Goal: Information Seeking & Learning: Learn about a topic

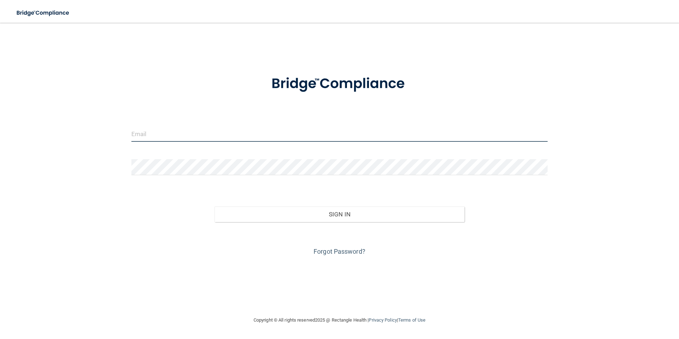
click at [231, 133] on input "email" at bounding box center [339, 134] width 417 height 16
type input "[PERSON_NAME][EMAIL_ADDRESS][DOMAIN_NAME]"
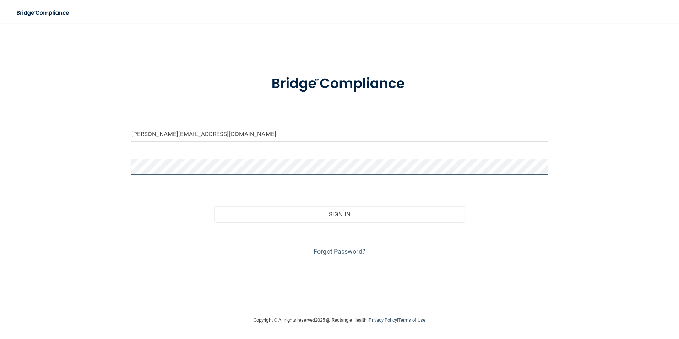
click at [215, 206] on button "Sign In" at bounding box center [340, 214] width 250 height 16
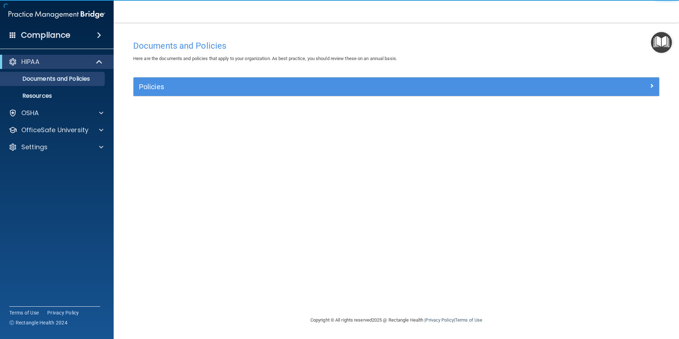
click at [62, 27] on div "Compliance" at bounding box center [57, 35] width 114 height 16
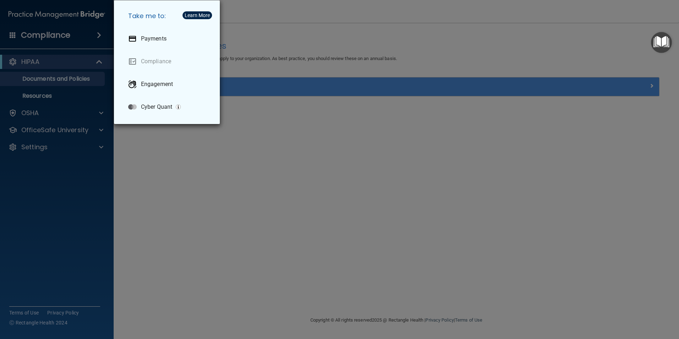
click at [48, 59] on div "Take me to: Payments Compliance Engagement Cyber Quant" at bounding box center [339, 169] width 679 height 339
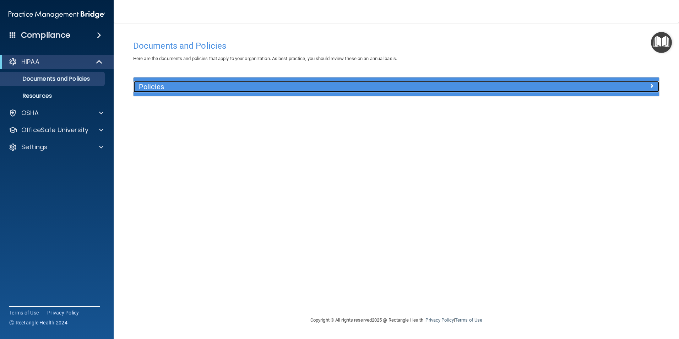
click at [172, 84] on h5 "Policies" at bounding box center [331, 87] width 384 height 8
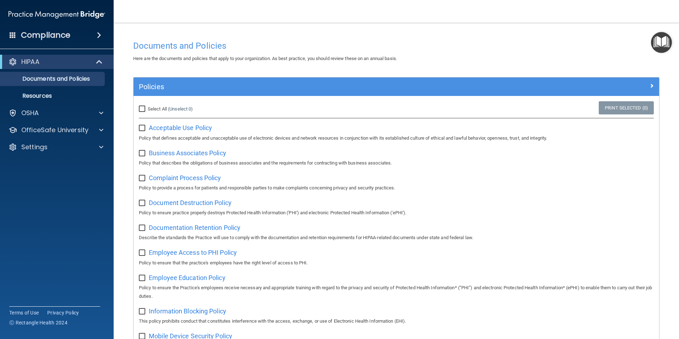
click at [140, 108] on input "Select All (Unselect 0) Unselect All" at bounding box center [143, 109] width 8 height 6
checkbox input "true"
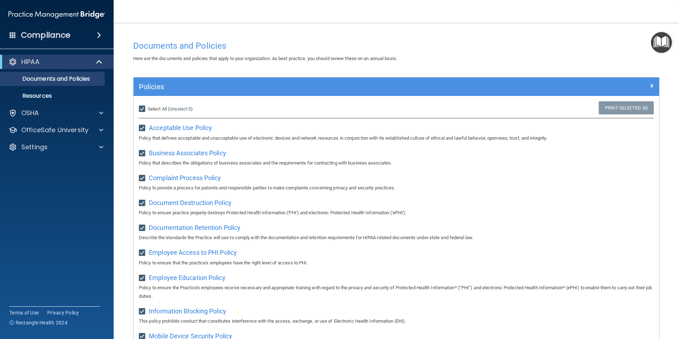
checkbox input "true"
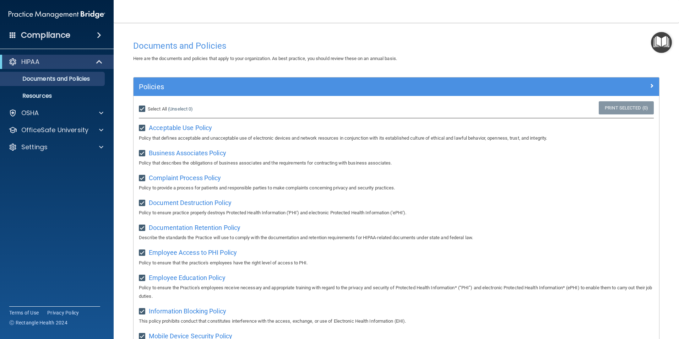
checkbox input "true"
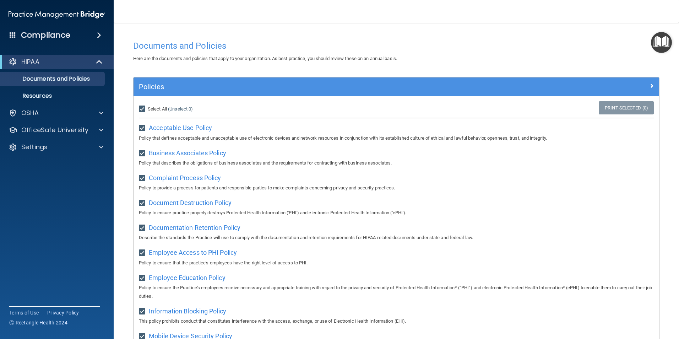
checkbox input "true"
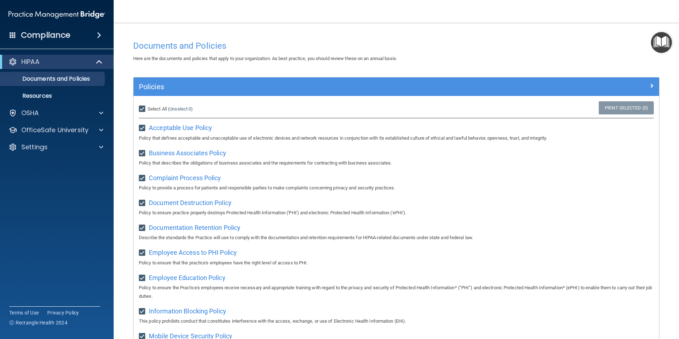
checkbox input "true"
click at [40, 97] on p "Resources" at bounding box center [53, 95] width 97 height 7
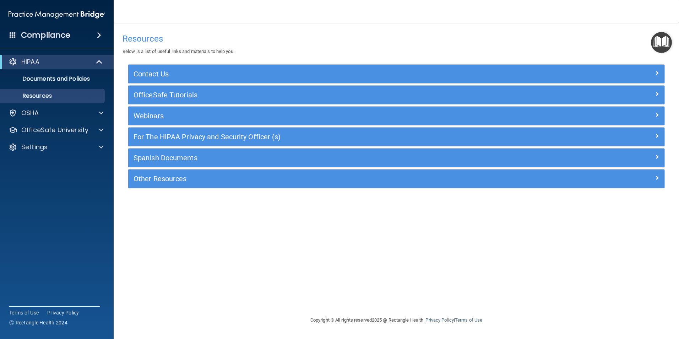
click at [70, 57] on div "HIPAA" at bounding box center [57, 62] width 114 height 14
click at [46, 60] on div "HIPAA" at bounding box center [47, 62] width 88 height 9
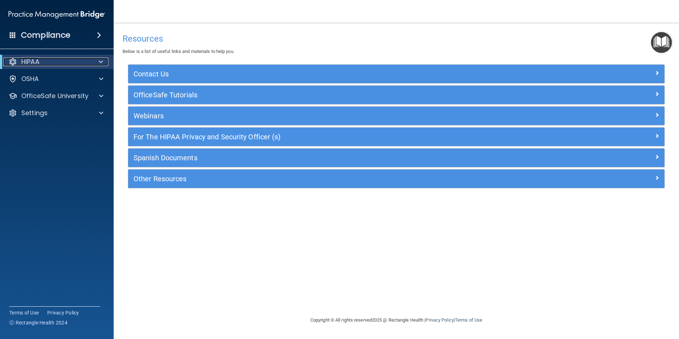
click at [43, 62] on div "HIPAA" at bounding box center [47, 62] width 88 height 9
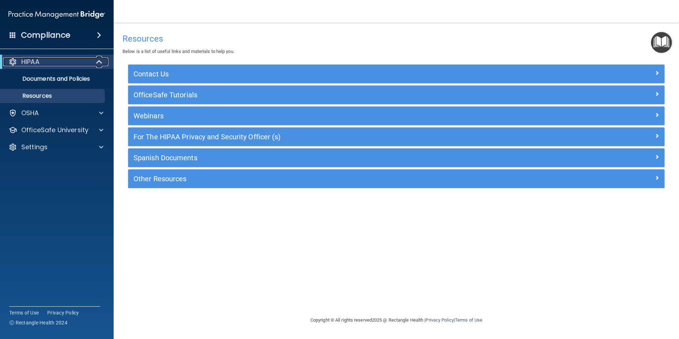
click at [10, 58] on div at bounding box center [13, 62] width 9 height 9
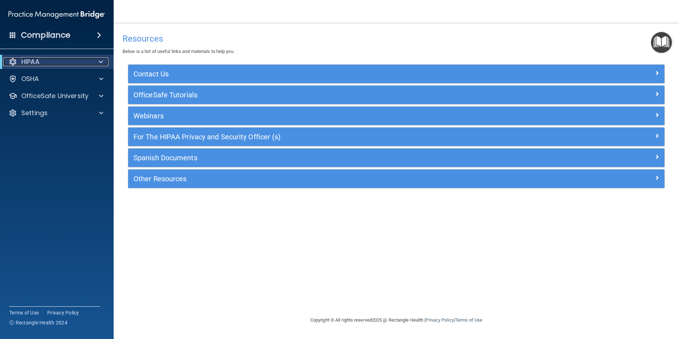
click at [101, 61] on span at bounding box center [101, 62] width 4 height 9
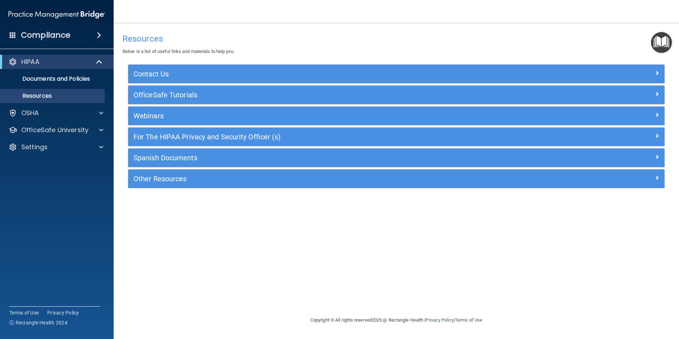
click at [54, 37] on h4 "Compliance" at bounding box center [45, 35] width 49 height 10
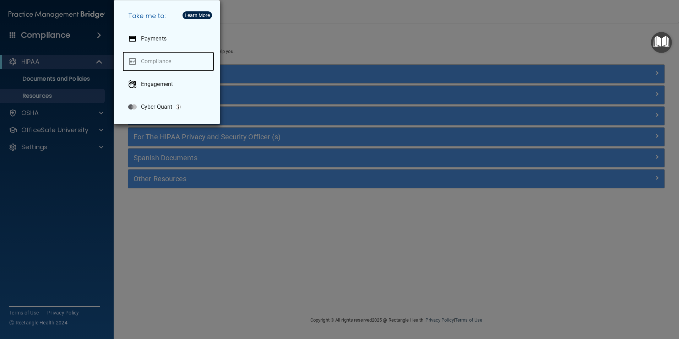
click at [169, 65] on link "Compliance" at bounding box center [169, 62] width 92 height 20
click at [268, 27] on div "Take me to: Payments Compliance Engagement Cyber Quant" at bounding box center [339, 169] width 679 height 339
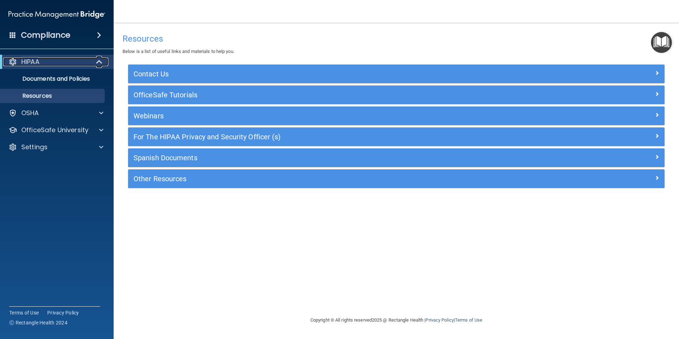
click at [28, 59] on p "HIPAA" at bounding box center [30, 62] width 18 height 9
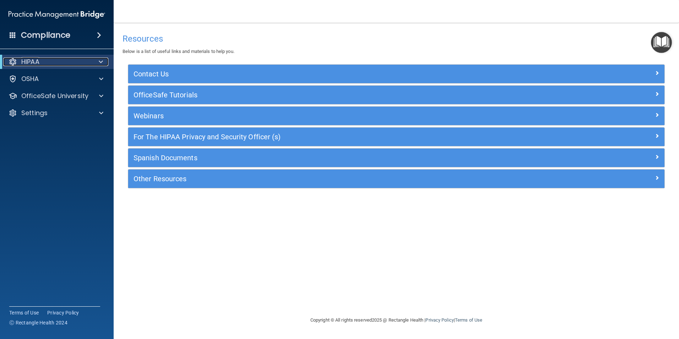
click at [28, 59] on p "HIPAA" at bounding box center [30, 62] width 18 height 9
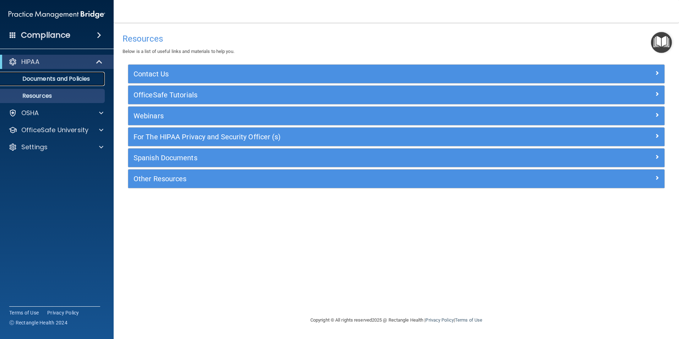
click at [57, 77] on p "Documents and Policies" at bounding box center [53, 78] width 97 height 7
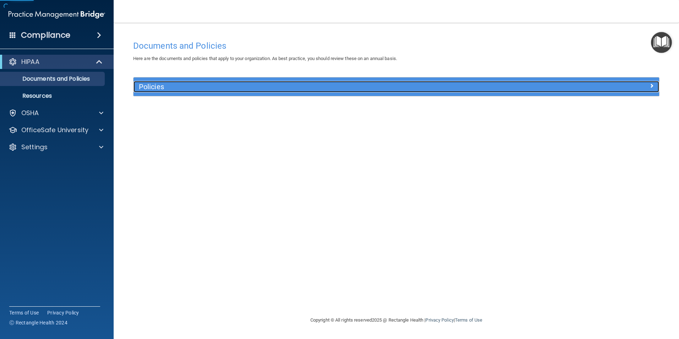
click at [154, 88] on h5 "Policies" at bounding box center [331, 87] width 384 height 8
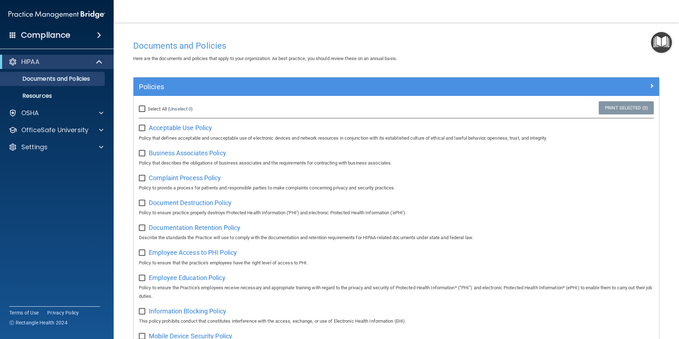
click at [145, 109] on input "Select All (Unselect 0) Unselect All" at bounding box center [143, 109] width 8 height 6
checkbox input "true"
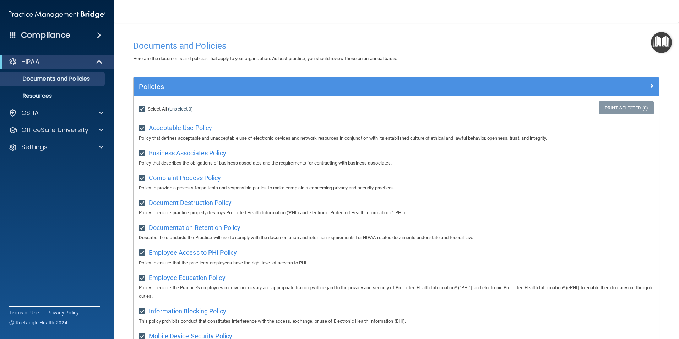
checkbox input "true"
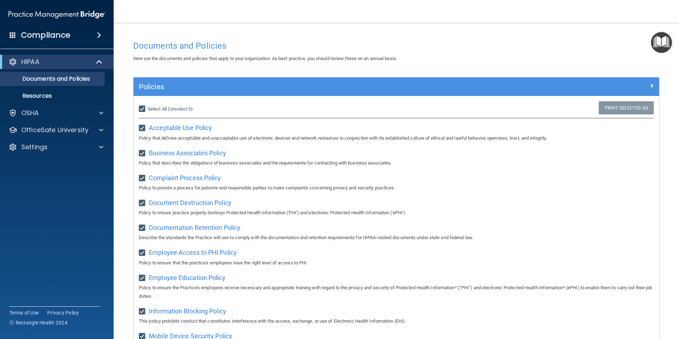
checkbox input "true"
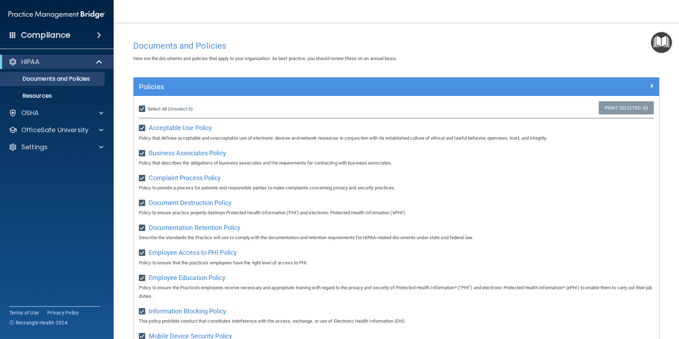
checkbox input "true"
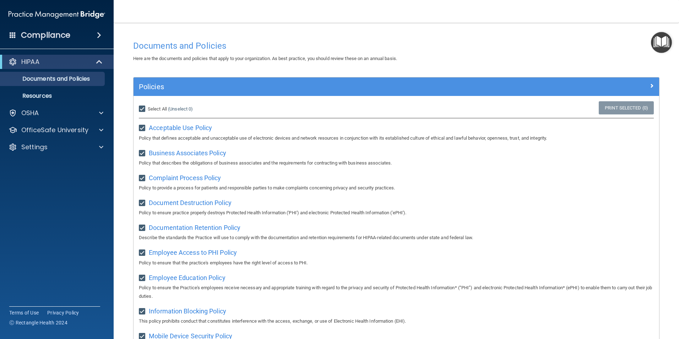
checkbox input "true"
click at [170, 130] on span "Acceptable Use Policy" at bounding box center [180, 127] width 63 height 7
click at [47, 97] on p "Resources" at bounding box center [53, 95] width 97 height 7
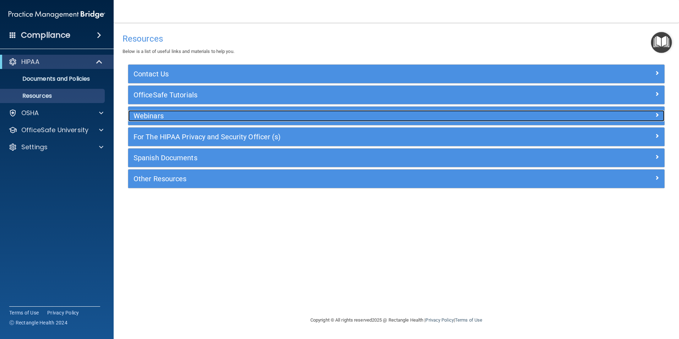
click at [167, 115] on h5 "Webinars" at bounding box center [330, 116] width 392 height 8
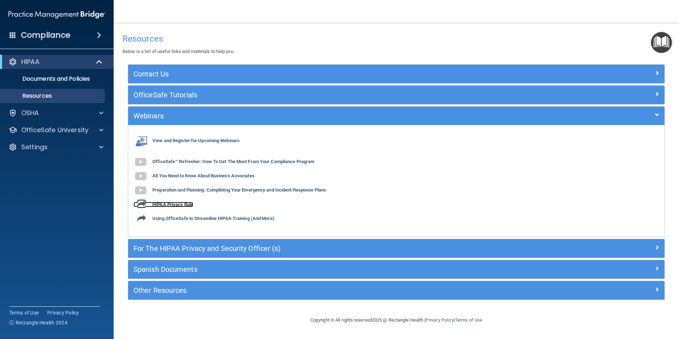
click at [171, 202] on b "HIPAA Privacy Rule" at bounding box center [172, 204] width 41 height 5
click at [59, 114] on div "OSHA" at bounding box center [47, 113] width 88 height 9
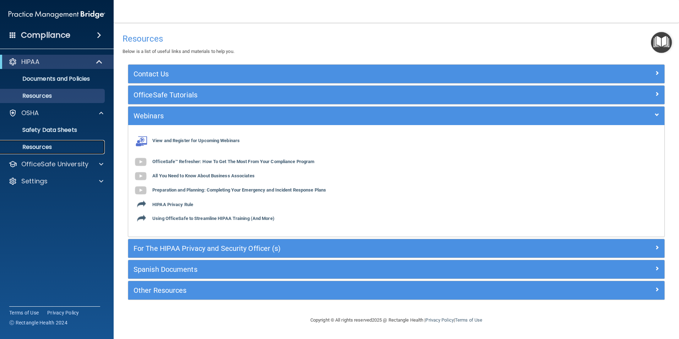
click at [54, 143] on link "Resources" at bounding box center [49, 147] width 112 height 14
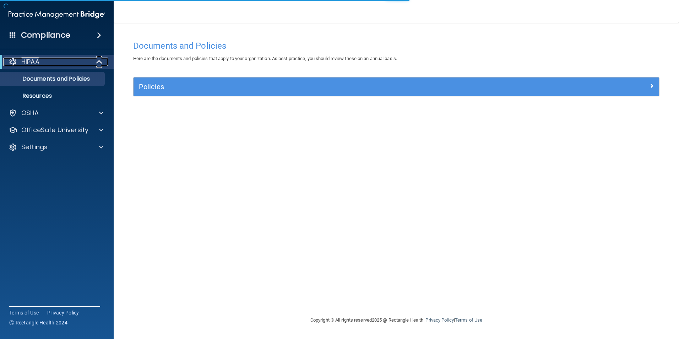
click at [18, 66] on div "HIPAA" at bounding box center [47, 62] width 88 height 9
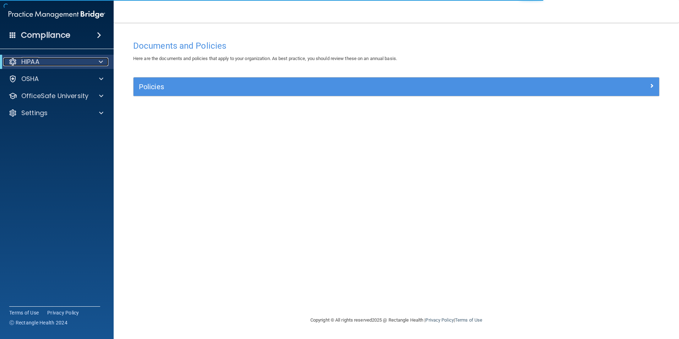
click at [19, 64] on div "HIPAA" at bounding box center [47, 62] width 88 height 9
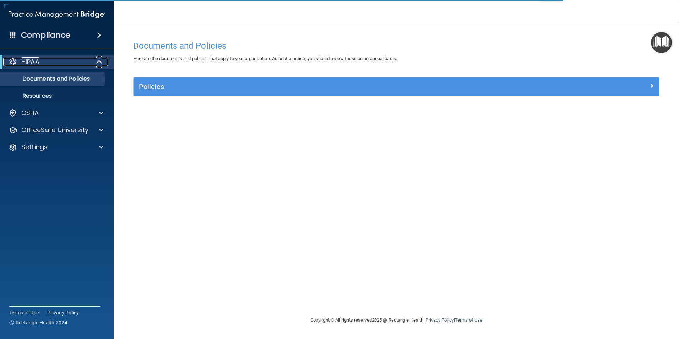
click at [97, 60] on span at bounding box center [100, 62] width 6 height 9
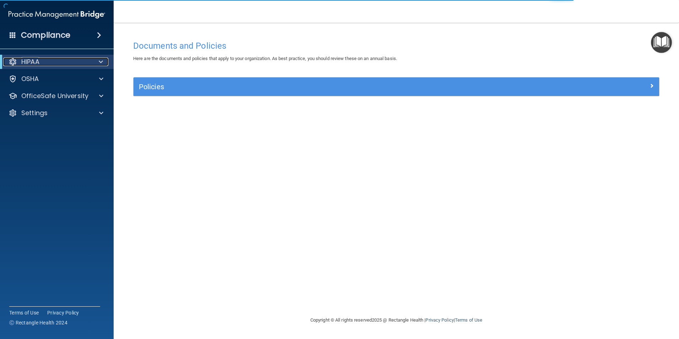
click at [97, 60] on div at bounding box center [99, 62] width 17 height 9
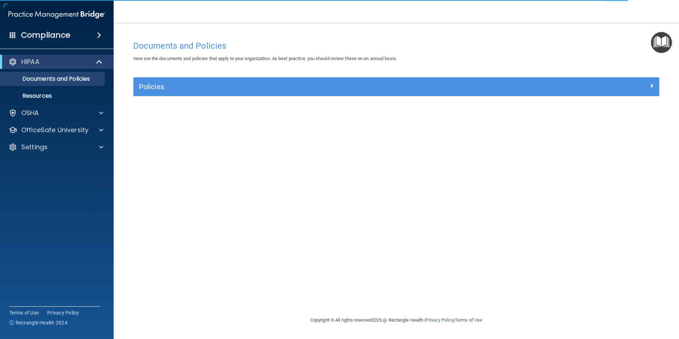
click at [661, 42] on img "Open Resource Center" at bounding box center [661, 42] width 21 height 21
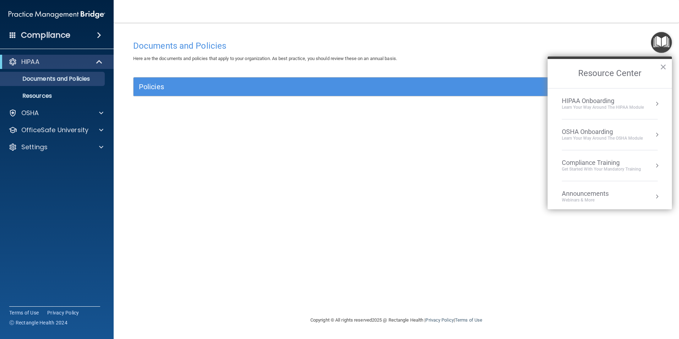
click at [594, 97] on div "HIPAA Onboarding" at bounding box center [603, 101] width 82 height 8
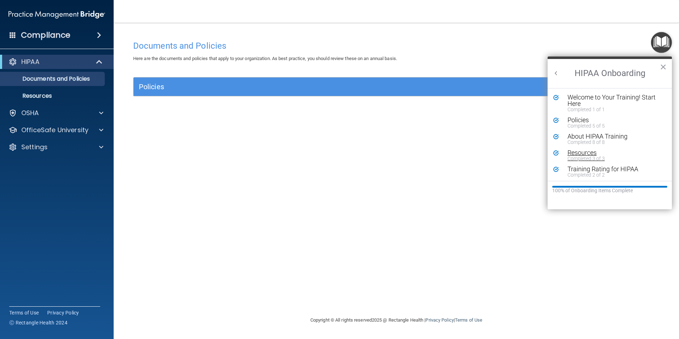
scroll to position [1, 0]
click at [662, 68] on button "×" at bounding box center [663, 66] width 7 height 11
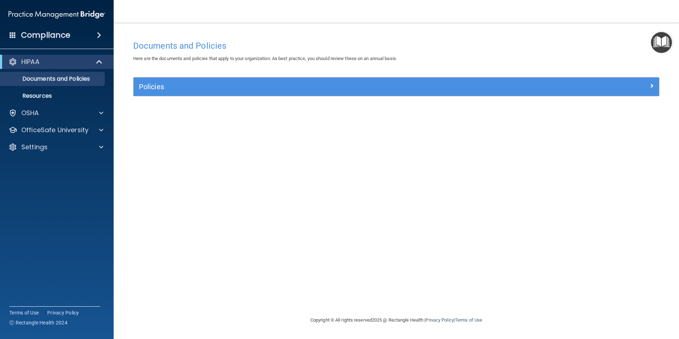
click at [663, 39] on img "Open Resource Center" at bounding box center [661, 42] width 21 height 21
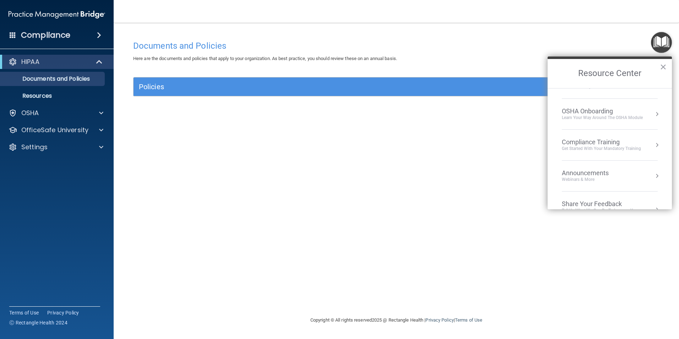
scroll to position [40, 0]
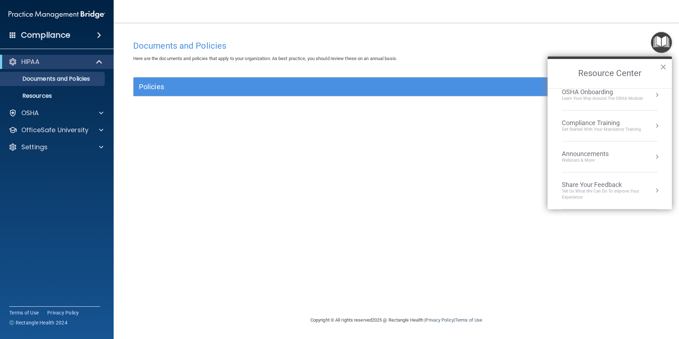
click at [601, 122] on div "Compliance Training" at bounding box center [601, 123] width 79 height 8
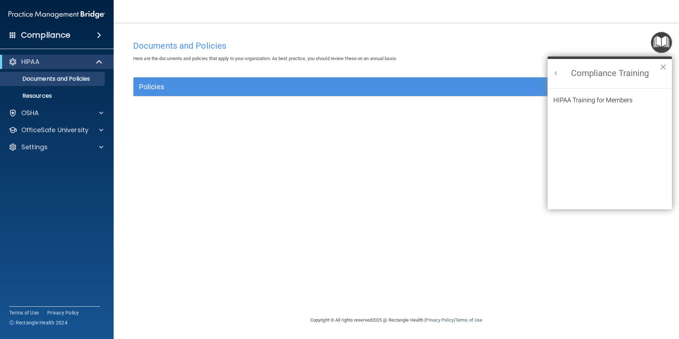
scroll to position [31, 0]
click at [600, 99] on div "HIPAA Training for Members" at bounding box center [593, 100] width 79 height 6
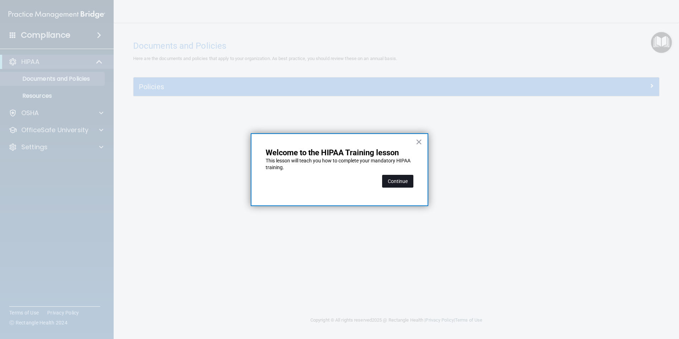
click at [395, 183] on button "Continue" at bounding box center [397, 181] width 31 height 13
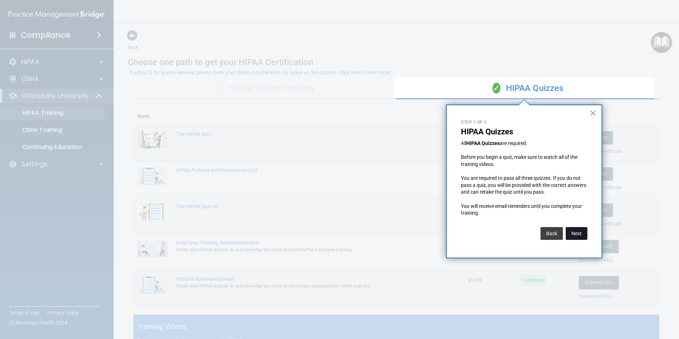
click at [576, 234] on button "Next" at bounding box center [577, 233] width 22 height 13
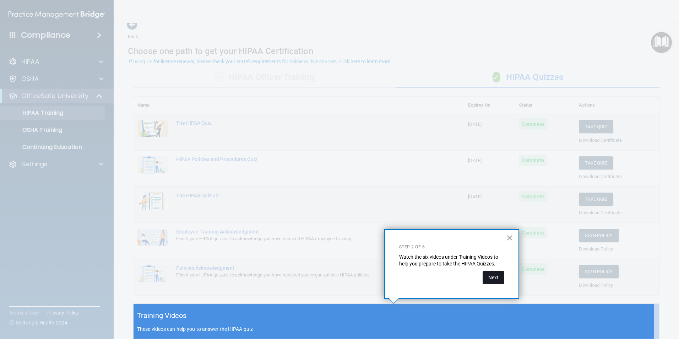
click at [489, 279] on button "Next" at bounding box center [494, 277] width 22 height 13
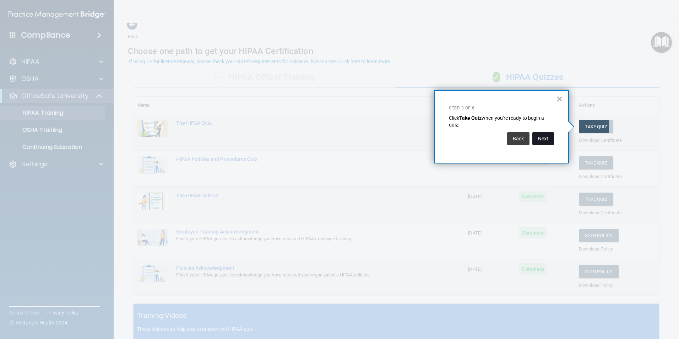
click at [539, 138] on button "Next" at bounding box center [544, 138] width 22 height 13
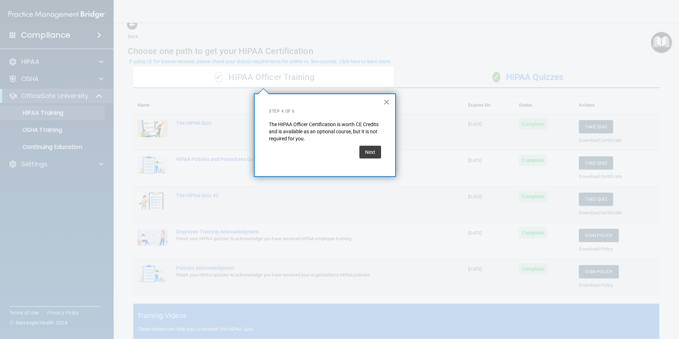
click at [365, 148] on button "Next" at bounding box center [371, 152] width 22 height 13
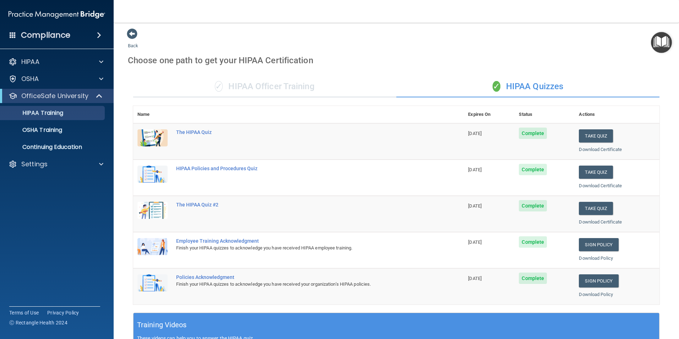
scroll to position [0, 0]
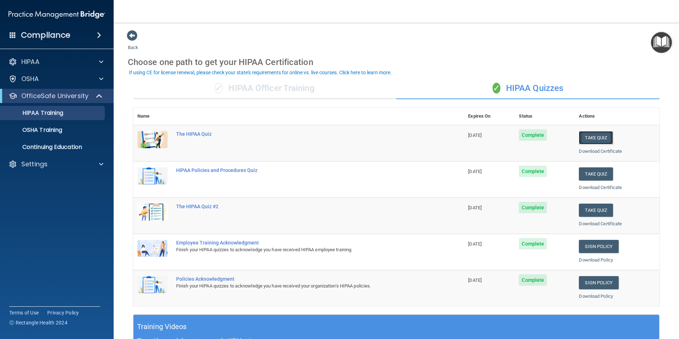
click at [591, 135] on button "Take Quiz" at bounding box center [596, 137] width 34 height 13
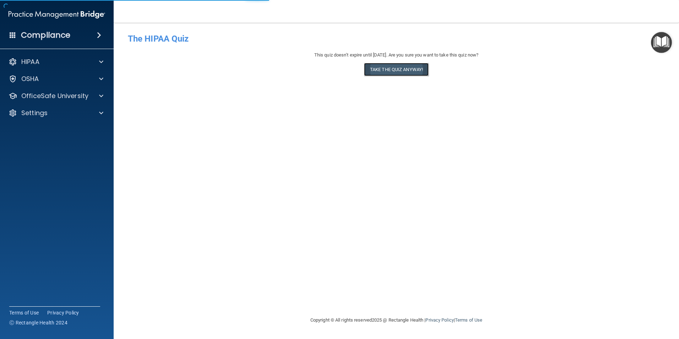
click at [404, 70] on button "Take the quiz anyway!" at bounding box center [396, 69] width 65 height 13
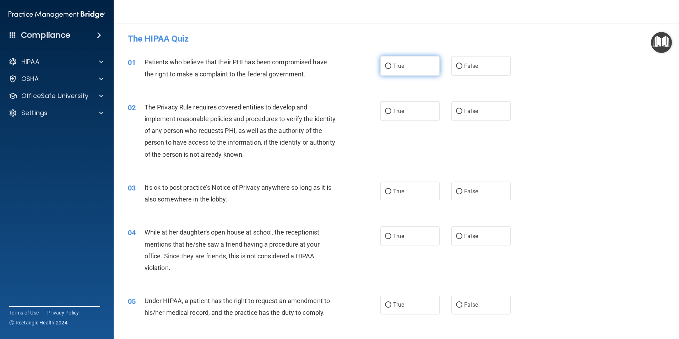
click at [401, 70] on label "True" at bounding box center [410, 66] width 59 height 20
click at [392, 69] on input "True" at bounding box center [388, 66] width 6 height 5
radio input "true"
click at [399, 108] on span "True" at bounding box center [398, 111] width 11 height 7
click at [392, 109] on input "True" at bounding box center [388, 111] width 6 height 5
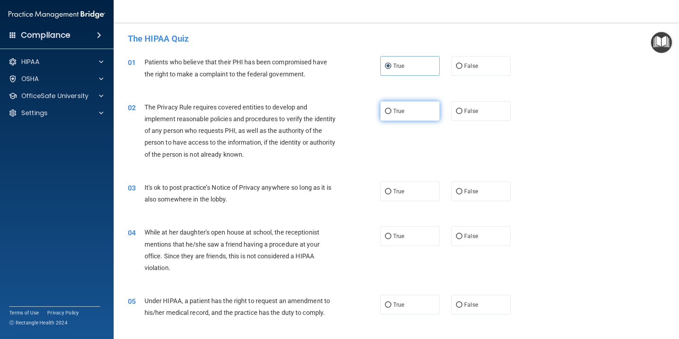
radio input "true"
click at [399, 190] on span "True" at bounding box center [398, 191] width 11 height 7
click at [392, 190] on input "True" at bounding box center [388, 191] width 6 height 5
radio input "true"
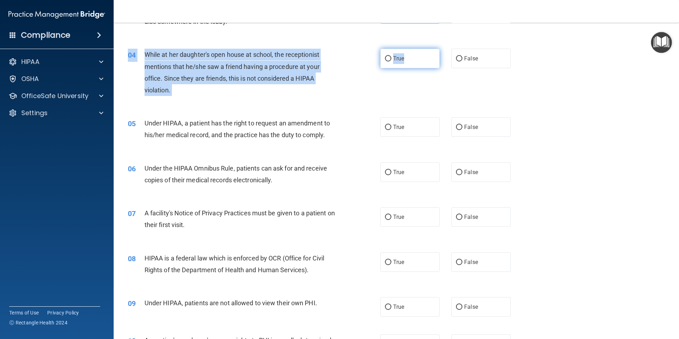
click at [403, 66] on div "04 While at her daughter's open house at school, the receptionist mentions that…" at bounding box center [397, 74] width 548 height 69
drag, startPoint x: 403, startPoint y: 66, endPoint x: 404, endPoint y: 55, distance: 11.0
click at [404, 55] on label "True" at bounding box center [410, 59] width 59 height 20
click at [392, 56] on input "True" at bounding box center [388, 58] width 6 height 5
radio input "true"
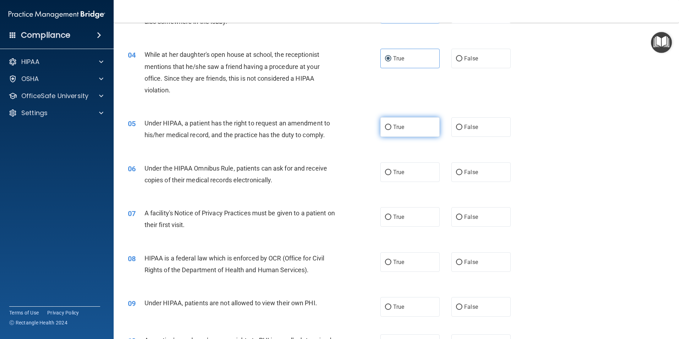
click at [397, 134] on label "True" at bounding box center [410, 127] width 59 height 20
click at [392, 130] on input "True" at bounding box center [388, 127] width 6 height 5
radio input "true"
click at [394, 163] on label "True" at bounding box center [410, 172] width 59 height 20
click at [392, 170] on input "True" at bounding box center [388, 172] width 6 height 5
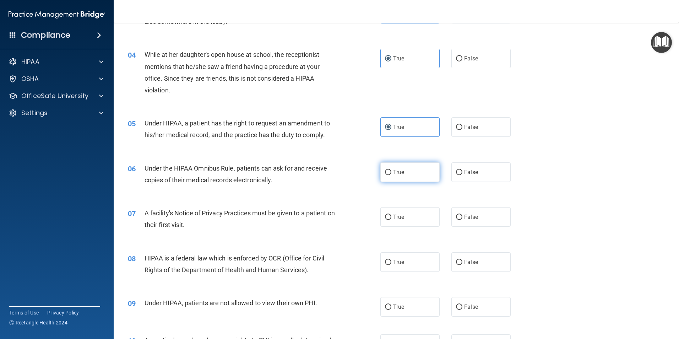
radio input "true"
click at [393, 209] on label "True" at bounding box center [410, 217] width 59 height 20
click at [392, 215] on input "True" at bounding box center [388, 217] width 6 height 5
radio input "true"
click at [395, 257] on label "True" at bounding box center [410, 262] width 59 height 20
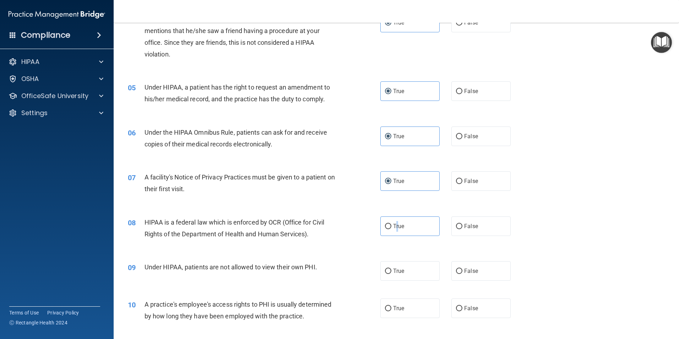
scroll to position [237, 0]
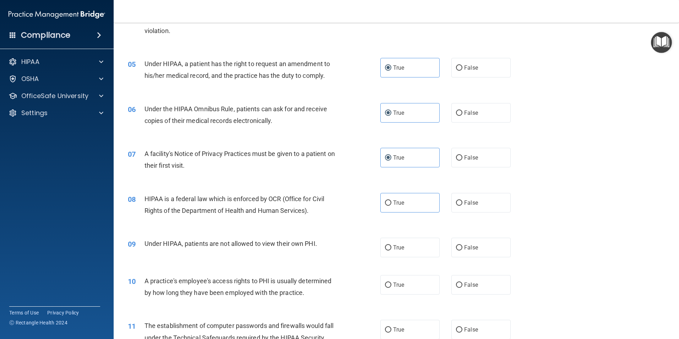
click at [389, 214] on div "08 HIPAA is a federal law which is enforced by OCR (Office for Civil Rights of …" at bounding box center [397, 206] width 548 height 45
click at [389, 203] on input "True" at bounding box center [388, 202] width 6 height 5
radio input "true"
click at [387, 245] on input "True" at bounding box center [388, 247] width 6 height 5
radio input "true"
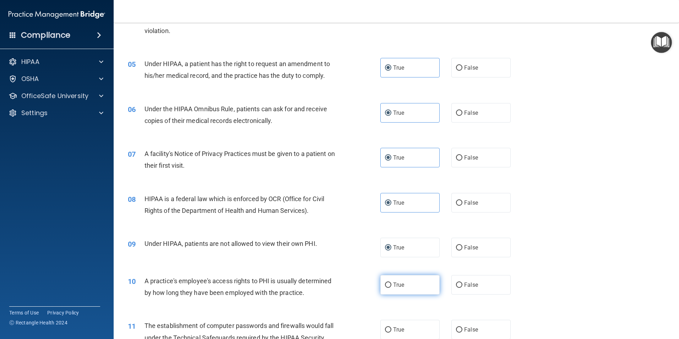
click at [387, 286] on input "True" at bounding box center [388, 285] width 6 height 5
radio input "true"
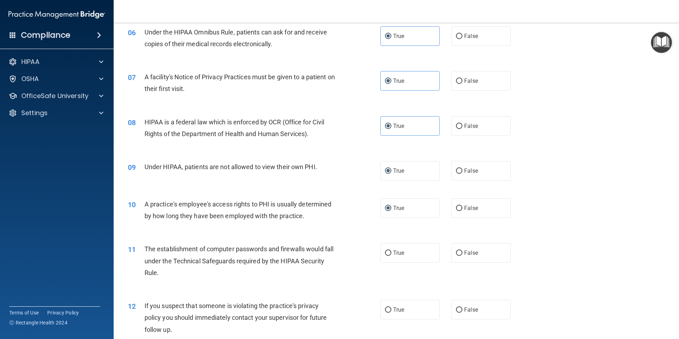
scroll to position [415, 0]
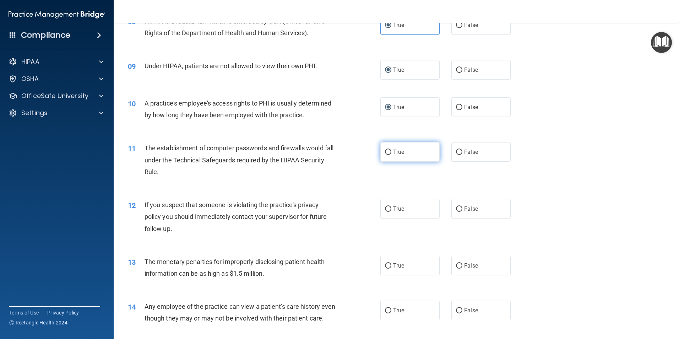
click at [393, 162] on label "True" at bounding box center [410, 152] width 59 height 20
click at [392, 155] on input "True" at bounding box center [388, 152] width 6 height 5
radio input "true"
click at [395, 209] on span "True" at bounding box center [398, 208] width 11 height 7
click at [392, 209] on input "True" at bounding box center [388, 208] width 6 height 5
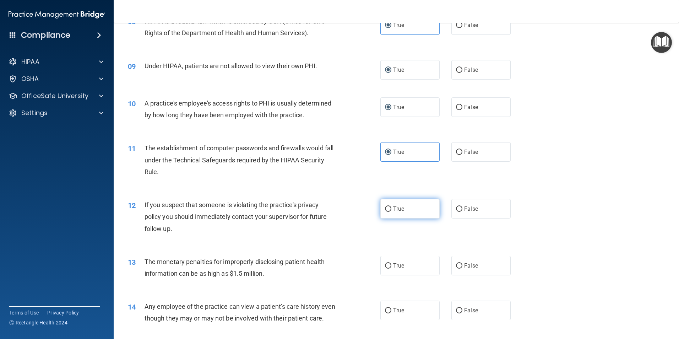
radio input "true"
click at [391, 270] on label "True" at bounding box center [410, 266] width 59 height 20
click at [391, 269] on input "True" at bounding box center [388, 265] width 6 height 5
radio input "true"
click at [395, 307] on span "True" at bounding box center [398, 310] width 11 height 7
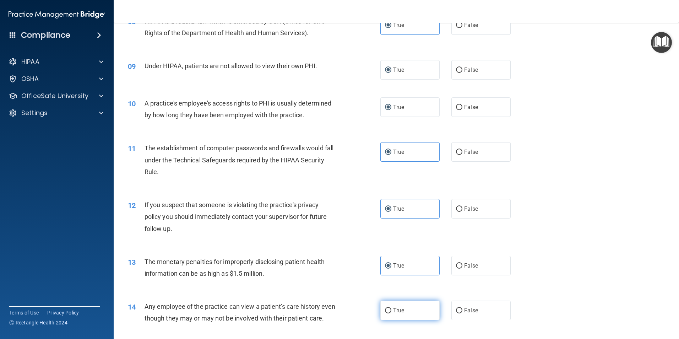
click at [392, 308] on input "True" at bounding box center [388, 310] width 6 height 5
radio input "true"
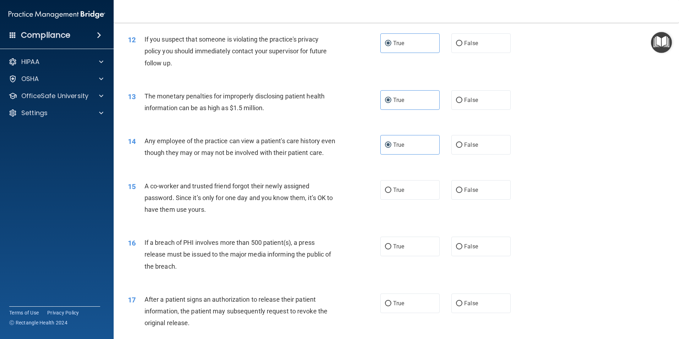
scroll to position [592, 0]
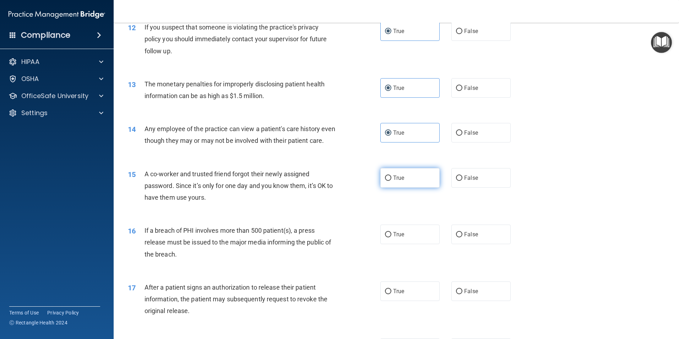
click at [399, 181] on span "True" at bounding box center [398, 177] width 11 height 7
click at [392, 181] on input "True" at bounding box center [388, 178] width 6 height 5
radio input "true"
click at [402, 244] on label "True" at bounding box center [410, 235] width 59 height 20
click at [392, 237] on input "True" at bounding box center [388, 234] width 6 height 5
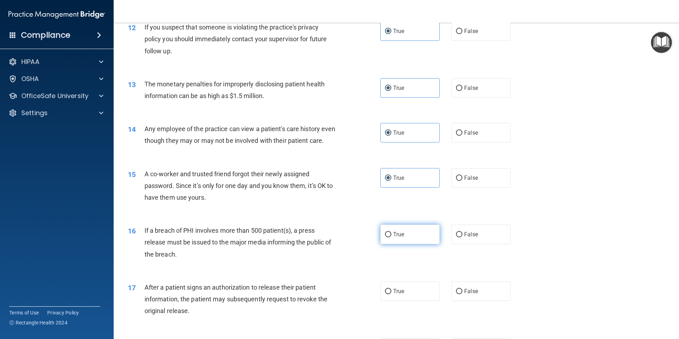
radio input "true"
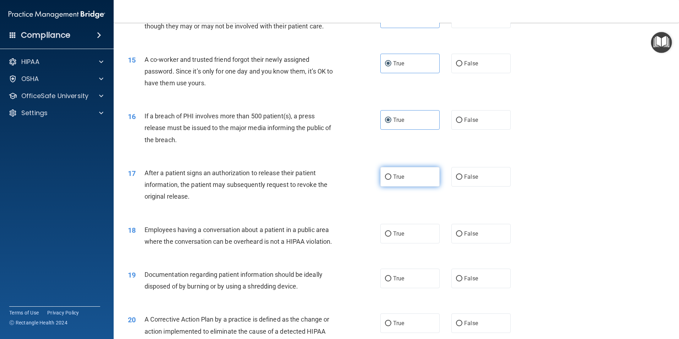
scroll to position [711, 0]
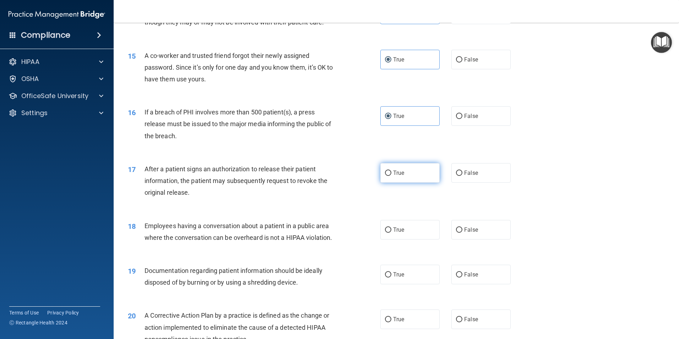
click at [397, 176] on span "True" at bounding box center [398, 173] width 11 height 7
click at [392, 176] on input "True" at bounding box center [388, 173] width 6 height 5
radio input "true"
click at [394, 253] on div "18 Employees having a conversation about a patient in a public area where the c…" at bounding box center [397, 233] width 548 height 45
click at [395, 233] on span "True" at bounding box center [398, 229] width 11 height 7
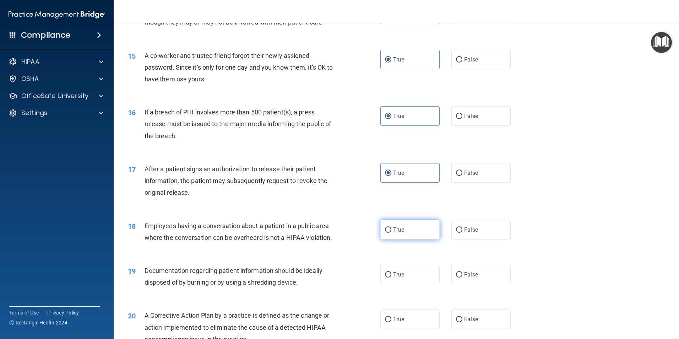
click at [392, 233] on input "True" at bounding box center [388, 229] width 6 height 5
radio input "true"
click at [396, 284] on label "True" at bounding box center [410, 275] width 59 height 20
click at [392, 278] on input "True" at bounding box center [388, 274] width 6 height 5
radio input "true"
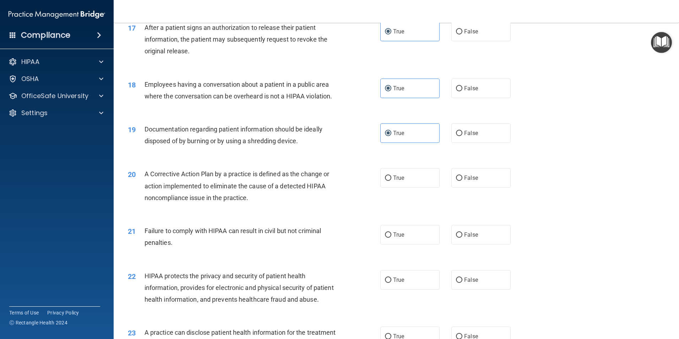
scroll to position [948, 0]
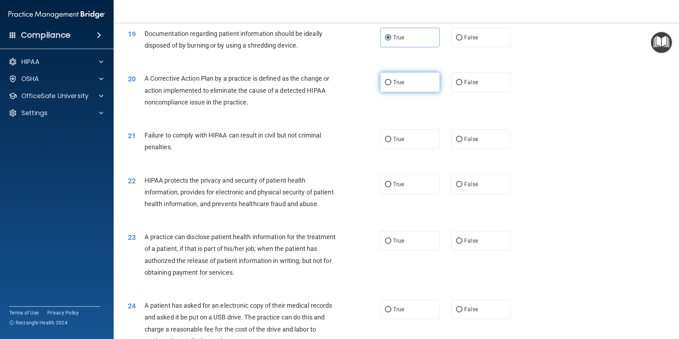
click at [403, 92] on label "True" at bounding box center [410, 82] width 59 height 20
click at [392, 85] on input "True" at bounding box center [388, 82] width 6 height 5
radio input "true"
click at [400, 149] on label "True" at bounding box center [410, 139] width 59 height 20
click at [392, 142] on input "True" at bounding box center [388, 139] width 6 height 5
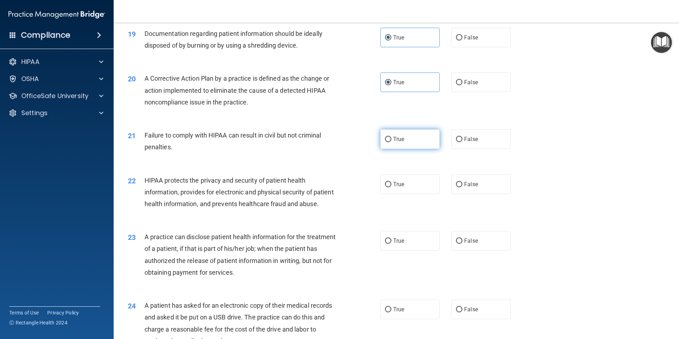
radio input "true"
click at [402, 194] on label "True" at bounding box center [410, 184] width 59 height 20
click at [392, 187] on input "True" at bounding box center [388, 184] width 6 height 5
radio input "true"
click at [403, 251] on label "True" at bounding box center [410, 241] width 59 height 20
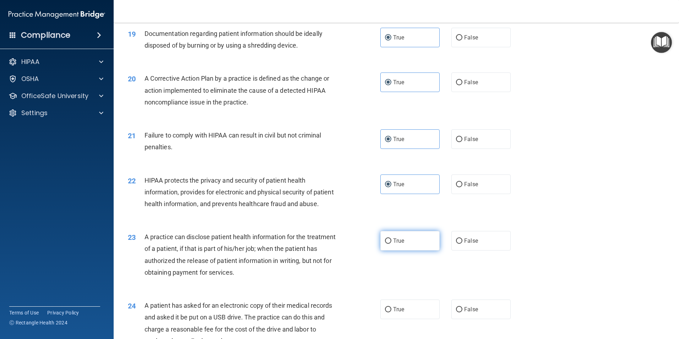
click at [392, 244] on input "True" at bounding box center [388, 240] width 6 height 5
radio input "true"
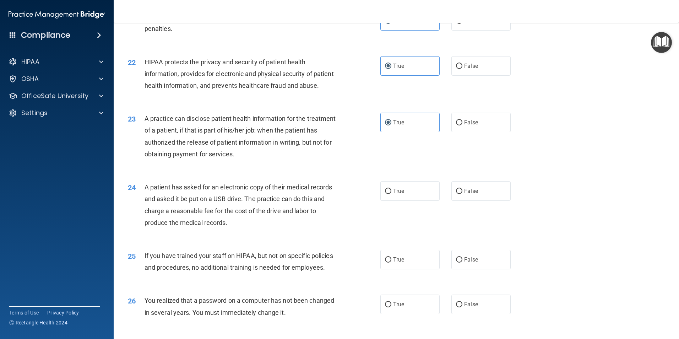
click at [391, 225] on div "24 A patient has asked for an electronic copy of their medical records and aske…" at bounding box center [397, 206] width 548 height 69
click at [395, 201] on label "True" at bounding box center [410, 191] width 59 height 20
click at [392, 194] on input "True" at bounding box center [388, 191] width 6 height 5
radio input "true"
click at [393, 286] on div "25 If you have trained your staff on HIPAA, but not on specific policies and pr…" at bounding box center [397, 263] width 548 height 45
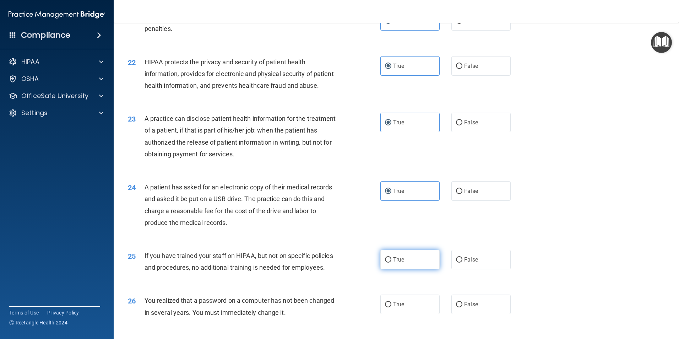
click at [393, 263] on span "True" at bounding box center [398, 259] width 11 height 7
click at [392, 263] on input "True" at bounding box center [388, 259] width 6 height 5
radio input "true"
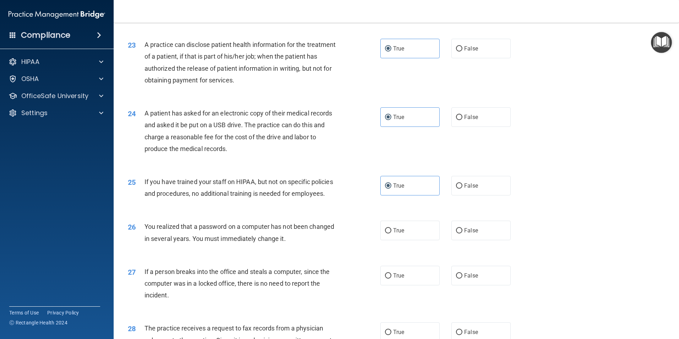
scroll to position [1184, 0]
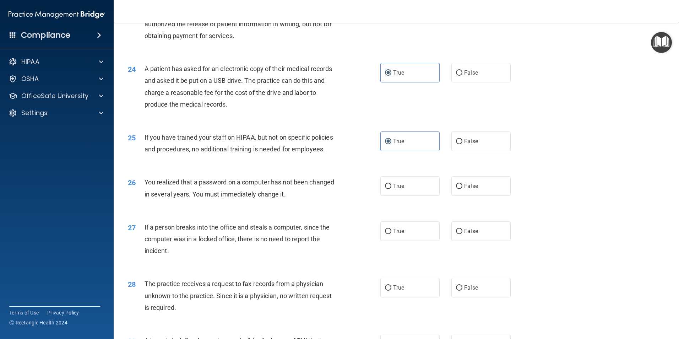
click at [402, 212] on div "26 You realized that a password on a computer has not been changed in several y…" at bounding box center [397, 189] width 548 height 45
click at [401, 212] on div "26 You realized that a password on a computer has not been changed in several y…" at bounding box center [397, 189] width 548 height 45
click at [400, 196] on label "True" at bounding box center [410, 186] width 59 height 20
click at [392, 189] on input "True" at bounding box center [388, 186] width 6 height 5
radio input "true"
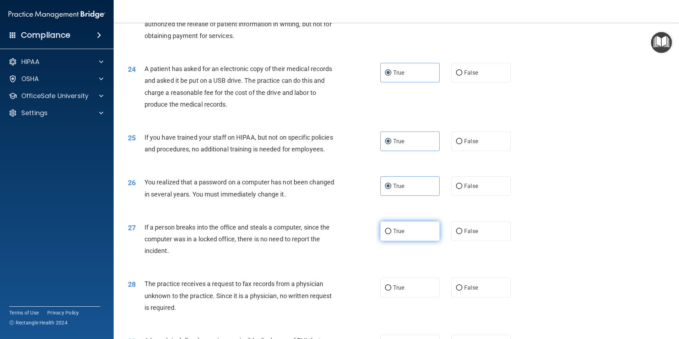
click at [398, 241] on label "True" at bounding box center [410, 231] width 59 height 20
click at [392, 234] on input "True" at bounding box center [388, 231] width 6 height 5
radio input "true"
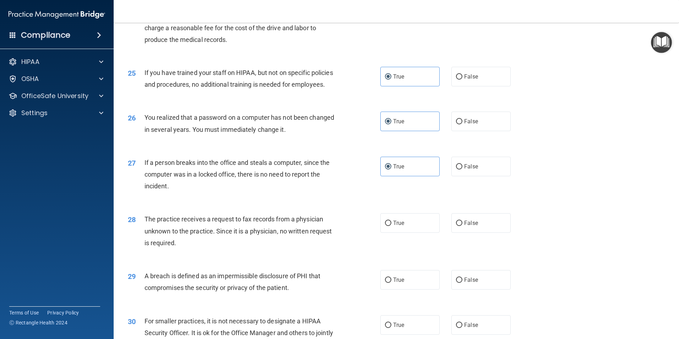
scroll to position [1303, 0]
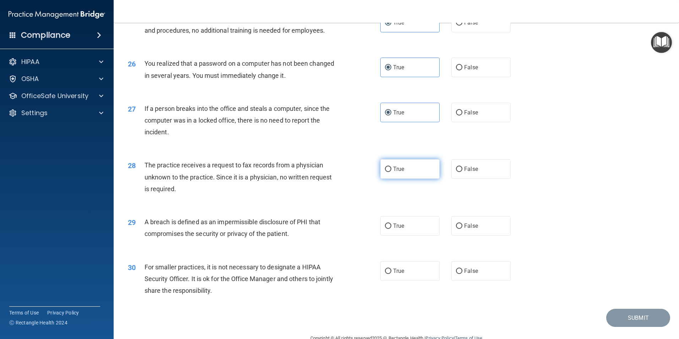
click at [388, 179] on label "True" at bounding box center [410, 169] width 59 height 20
click at [388, 172] on input "True" at bounding box center [388, 169] width 6 height 5
radio input "true"
click at [393, 236] on label "True" at bounding box center [410, 226] width 59 height 20
click at [392, 229] on input "True" at bounding box center [388, 226] width 6 height 5
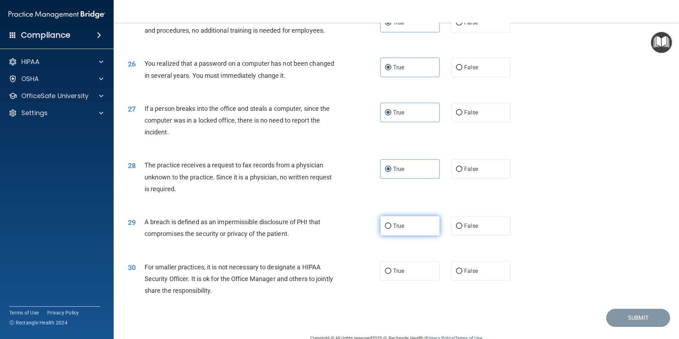
radio input "true"
drag, startPoint x: 396, startPoint y: 308, endPoint x: 365, endPoint y: 254, distance: 62.1
click at [396, 274] on span "True" at bounding box center [398, 271] width 11 height 7
click at [392, 274] on input "True" at bounding box center [388, 271] width 6 height 5
radio input "true"
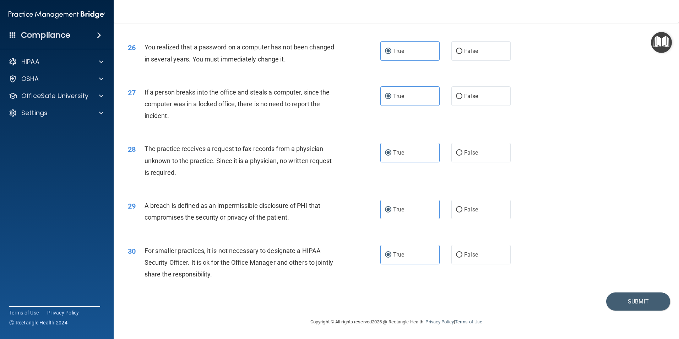
scroll to position [1355, 0]
click at [637, 299] on button "Submit" at bounding box center [639, 301] width 64 height 18
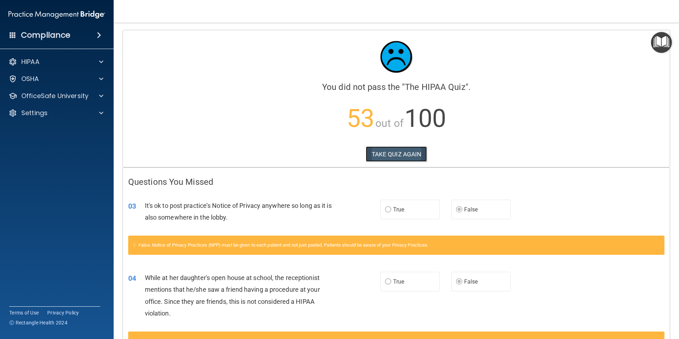
click at [386, 153] on button "TAKE QUIZ AGAIN" at bounding box center [396, 154] width 61 height 16
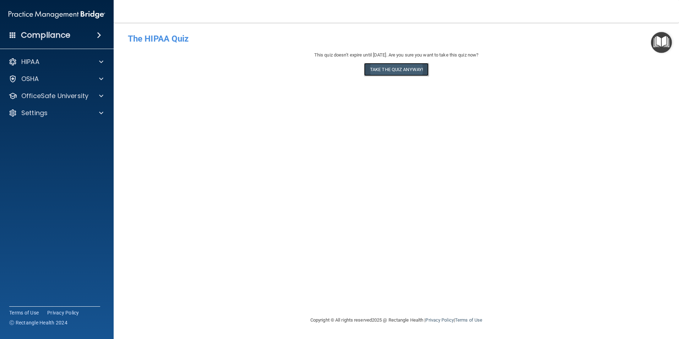
click at [389, 73] on button "Take the quiz anyway!" at bounding box center [396, 69] width 65 height 13
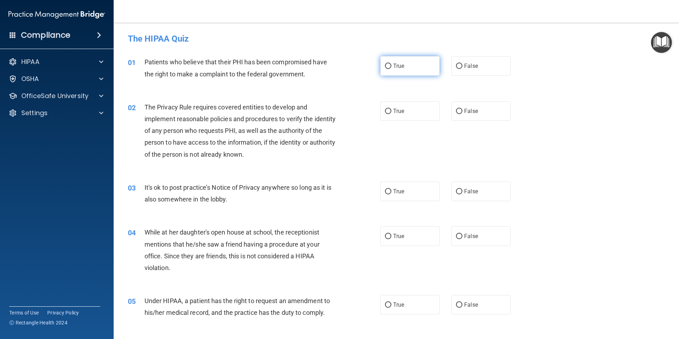
click at [398, 66] on span "True" at bounding box center [398, 66] width 11 height 7
click at [392, 66] on input "True" at bounding box center [388, 66] width 6 height 5
radio input "true"
click at [399, 115] on label "True" at bounding box center [410, 111] width 59 height 20
click at [392, 114] on input "True" at bounding box center [388, 111] width 6 height 5
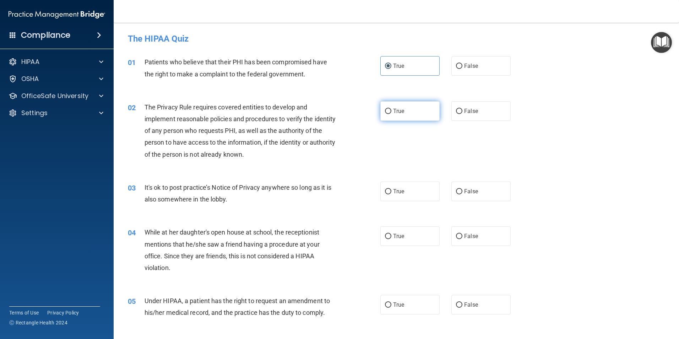
radio input "true"
click at [455, 187] on label "False" at bounding box center [481, 192] width 59 height 20
click at [456, 189] on input "False" at bounding box center [459, 191] width 6 height 5
radio input "true"
click at [465, 237] on span "False" at bounding box center [471, 236] width 14 height 7
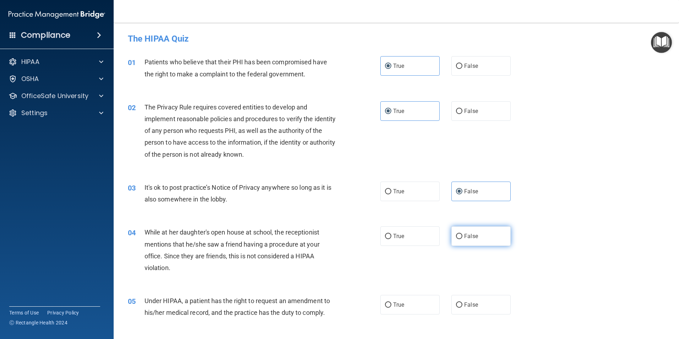
click at [463, 237] on input "False" at bounding box center [459, 236] width 6 height 5
radio input "true"
click at [478, 307] on label "False" at bounding box center [481, 305] width 59 height 20
click at [463, 307] on input "False" at bounding box center [459, 304] width 6 height 5
radio input "true"
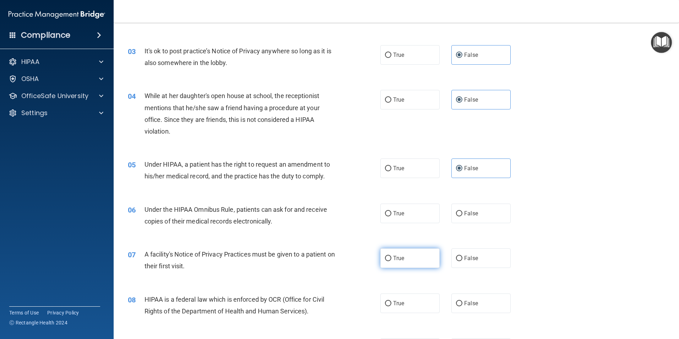
scroll to position [178, 0]
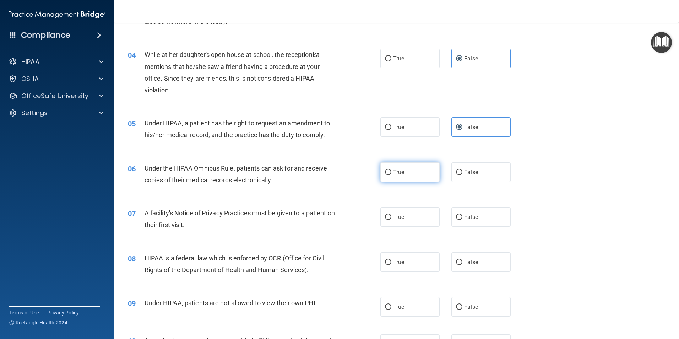
click at [405, 165] on label "True" at bounding box center [410, 172] width 59 height 20
click at [392, 170] on input "True" at bounding box center [388, 172] width 6 height 5
radio input "true"
click at [402, 216] on label "True" at bounding box center [410, 217] width 59 height 20
click at [392, 216] on input "True" at bounding box center [388, 217] width 6 height 5
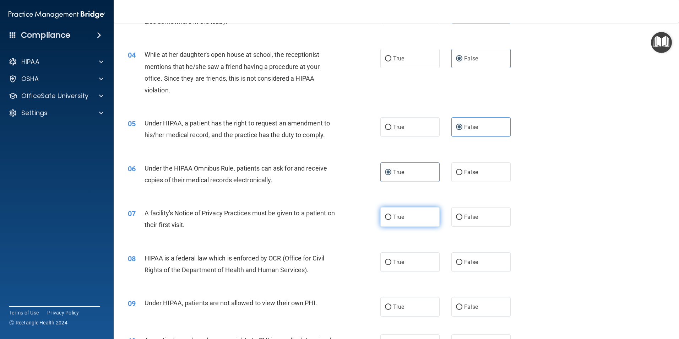
radio input "true"
click at [405, 254] on label "True" at bounding box center [410, 262] width 59 height 20
click at [392, 260] on input "True" at bounding box center [388, 262] width 6 height 5
radio input "true"
click at [464, 306] on span "False" at bounding box center [471, 306] width 14 height 7
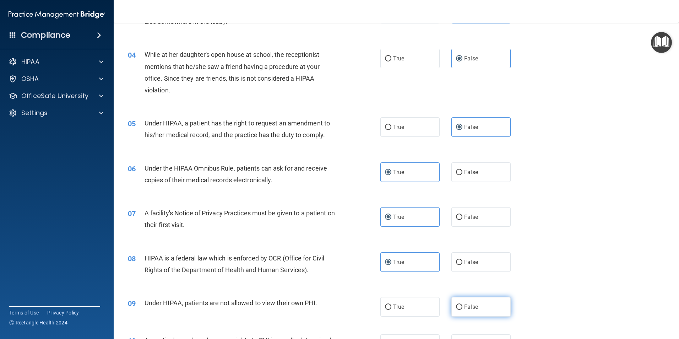
click at [463, 306] on input "False" at bounding box center [459, 307] width 6 height 5
radio input "true"
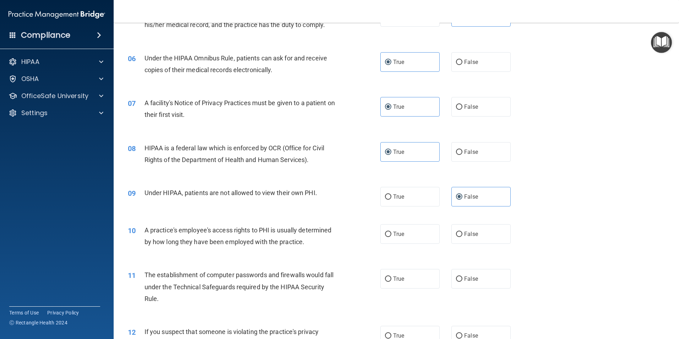
scroll to position [296, 0]
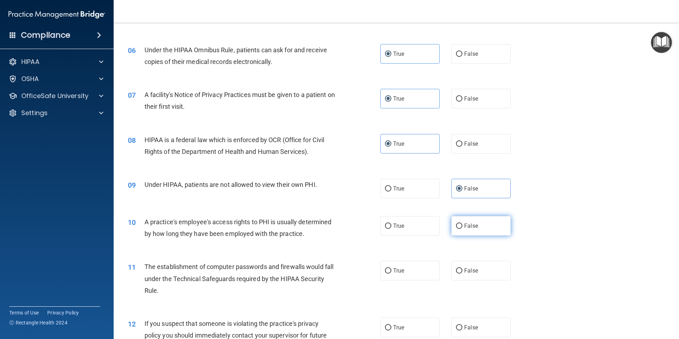
click at [465, 226] on span "False" at bounding box center [471, 225] width 14 height 7
click at [463, 226] on input "False" at bounding box center [459, 226] width 6 height 5
radio input "true"
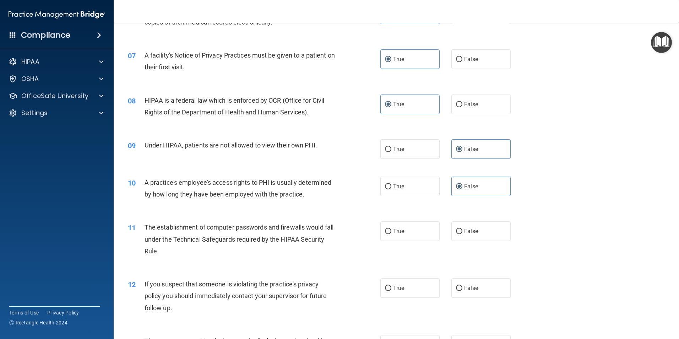
scroll to position [474, 0]
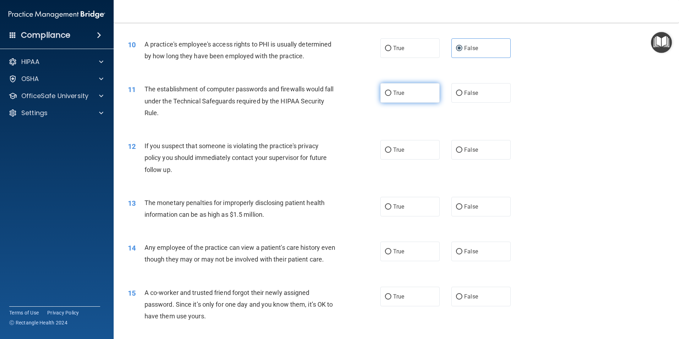
click at [401, 91] on span "True" at bounding box center [398, 93] width 11 height 7
click at [392, 91] on input "True" at bounding box center [388, 93] width 6 height 5
radio input "true"
click at [403, 148] on label "True" at bounding box center [410, 150] width 59 height 20
click at [392, 148] on input "True" at bounding box center [388, 149] width 6 height 5
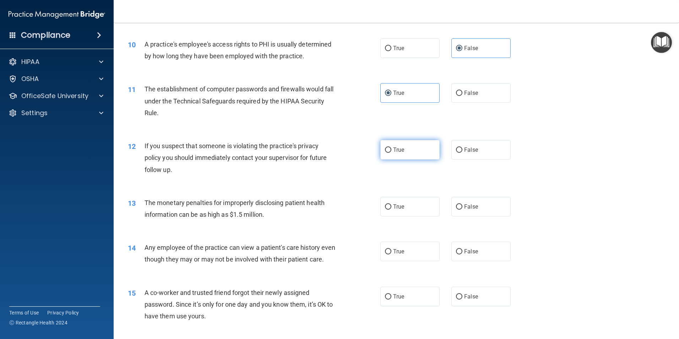
radio input "true"
click at [402, 198] on label "True" at bounding box center [410, 207] width 59 height 20
click at [392, 204] on input "True" at bounding box center [388, 206] width 6 height 5
radio input "true"
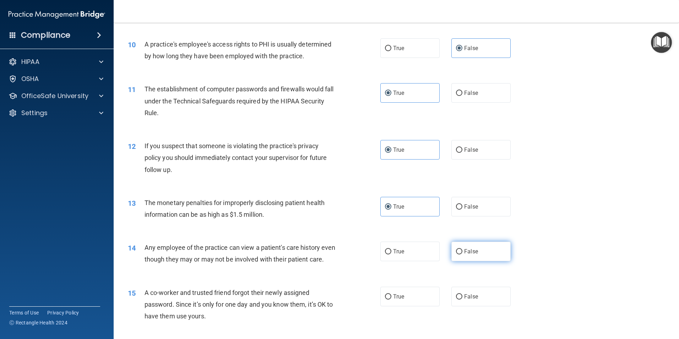
click at [456, 252] on input "False" at bounding box center [459, 251] width 6 height 5
radio input "true"
click at [466, 300] on span "False" at bounding box center [471, 296] width 14 height 7
click at [463, 300] on input "False" at bounding box center [459, 296] width 6 height 5
radio input "true"
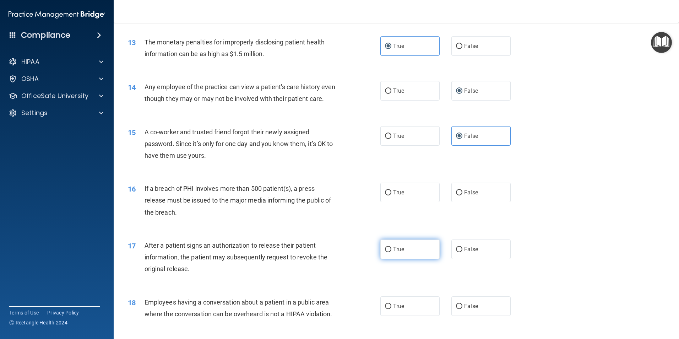
scroll to position [651, 0]
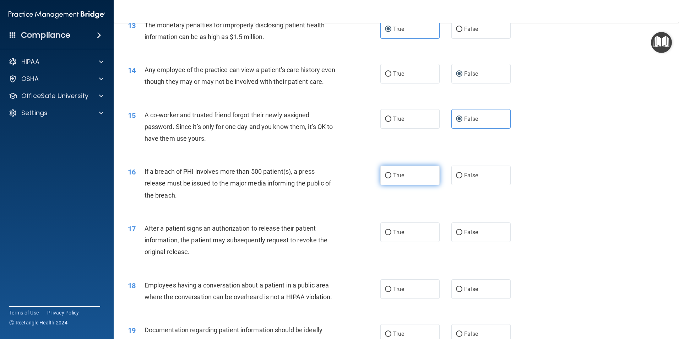
click at [402, 179] on span "True" at bounding box center [398, 175] width 11 height 7
click at [392, 178] on input "True" at bounding box center [388, 175] width 6 height 5
radio input "true"
click at [406, 242] on label "True" at bounding box center [410, 232] width 59 height 20
click at [392, 235] on input "True" at bounding box center [388, 232] width 6 height 5
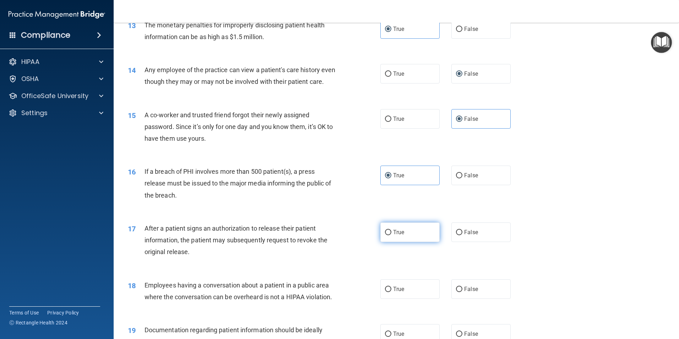
radio input "true"
click at [480, 311] on div "18 Employees having a conversation about a patient in a public area where the c…" at bounding box center [397, 292] width 548 height 45
click at [474, 297] on label "False" at bounding box center [481, 289] width 59 height 20
click at [463, 292] on input "False" at bounding box center [459, 289] width 6 height 5
radio input "true"
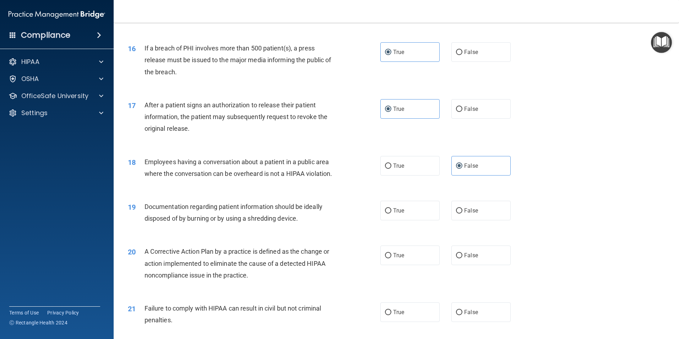
scroll to position [829, 0]
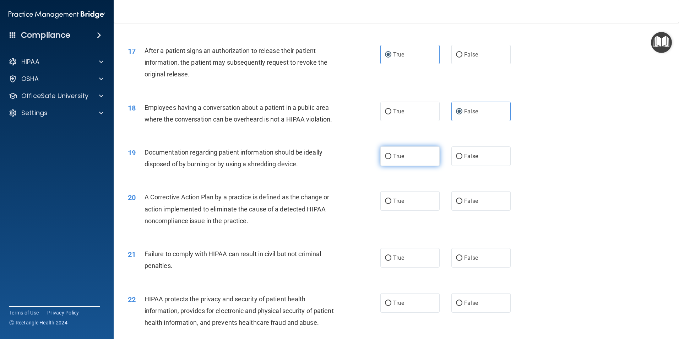
click at [386, 163] on label "True" at bounding box center [410, 156] width 59 height 20
click at [386, 159] on input "True" at bounding box center [388, 156] width 6 height 5
radio input "true"
click at [395, 211] on label "True" at bounding box center [410, 201] width 59 height 20
click at [392, 204] on input "True" at bounding box center [388, 201] width 6 height 5
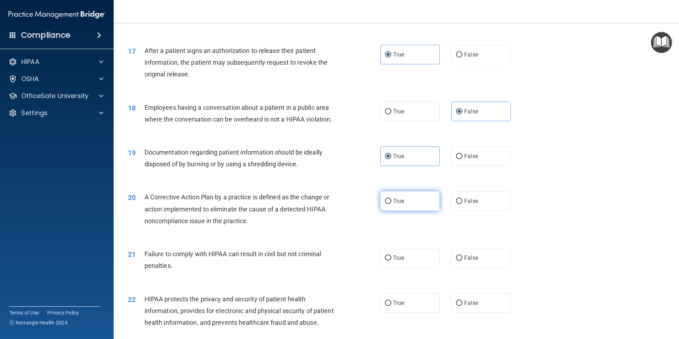
radio input "true"
click at [469, 261] on span "False" at bounding box center [471, 257] width 14 height 7
click at [463, 261] on input "False" at bounding box center [459, 258] width 6 height 5
radio input "true"
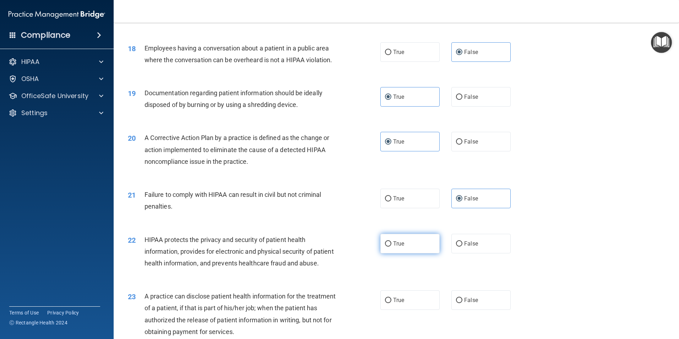
click at [400, 253] on label "True" at bounding box center [410, 244] width 59 height 20
click at [392, 247] on input "True" at bounding box center [388, 243] width 6 height 5
radio input "true"
click at [480, 310] on label "False" at bounding box center [481, 300] width 59 height 20
click at [463, 303] on input "False" at bounding box center [459, 300] width 6 height 5
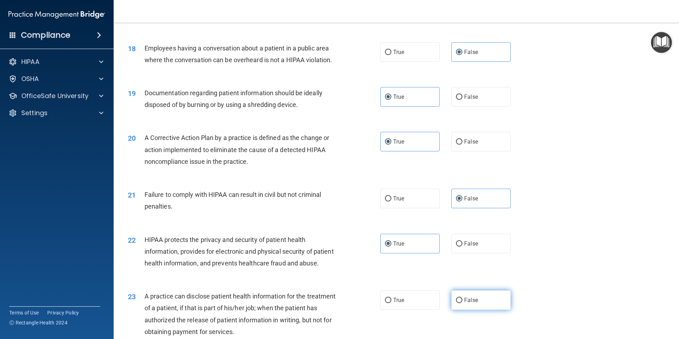
radio input "true"
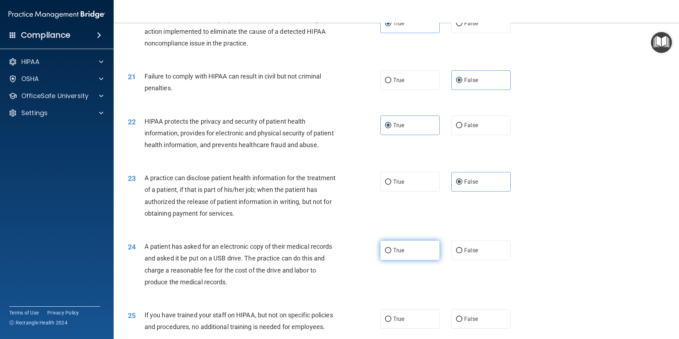
click at [398, 260] on label "True" at bounding box center [410, 251] width 59 height 20
click at [392, 253] on input "True" at bounding box center [388, 250] width 6 height 5
radio input "true"
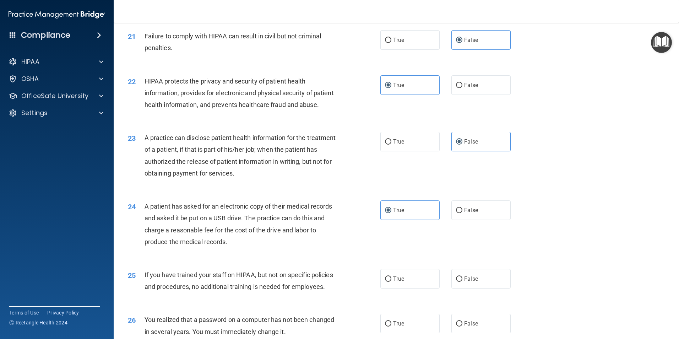
scroll to position [1125, 0]
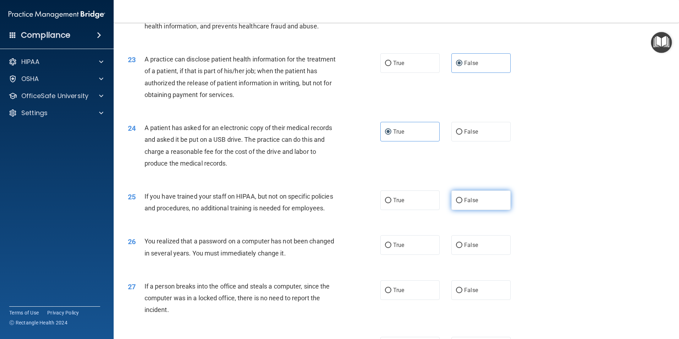
click at [464, 204] on span "False" at bounding box center [471, 200] width 14 height 7
click at [463, 203] on input "False" at bounding box center [459, 200] width 6 height 5
radio input "true"
click at [405, 255] on label "True" at bounding box center [410, 245] width 59 height 20
click at [392, 248] on input "True" at bounding box center [388, 245] width 6 height 5
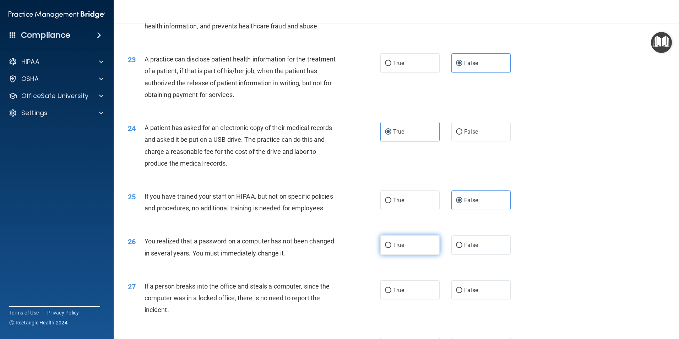
radio input "true"
click at [470, 300] on label "False" at bounding box center [481, 290] width 59 height 20
click at [463, 293] on input "False" at bounding box center [459, 290] width 6 height 5
radio input "true"
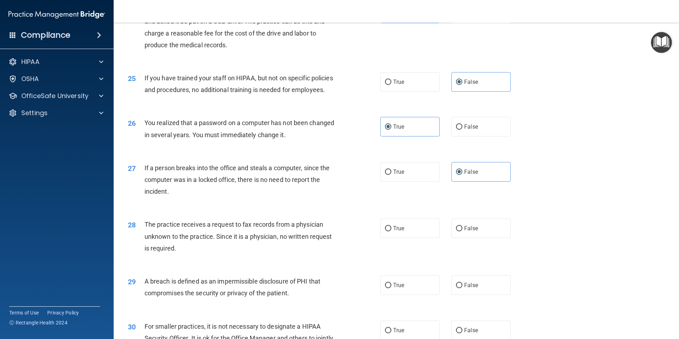
scroll to position [1303, 0]
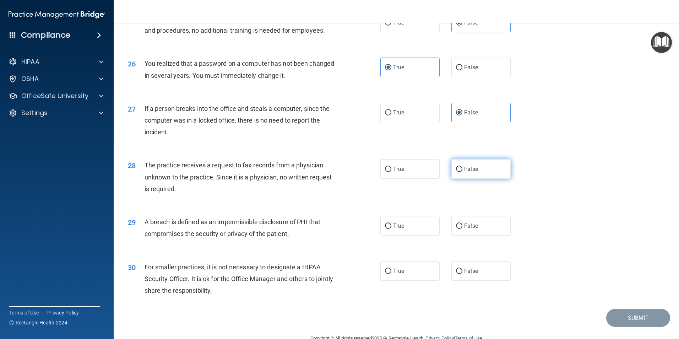
click at [487, 179] on label "False" at bounding box center [481, 169] width 59 height 20
click at [463, 172] on input "False" at bounding box center [459, 169] width 6 height 5
radio input "true"
click at [400, 229] on span "True" at bounding box center [398, 225] width 11 height 7
click at [392, 229] on input "True" at bounding box center [388, 226] width 6 height 5
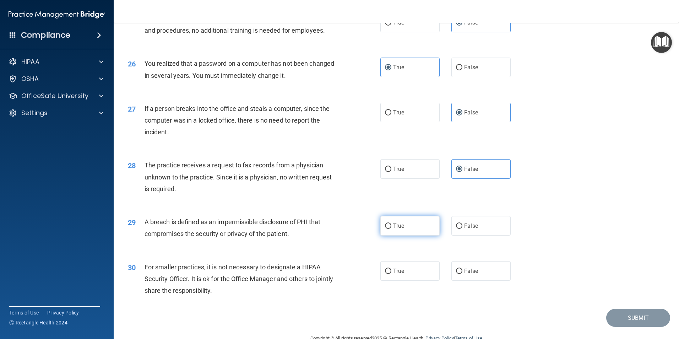
radio input "true"
drag, startPoint x: 475, startPoint y: 322, endPoint x: 469, endPoint y: 311, distance: 12.7
click at [475, 309] on div "30 For smaller practices, it is not necessary to designate a HIPAA Security Off…" at bounding box center [397, 280] width 548 height 57
click at [466, 274] on span "False" at bounding box center [471, 271] width 14 height 7
click at [463, 274] on input "False" at bounding box center [459, 271] width 6 height 5
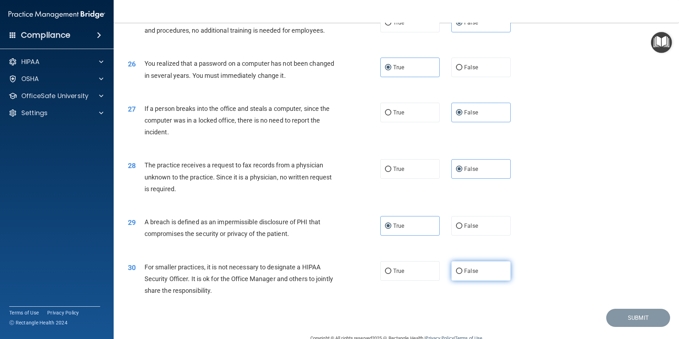
radio input "true"
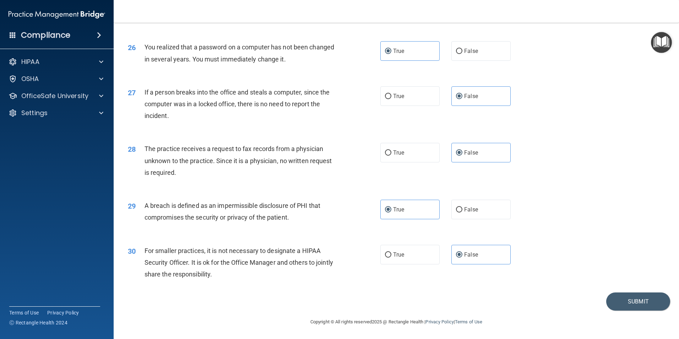
scroll to position [1355, 0]
click at [630, 291] on div "30 For smaller practices, it is not necessary to designate a HIPAA Security Off…" at bounding box center [397, 264] width 548 height 57
click at [623, 304] on button "Submit" at bounding box center [639, 301] width 64 height 18
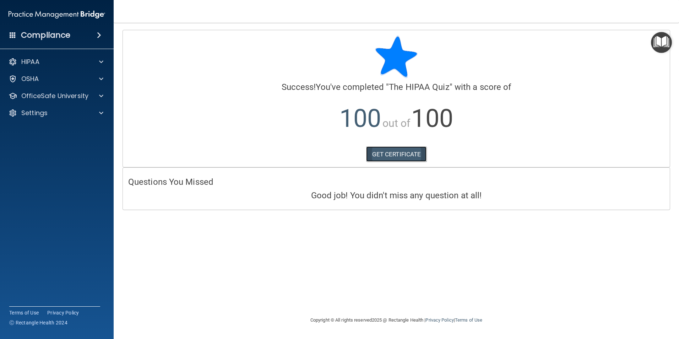
click at [400, 151] on link "GET CERTIFICATE" at bounding box center [396, 154] width 61 height 16
click at [659, 30] on div "Calculating your score.... Success! You've completed " The HIPAA Quiz " with a …" at bounding box center [397, 99] width 548 height 138
click at [658, 42] on img "Open Resource Center" at bounding box center [661, 42] width 21 height 21
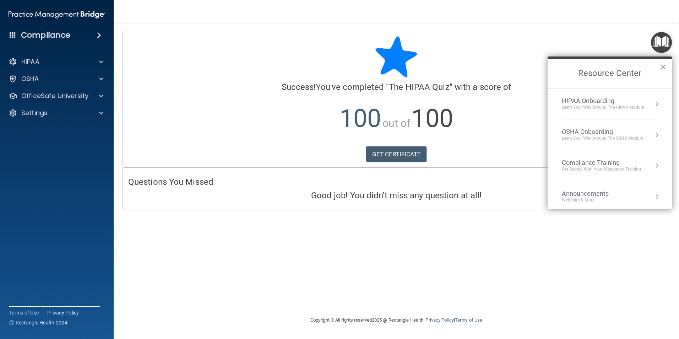
click at [615, 170] on div "Get Started with your mandatory training" at bounding box center [601, 169] width 79 height 6
click at [602, 100] on div "HIPAA Training for Members" at bounding box center [593, 100] width 79 height 6
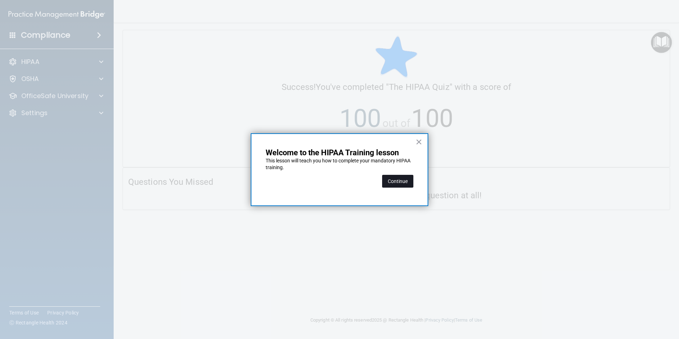
click at [395, 182] on button "Continue" at bounding box center [397, 181] width 31 height 13
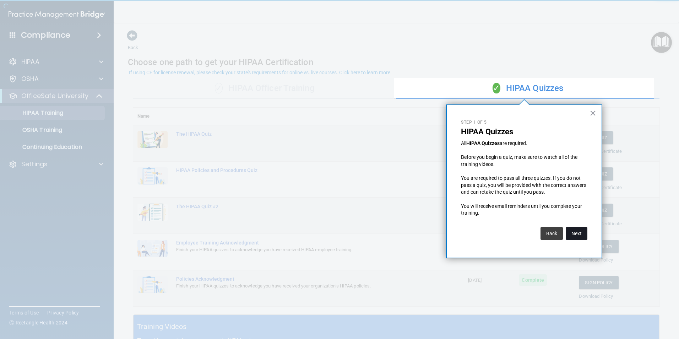
click at [573, 235] on button "Next" at bounding box center [577, 233] width 22 height 13
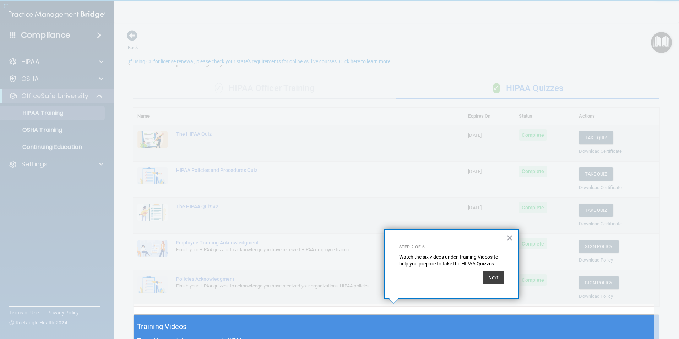
scroll to position [11, 0]
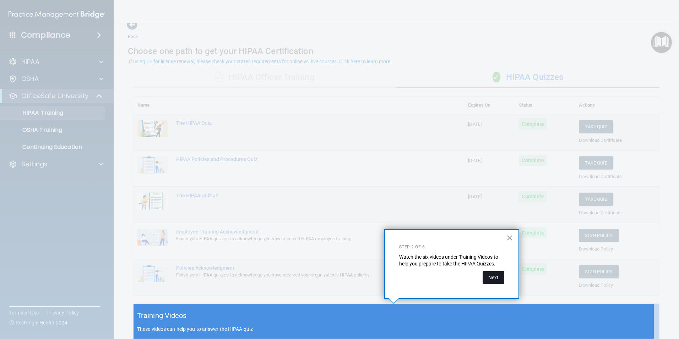
click at [498, 279] on button "Next" at bounding box center [494, 277] width 22 height 13
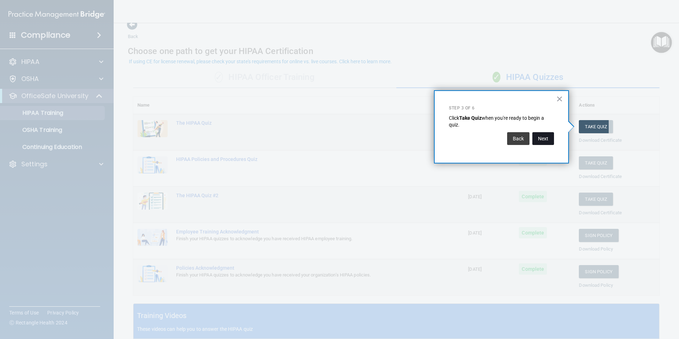
click at [541, 137] on button "Next" at bounding box center [544, 138] width 22 height 13
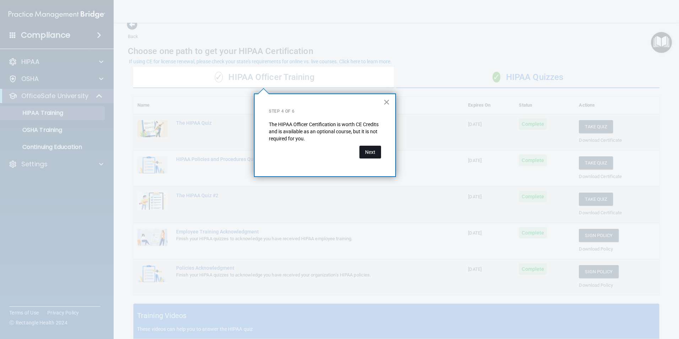
click at [364, 154] on button "Next" at bounding box center [371, 152] width 22 height 13
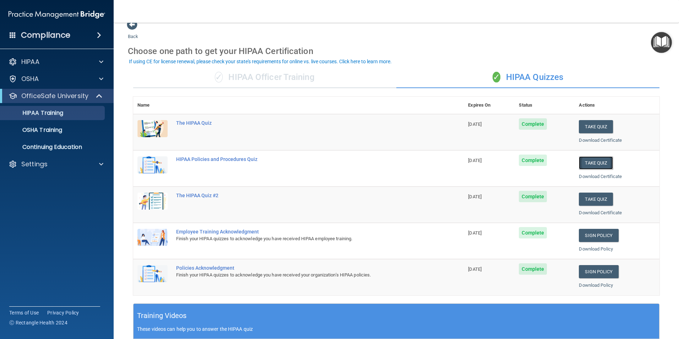
click at [600, 161] on button "Take Quiz" at bounding box center [596, 162] width 34 height 13
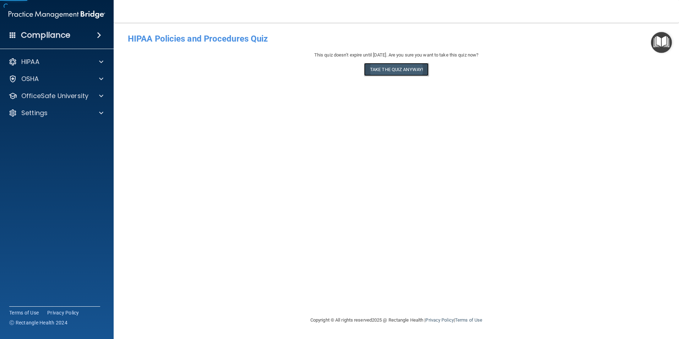
click at [389, 64] on button "Take the quiz anyway!" at bounding box center [396, 69] width 65 height 13
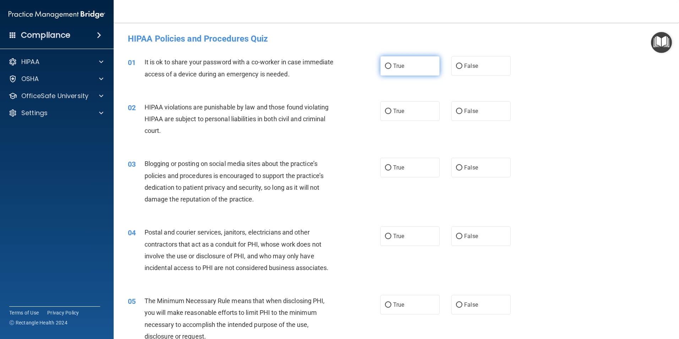
click at [394, 65] on span "True" at bounding box center [398, 66] width 11 height 7
drag, startPoint x: 394, startPoint y: 65, endPoint x: 398, endPoint y: 107, distance: 42.1
click at [398, 106] on label "True" at bounding box center [410, 111] width 59 height 20
click at [392, 109] on input "True" at bounding box center [388, 111] width 6 height 5
radio input "true"
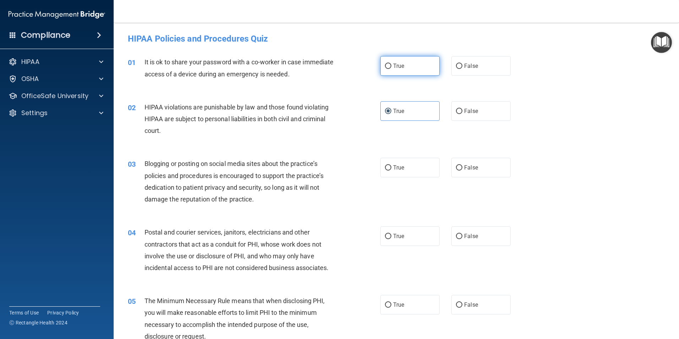
click at [396, 64] on span "True" at bounding box center [398, 66] width 11 height 7
click at [392, 64] on input "True" at bounding box center [388, 66] width 6 height 5
radio input "true"
click at [400, 158] on label "True" at bounding box center [410, 168] width 59 height 20
click at [392, 165] on input "True" at bounding box center [388, 167] width 6 height 5
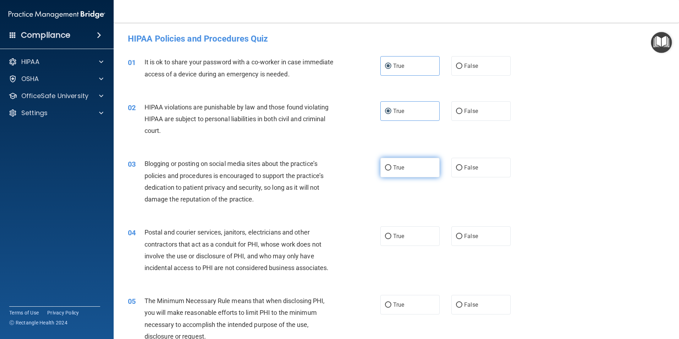
radio input "true"
click at [401, 224] on div "04 Postal and courier services, janitors, electricians and other contractors th…" at bounding box center [397, 251] width 548 height 69
click at [401, 242] on label "True" at bounding box center [410, 236] width 59 height 20
click at [392, 239] on input "True" at bounding box center [388, 236] width 6 height 5
radio input "true"
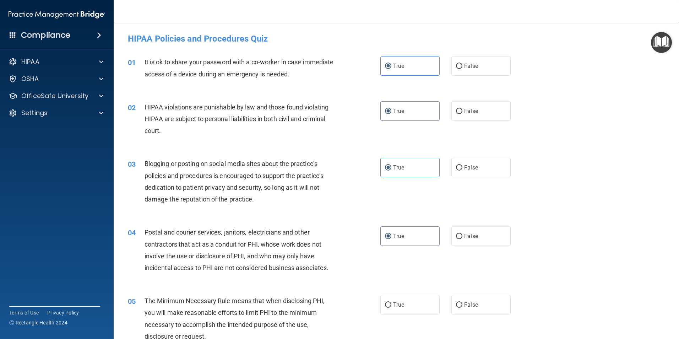
scroll to position [59, 0]
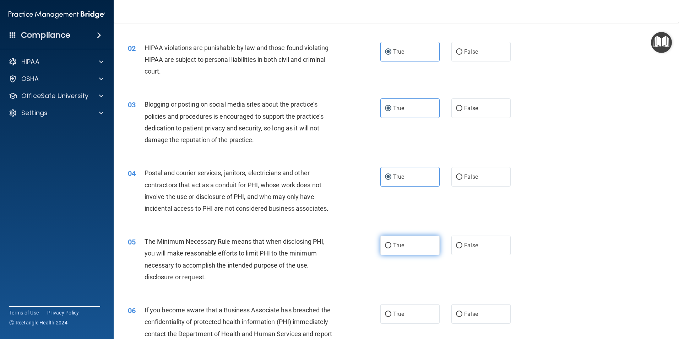
click at [393, 248] on span "True" at bounding box center [398, 245] width 11 height 7
click at [392, 248] on input "True" at bounding box center [388, 245] width 6 height 5
radio input "true"
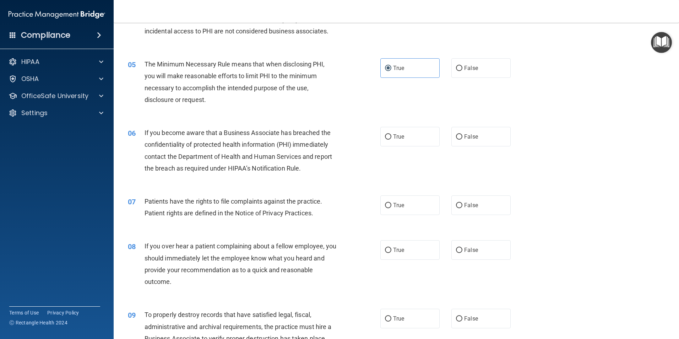
scroll to position [237, 0]
click at [403, 124] on div "06 If you become aware that a Business Associate has breached the confidentiali…" at bounding box center [397, 152] width 548 height 69
click at [404, 143] on label "True" at bounding box center [410, 137] width 59 height 20
click at [392, 139] on input "True" at bounding box center [388, 136] width 6 height 5
radio input "true"
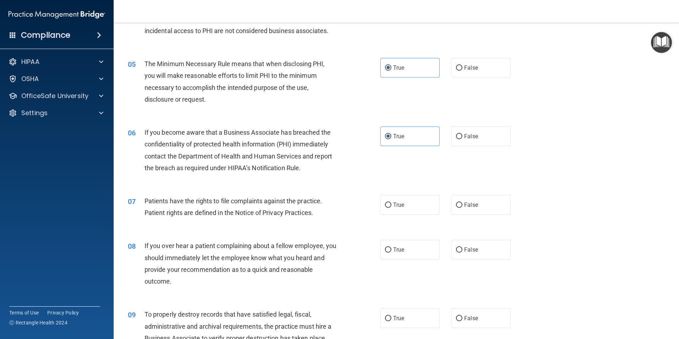
drag, startPoint x: 404, startPoint y: 201, endPoint x: 404, endPoint y: 228, distance: 26.7
click at [404, 203] on label "True" at bounding box center [410, 205] width 59 height 20
click at [392, 203] on input "True" at bounding box center [388, 205] width 6 height 5
radio input "true"
click at [402, 255] on label "True" at bounding box center [410, 250] width 59 height 20
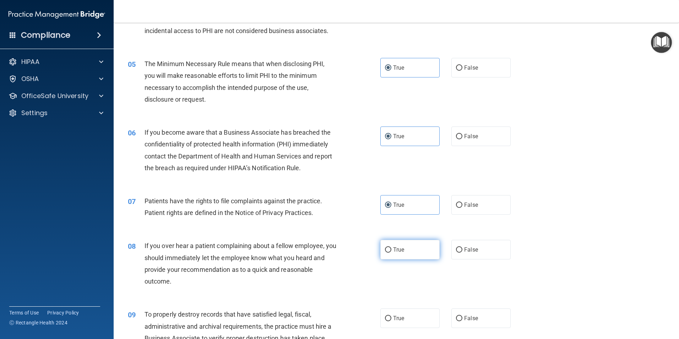
click at [392, 253] on input "True" at bounding box center [388, 249] width 6 height 5
radio input "true"
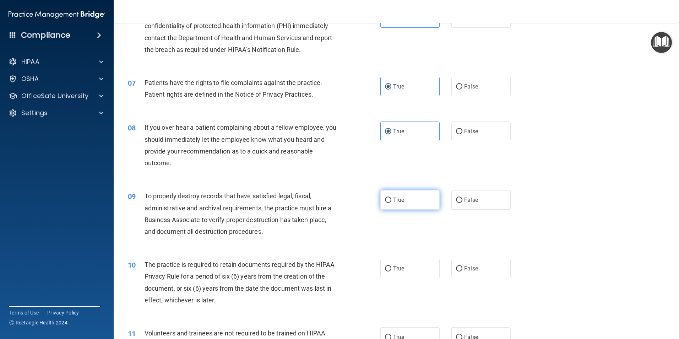
click at [408, 204] on label "True" at bounding box center [410, 200] width 59 height 20
click at [392, 203] on input "True" at bounding box center [388, 200] width 6 height 5
radio input "true"
click at [399, 266] on span "True" at bounding box center [398, 268] width 11 height 7
click at [392, 266] on input "True" at bounding box center [388, 268] width 6 height 5
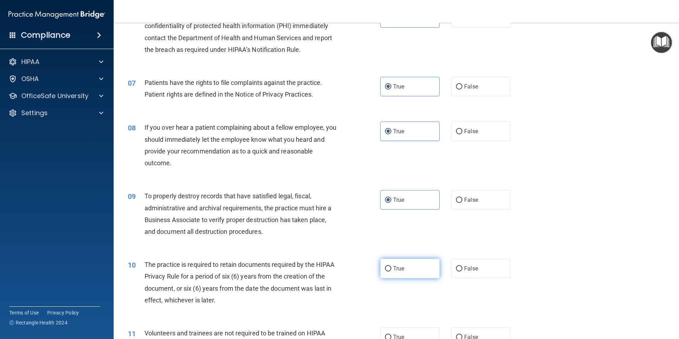
radio input "true"
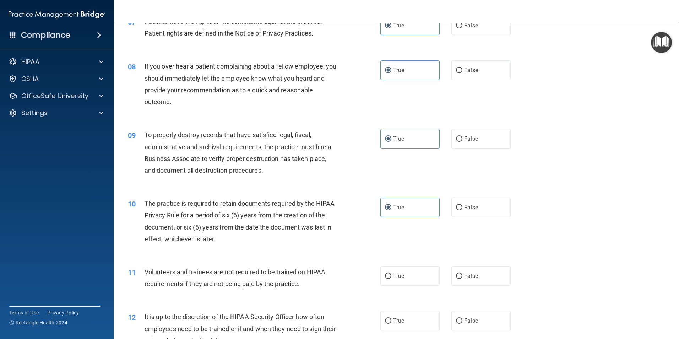
scroll to position [533, 0]
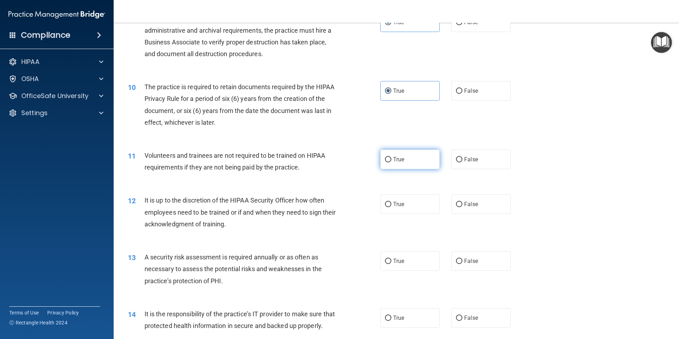
click at [393, 157] on span "True" at bounding box center [398, 159] width 11 height 7
click at [392, 157] on input "True" at bounding box center [388, 159] width 6 height 5
radio input "true"
click at [395, 206] on span "True" at bounding box center [398, 204] width 11 height 7
click at [392, 206] on input "True" at bounding box center [388, 204] width 6 height 5
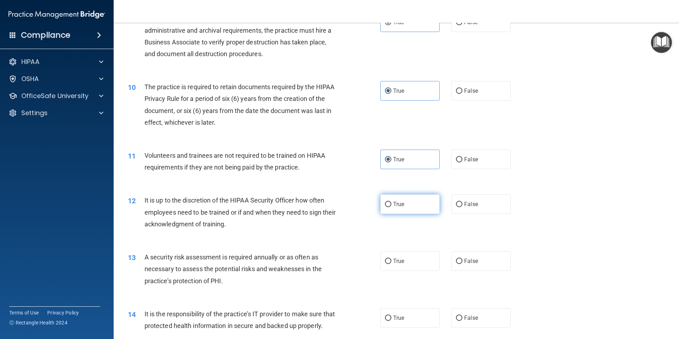
radio input "true"
click at [397, 252] on label "True" at bounding box center [410, 261] width 59 height 20
click at [392, 259] on input "True" at bounding box center [388, 261] width 6 height 5
radio input "true"
drag, startPoint x: 403, startPoint y: 325, endPoint x: 337, endPoint y: 252, distance: 98.4
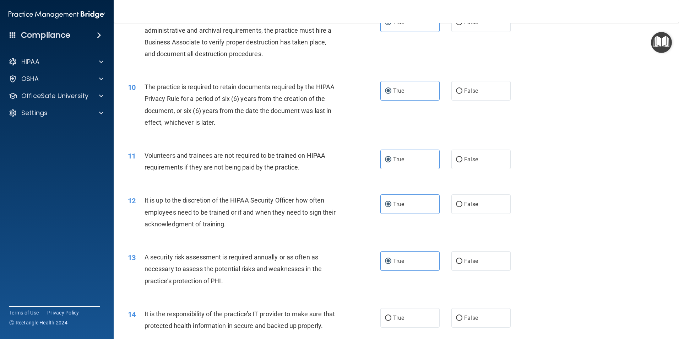
click at [403, 325] on label "True" at bounding box center [410, 318] width 59 height 20
click at [392, 321] on input "True" at bounding box center [388, 318] width 6 height 5
radio input "true"
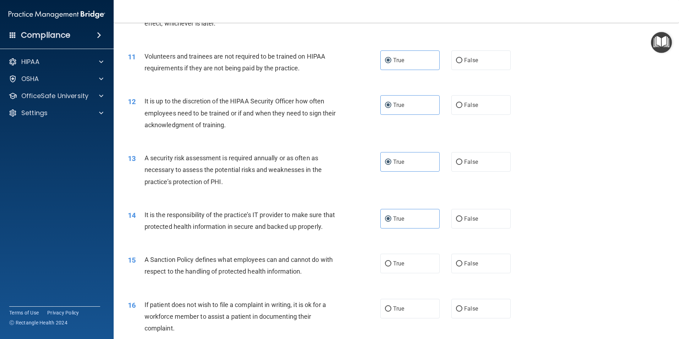
scroll to position [770, 0]
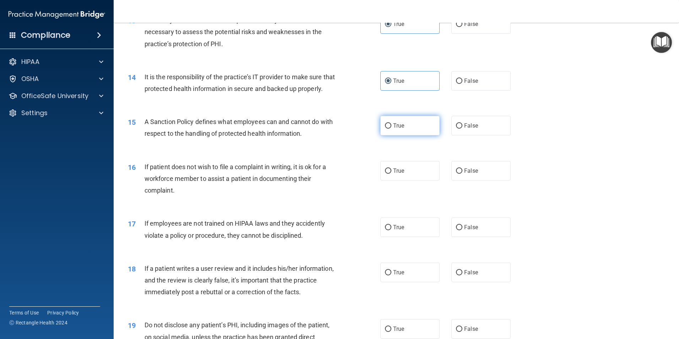
click at [393, 129] on span "True" at bounding box center [398, 125] width 11 height 7
click at [392, 129] on input "True" at bounding box center [388, 125] width 6 height 5
radio input "true"
click at [399, 196] on div "16 If patient does not wish to file a complaint in writing, it is ok for a work…" at bounding box center [397, 180] width 548 height 57
drag, startPoint x: 390, startPoint y: 179, endPoint x: 392, endPoint y: 210, distance: 31.0
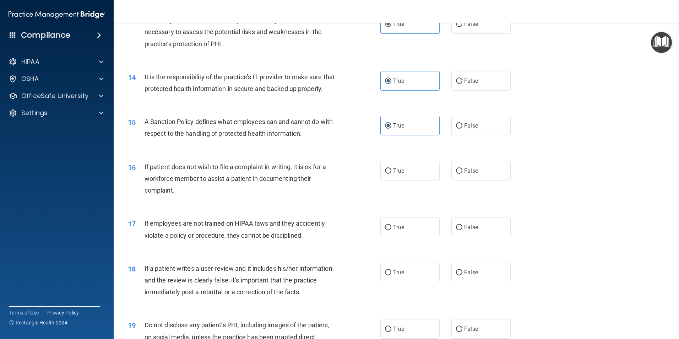
click at [390, 179] on label "True" at bounding box center [410, 171] width 59 height 20
click at [390, 174] on input "True" at bounding box center [388, 170] width 6 height 5
radio input "true"
click at [396, 249] on div "17 If employees are not trained on HIPAA laws and they accidently violate a pol…" at bounding box center [397, 231] width 548 height 45
drag, startPoint x: 396, startPoint y: 250, endPoint x: 400, endPoint y: 289, distance: 39.0
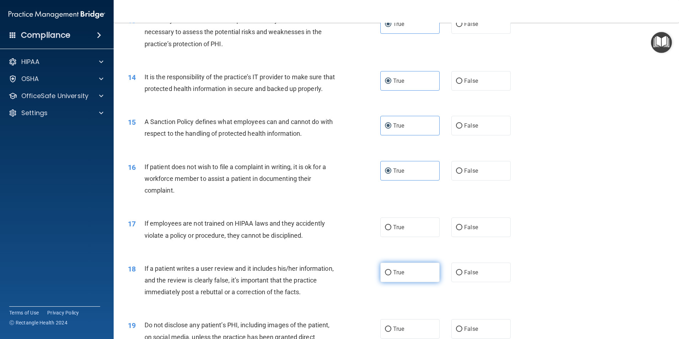
click at [401, 282] on label "True" at bounding box center [410, 273] width 59 height 20
click at [392, 275] on input "True" at bounding box center [388, 272] width 6 height 5
radio input "true"
click at [394, 231] on span "True" at bounding box center [398, 227] width 11 height 7
click at [392, 230] on input "True" at bounding box center [388, 227] width 6 height 5
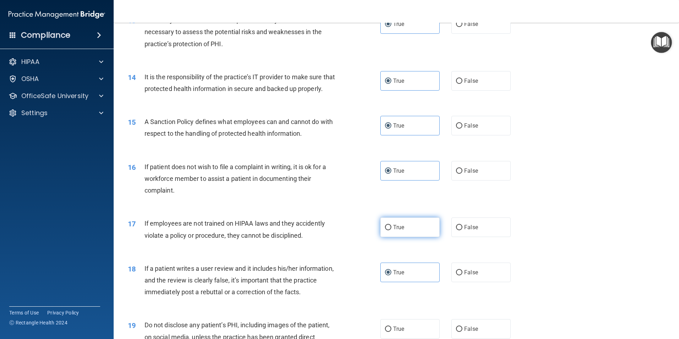
radio input "true"
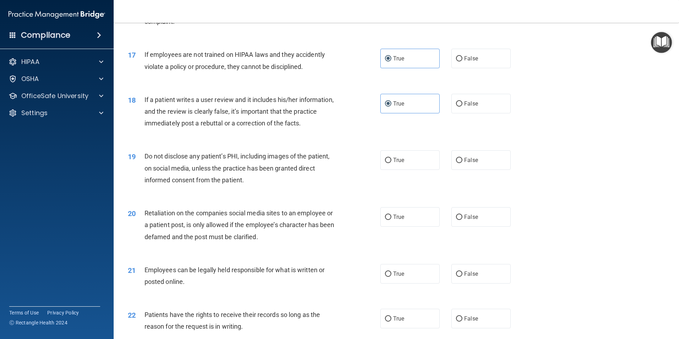
scroll to position [948, 0]
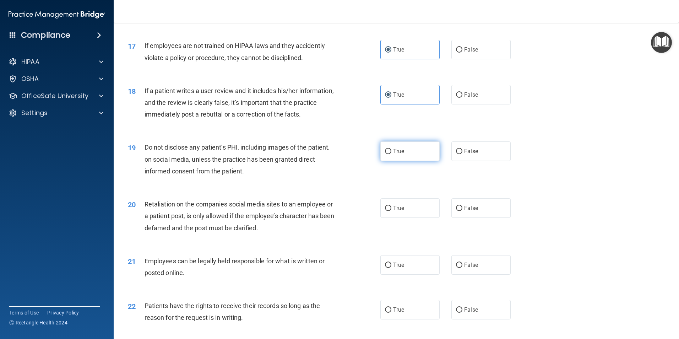
click at [397, 155] on span "True" at bounding box center [398, 151] width 11 height 7
click at [392, 154] on input "True" at bounding box center [388, 151] width 6 height 5
radio input "true"
click at [399, 218] on label "True" at bounding box center [410, 208] width 59 height 20
click at [392, 211] on input "True" at bounding box center [388, 208] width 6 height 5
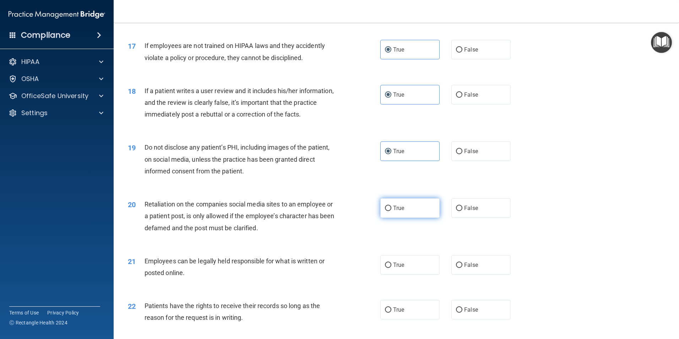
radio input "true"
click at [397, 268] on span "True" at bounding box center [398, 265] width 11 height 7
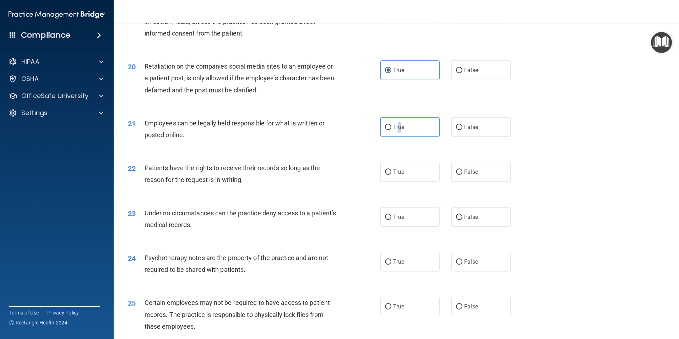
scroll to position [1125, 0]
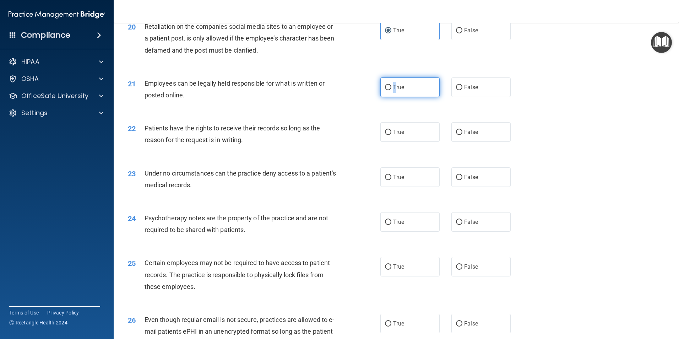
click at [392, 95] on label "True" at bounding box center [410, 87] width 59 height 20
drag, startPoint x: 392, startPoint y: 95, endPoint x: 392, endPoint y: 137, distance: 41.6
click at [392, 137] on label "True" at bounding box center [410, 132] width 59 height 20
drag, startPoint x: 392, startPoint y: 137, endPoint x: 387, endPoint y: 92, distance: 44.7
click at [387, 92] on label "True" at bounding box center [410, 87] width 59 height 20
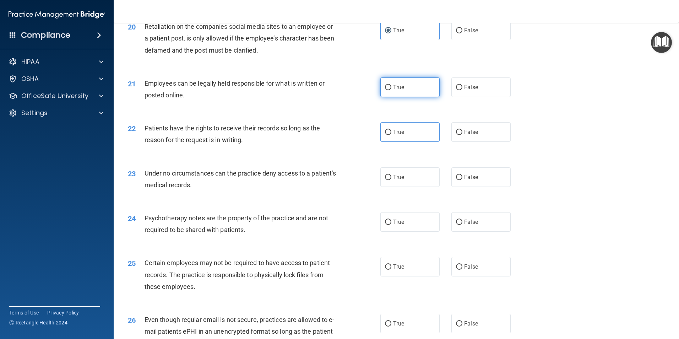
click at [387, 90] on input "True" at bounding box center [388, 87] width 6 height 5
radio input "true"
click at [389, 139] on label "True" at bounding box center [410, 132] width 59 height 20
click at [389, 135] on input "True" at bounding box center [388, 132] width 6 height 5
radio input "true"
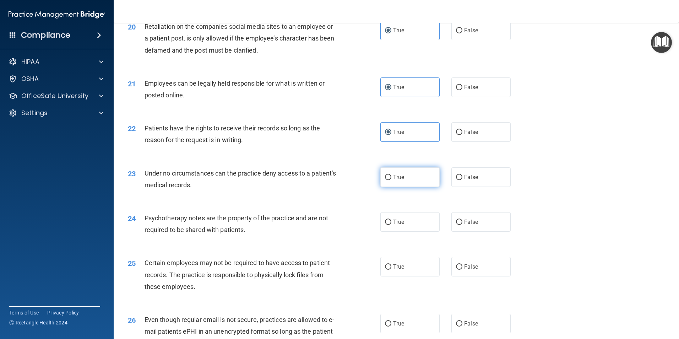
click at [398, 187] on label "True" at bounding box center [410, 177] width 59 height 20
click at [392, 180] on input "True" at bounding box center [388, 177] width 6 height 5
radio input "true"
click at [399, 232] on label "True" at bounding box center [410, 222] width 59 height 20
click at [392, 225] on input "True" at bounding box center [388, 222] width 6 height 5
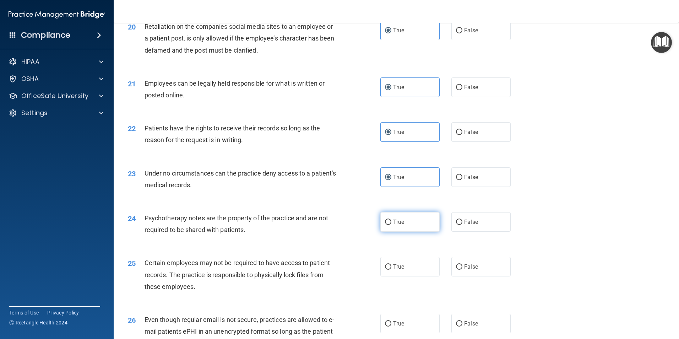
radio input "true"
drag, startPoint x: 399, startPoint y: 275, endPoint x: 386, endPoint y: 269, distance: 14.3
click at [399, 276] on label "True" at bounding box center [410, 267] width 59 height 20
click at [392, 270] on input "True" at bounding box center [388, 266] width 6 height 5
radio input "true"
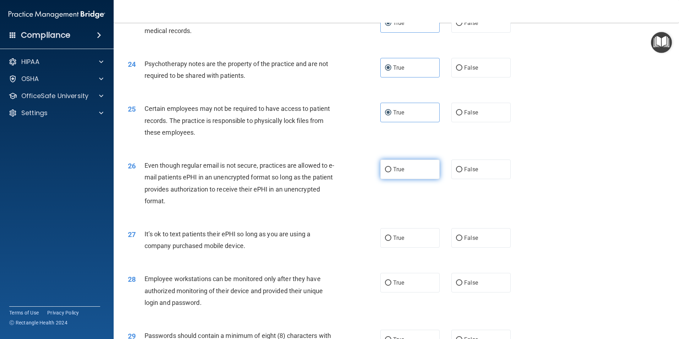
scroll to position [1303, 0]
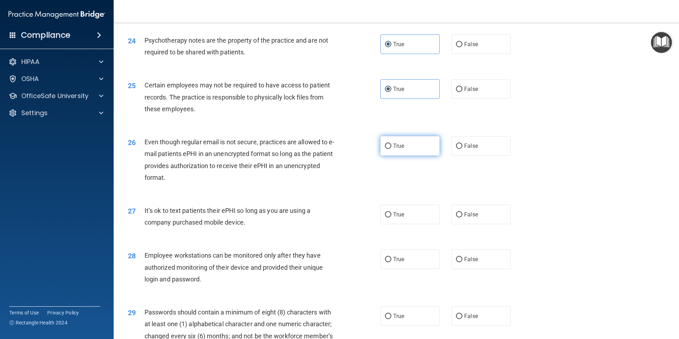
click at [406, 154] on label "True" at bounding box center [410, 146] width 59 height 20
click at [392, 149] on input "True" at bounding box center [388, 146] width 6 height 5
radio input "true"
click at [398, 241] on div "27 It’s ok to text patients their ePHI so long as you are using a company purch…" at bounding box center [397, 218] width 548 height 45
click at [397, 218] on span "True" at bounding box center [398, 214] width 11 height 7
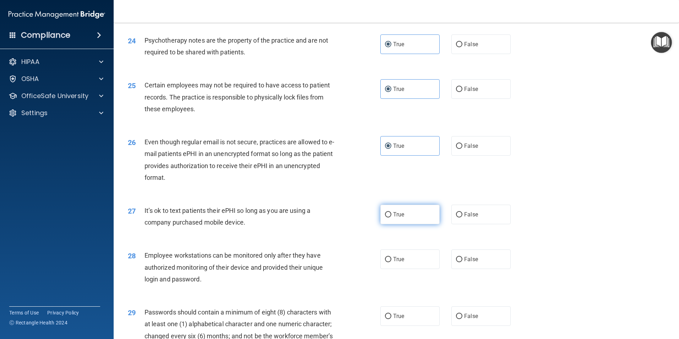
click at [392, 217] on input "True" at bounding box center [388, 214] width 6 height 5
radio input "true"
click at [402, 269] on label "True" at bounding box center [410, 259] width 59 height 20
click at [392, 262] on input "True" at bounding box center [388, 259] width 6 height 5
radio input "true"
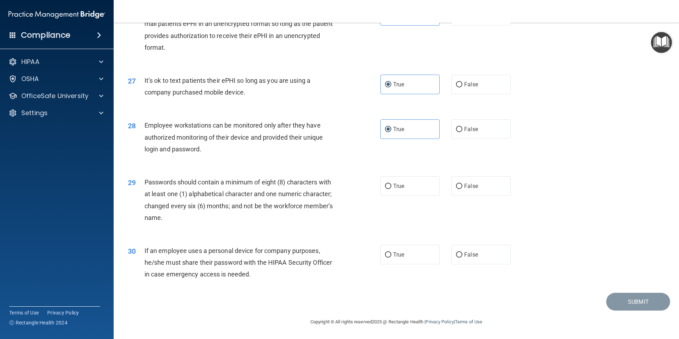
scroll to position [1445, 0]
click at [402, 189] on span "True" at bounding box center [398, 186] width 11 height 7
click at [392, 189] on input "True" at bounding box center [388, 186] width 6 height 5
radio input "true"
click at [403, 258] on label "True" at bounding box center [410, 255] width 59 height 20
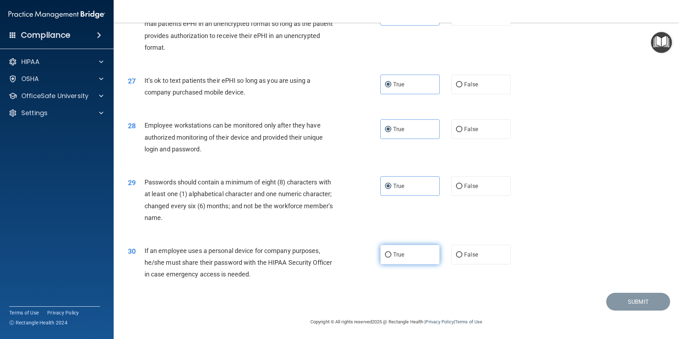
click at [392, 258] on input "True" at bounding box center [388, 254] width 6 height 5
radio input "true"
drag, startPoint x: 636, startPoint y: 295, endPoint x: 588, endPoint y: 246, distance: 68.9
click at [636, 295] on button "Submit" at bounding box center [639, 302] width 64 height 18
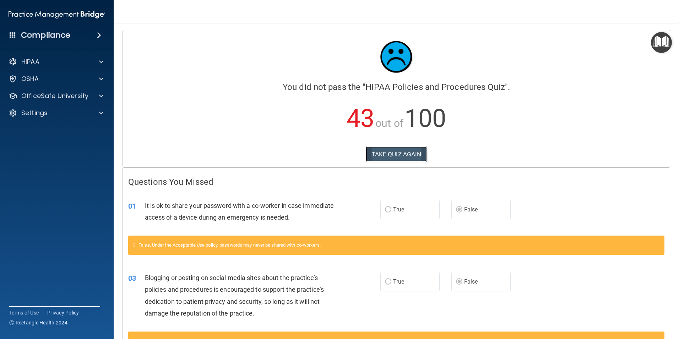
click at [389, 147] on button "TAKE QUIZ AGAIN" at bounding box center [396, 154] width 61 height 16
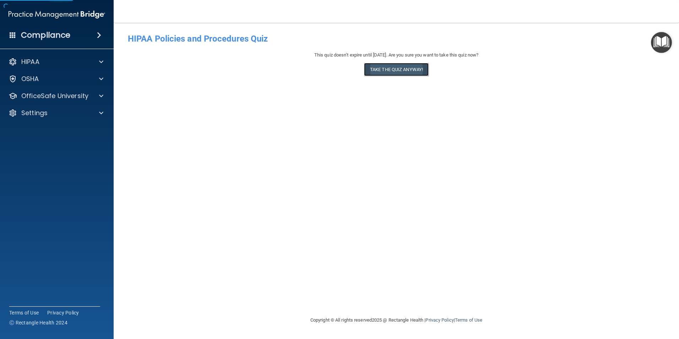
click at [399, 69] on button "Take the quiz anyway!" at bounding box center [396, 69] width 65 height 13
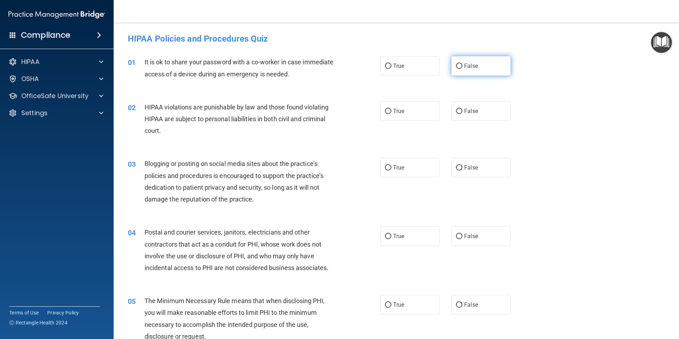
click at [475, 63] on label "False" at bounding box center [481, 66] width 59 height 20
click at [463, 64] on input "False" at bounding box center [459, 66] width 6 height 5
radio input "true"
click at [407, 110] on label "True" at bounding box center [410, 111] width 59 height 20
click at [392, 110] on input "True" at bounding box center [388, 111] width 6 height 5
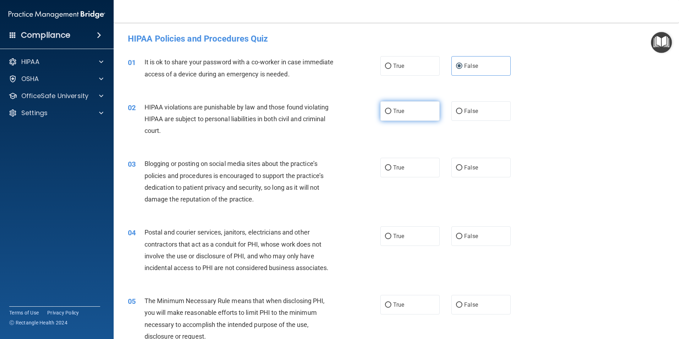
radio input "true"
click at [478, 171] on label "False" at bounding box center [481, 168] width 59 height 20
click at [463, 171] on input "False" at bounding box center [459, 167] width 6 height 5
radio input "true"
click at [412, 238] on label "True" at bounding box center [410, 236] width 59 height 20
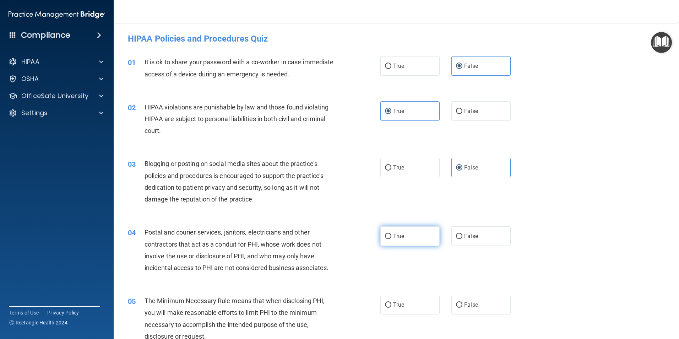
click at [392, 238] on input "True" at bounding box center [388, 236] width 6 height 5
radio input "true"
click at [414, 307] on label "True" at bounding box center [410, 305] width 59 height 20
click at [392, 307] on input "True" at bounding box center [388, 304] width 6 height 5
radio input "true"
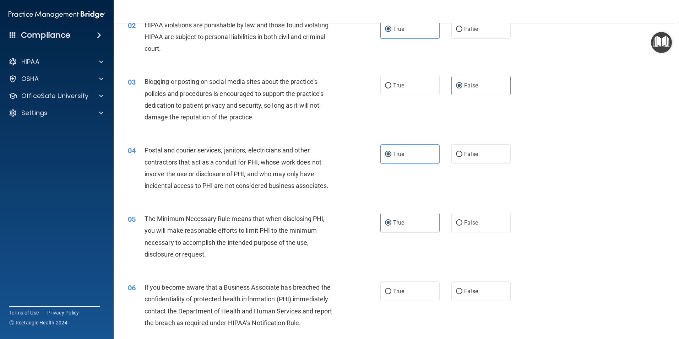
scroll to position [178, 0]
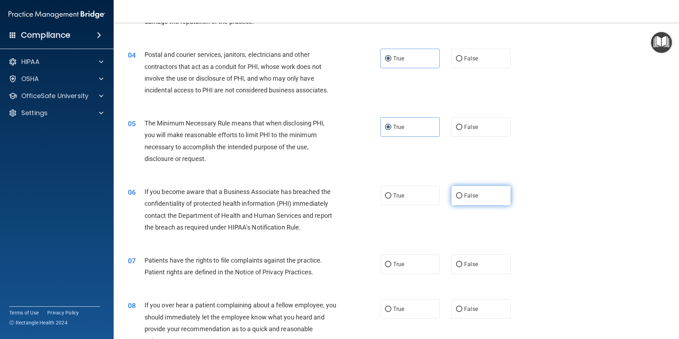
click at [461, 194] on label "False" at bounding box center [481, 196] width 59 height 20
click at [461, 194] on input "False" at bounding box center [459, 195] width 6 height 5
radio input "true"
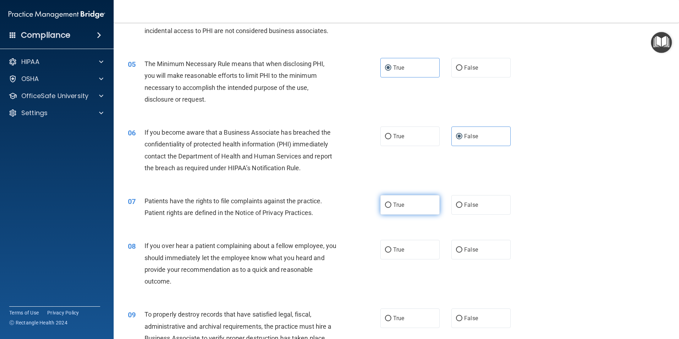
click at [396, 215] on div "07 Patients have the rights to file complaints against the practice. Patient ri…" at bounding box center [397, 208] width 548 height 45
click at [396, 204] on span "True" at bounding box center [398, 204] width 11 height 7
click at [392, 204] on input "True" at bounding box center [388, 205] width 6 height 5
radio input "true"
click at [472, 245] on label "False" at bounding box center [481, 250] width 59 height 20
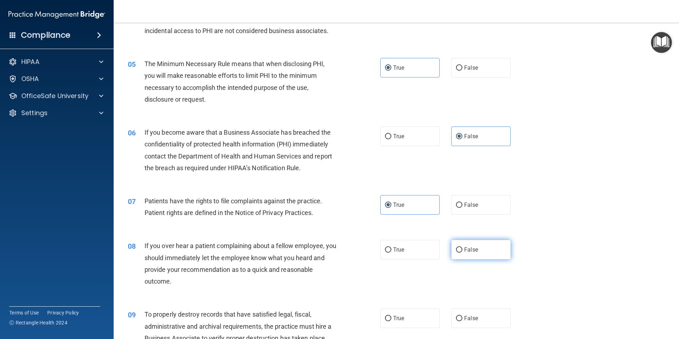
click at [463, 247] on input "False" at bounding box center [459, 249] width 6 height 5
radio input "true"
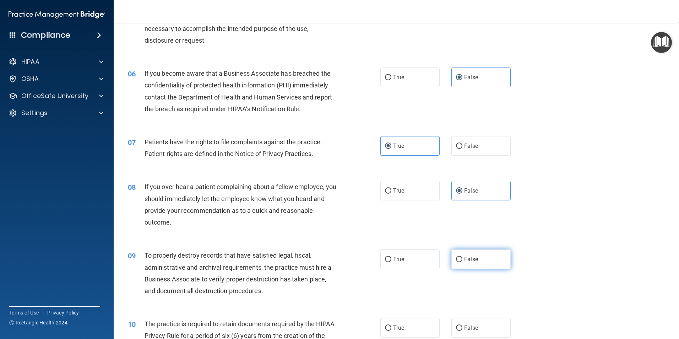
click at [472, 255] on label "False" at bounding box center [481, 259] width 59 height 20
click at [463, 257] on input "False" at bounding box center [459, 259] width 6 height 5
radio input "true"
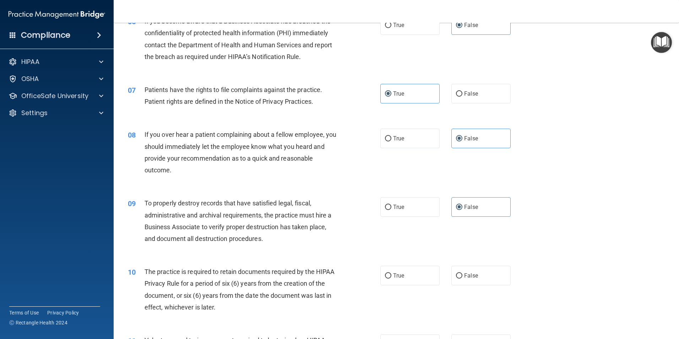
scroll to position [474, 0]
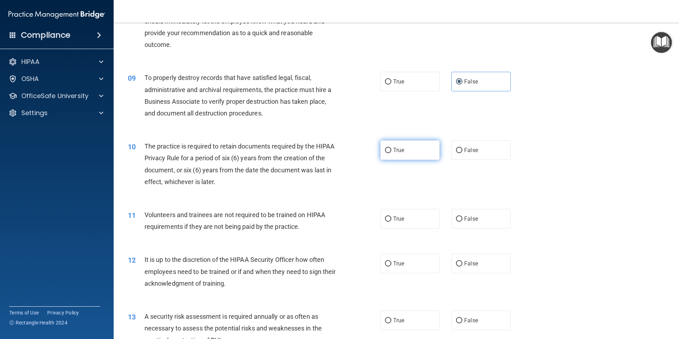
click at [401, 145] on label "True" at bounding box center [410, 150] width 59 height 20
click at [392, 148] on input "True" at bounding box center [388, 150] width 6 height 5
radio input "true"
click at [494, 217] on label "False" at bounding box center [481, 219] width 59 height 20
click at [463, 217] on input "False" at bounding box center [459, 218] width 6 height 5
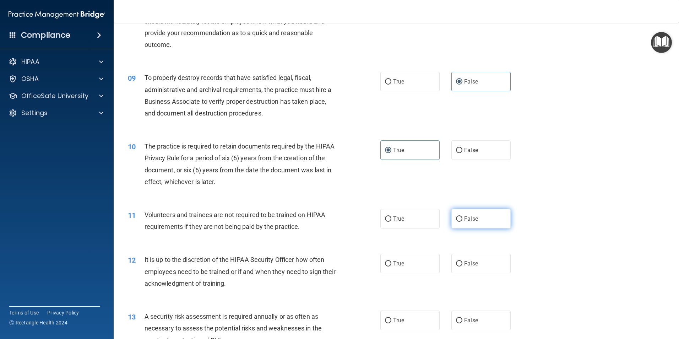
radio input "true"
click at [493, 263] on label "False" at bounding box center [481, 264] width 59 height 20
click at [463, 263] on input "False" at bounding box center [459, 263] width 6 height 5
radio input "true"
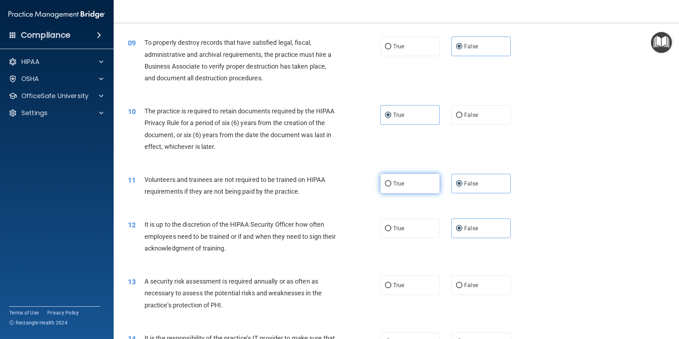
scroll to position [533, 0]
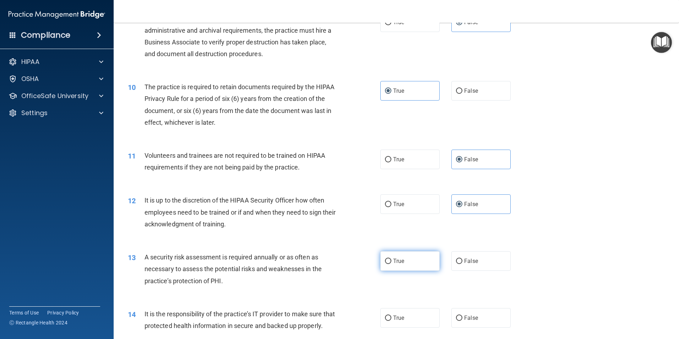
click at [402, 270] on label "True" at bounding box center [410, 261] width 59 height 20
click at [392, 264] on input "True" at bounding box center [388, 261] width 6 height 5
radio input "true"
click at [472, 312] on label "False" at bounding box center [481, 318] width 59 height 20
click at [463, 316] on input "False" at bounding box center [459, 318] width 6 height 5
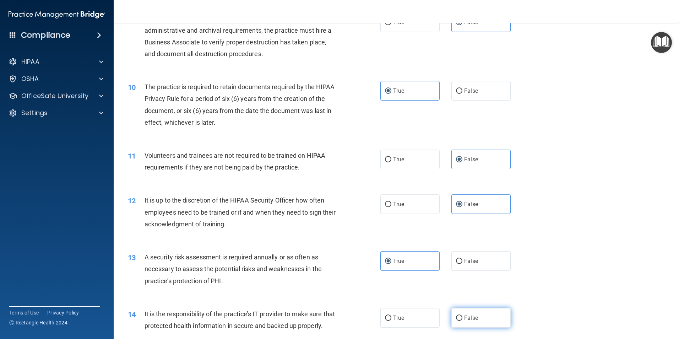
radio input "true"
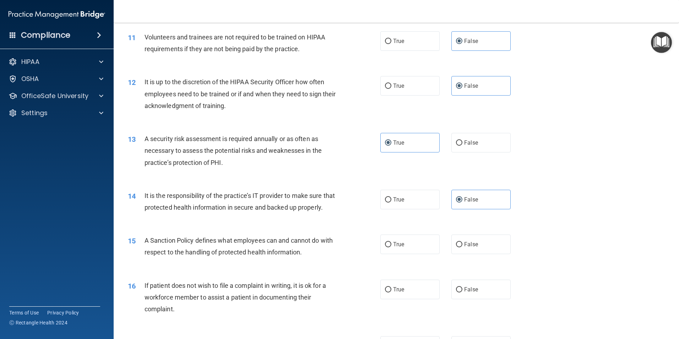
scroll to position [711, 0]
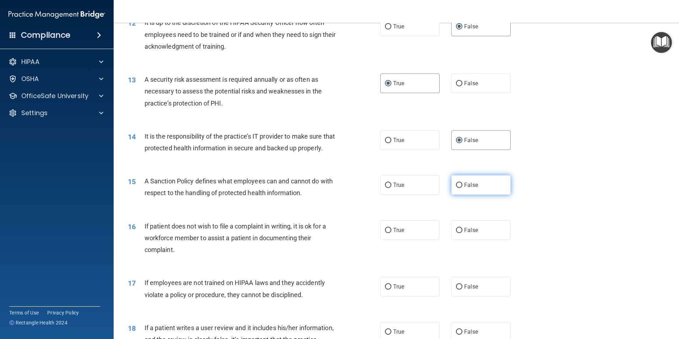
click at [487, 195] on label "False" at bounding box center [481, 185] width 59 height 20
click at [463, 188] on input "False" at bounding box center [459, 185] width 6 height 5
radio input "true"
click at [409, 240] on label "True" at bounding box center [410, 230] width 59 height 20
click at [392, 233] on input "True" at bounding box center [388, 230] width 6 height 5
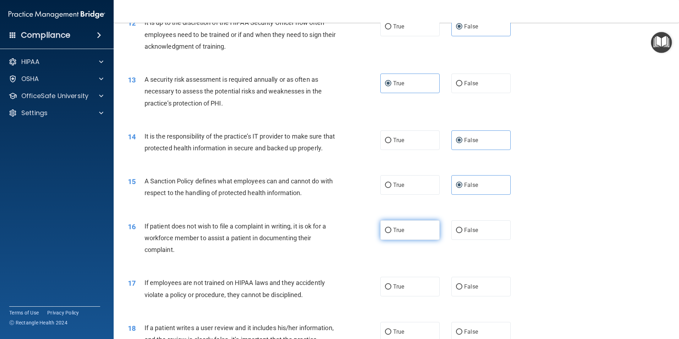
radio input "true"
click at [469, 290] on span "False" at bounding box center [471, 286] width 14 height 7
click at [463, 290] on input "False" at bounding box center [459, 286] width 6 height 5
radio input "true"
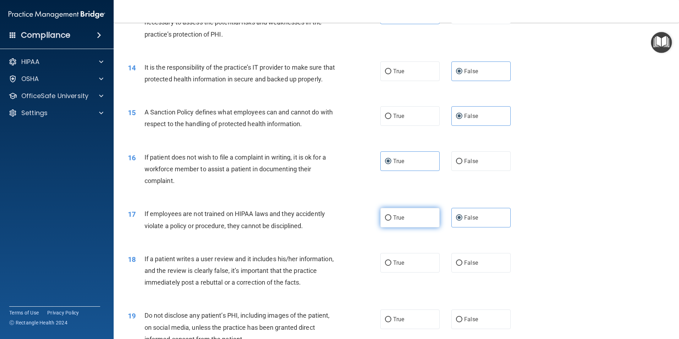
scroll to position [888, 0]
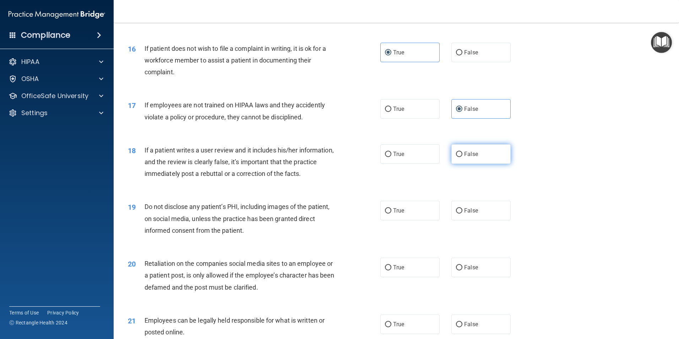
click at [481, 164] on label "False" at bounding box center [481, 154] width 59 height 20
click at [463, 157] on input "False" at bounding box center [459, 154] width 6 height 5
radio input "true"
click at [382, 234] on div "19 Do not disclose any patient’s PHI, including images of the patient, on socia…" at bounding box center [254, 220] width 274 height 39
click at [403, 220] on label "True" at bounding box center [410, 211] width 59 height 20
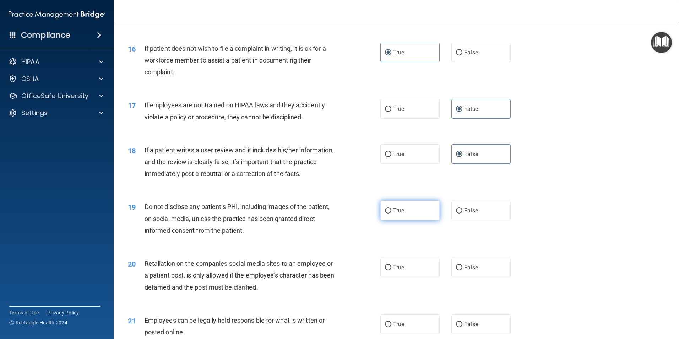
click at [392, 214] on input "True" at bounding box center [388, 210] width 6 height 5
radio input "true"
click at [468, 271] on span "False" at bounding box center [471, 267] width 14 height 7
click at [463, 270] on input "False" at bounding box center [459, 267] width 6 height 5
radio input "true"
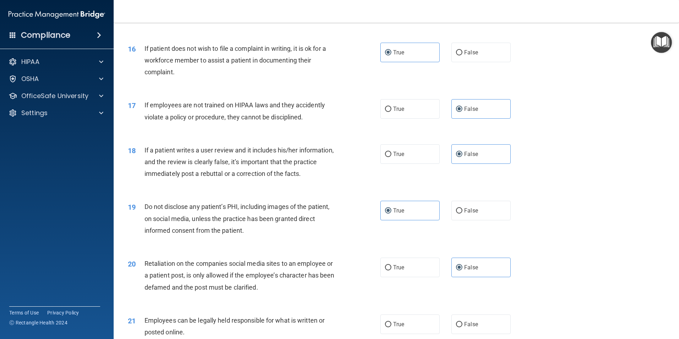
scroll to position [1007, 0]
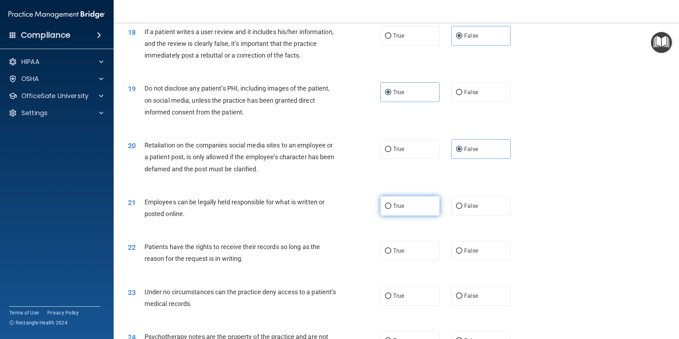
click at [417, 216] on label "True" at bounding box center [410, 206] width 59 height 20
click at [392, 209] on input "True" at bounding box center [388, 206] width 6 height 5
radio input "true"
click at [475, 260] on label "False" at bounding box center [481, 251] width 59 height 20
click at [463, 254] on input "False" at bounding box center [459, 250] width 6 height 5
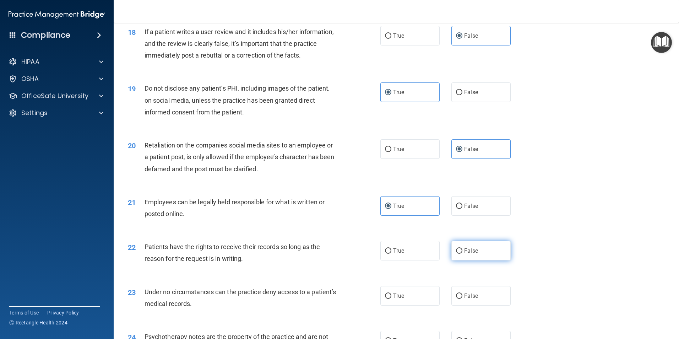
radio input "true"
click at [481, 306] on label "False" at bounding box center [481, 296] width 59 height 20
click at [463, 299] on input "False" at bounding box center [459, 296] width 6 height 5
radio input "true"
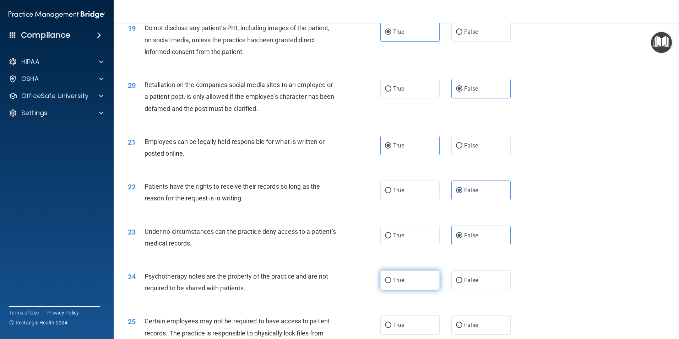
scroll to position [1125, 0]
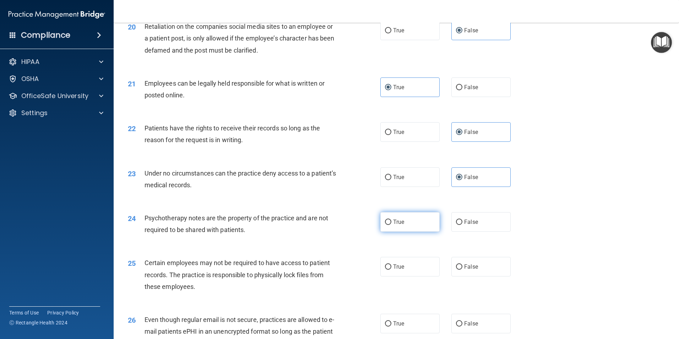
click at [394, 225] on label "True" at bounding box center [410, 222] width 59 height 20
click at [392, 225] on input "True" at bounding box center [388, 222] width 6 height 5
radio input "true"
click at [405, 276] on label "True" at bounding box center [410, 267] width 59 height 20
click at [392, 270] on input "True" at bounding box center [388, 266] width 6 height 5
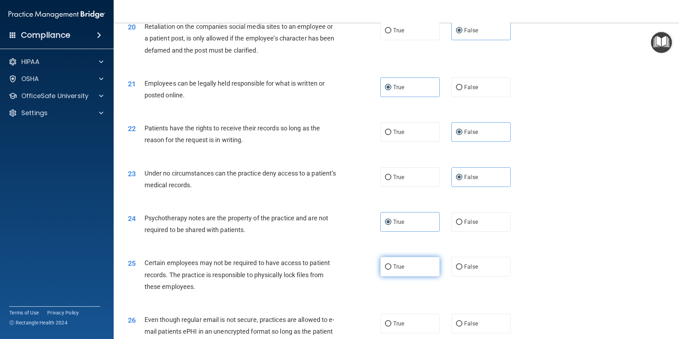
radio input "true"
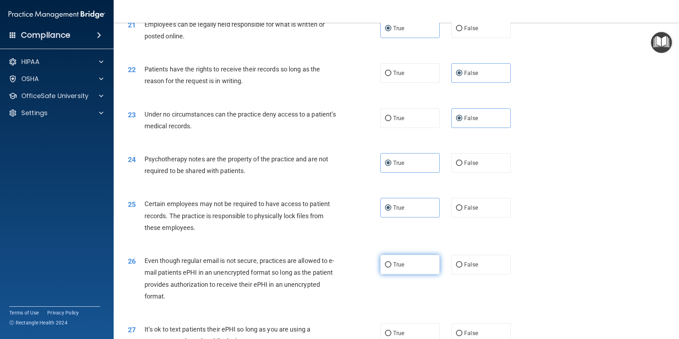
click at [398, 273] on label "True" at bounding box center [410, 265] width 59 height 20
click at [392, 268] on input "True" at bounding box center [388, 264] width 6 height 5
radio input "true"
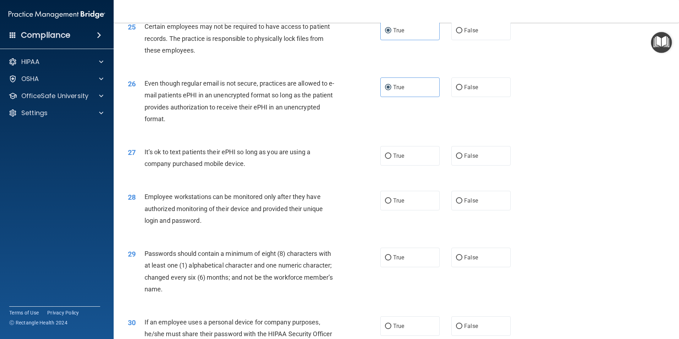
scroll to position [1362, 0]
click at [464, 159] on span "False" at bounding box center [471, 155] width 14 height 7
click at [462, 158] on input "False" at bounding box center [459, 155] width 6 height 5
radio input "true"
click at [467, 204] on span "False" at bounding box center [471, 200] width 14 height 7
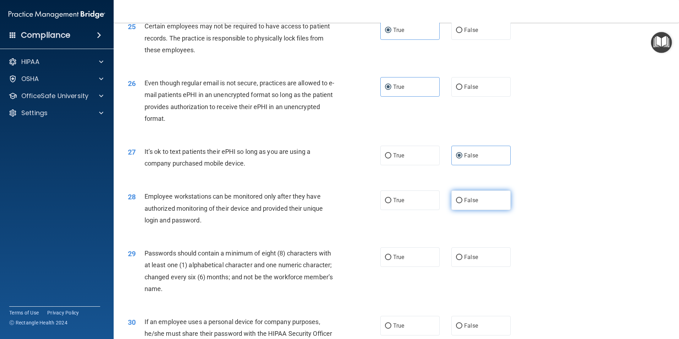
click at [463, 203] on input "False" at bounding box center [459, 200] width 6 height 5
radio input "true"
click at [393, 260] on span "True" at bounding box center [398, 257] width 11 height 7
click at [392, 260] on input "True" at bounding box center [388, 257] width 6 height 5
radio input "true"
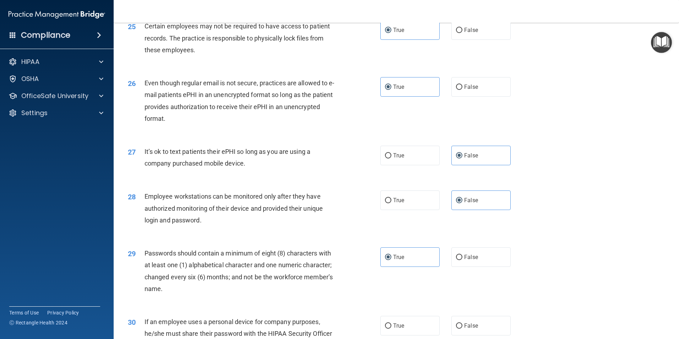
scroll to position [1445, 0]
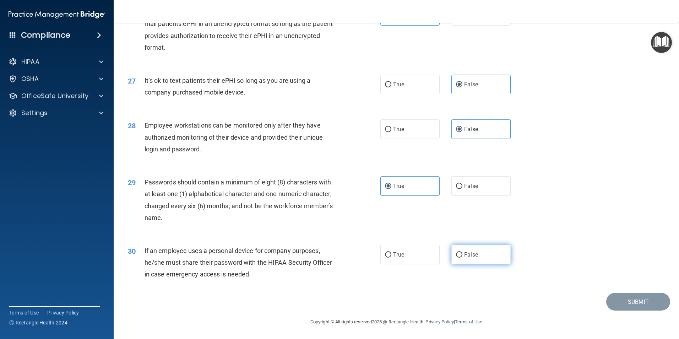
click at [485, 254] on label "False" at bounding box center [481, 255] width 59 height 20
click at [463, 254] on input "False" at bounding box center [459, 254] width 6 height 5
radio input "true"
click at [638, 302] on button "Submit" at bounding box center [639, 302] width 64 height 18
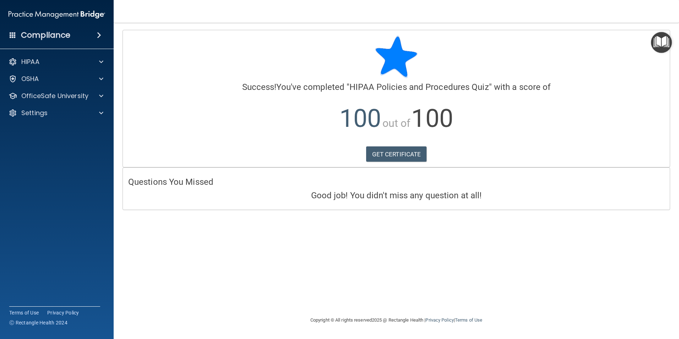
click at [665, 42] on img "Open Resource Center" at bounding box center [661, 42] width 21 height 21
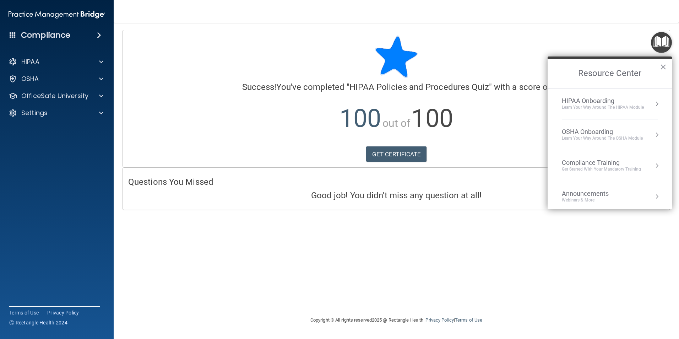
click at [596, 161] on div "Compliance Training" at bounding box center [601, 163] width 79 height 8
click at [589, 99] on div "HIPAA Training for Members" at bounding box center [593, 100] width 79 height 6
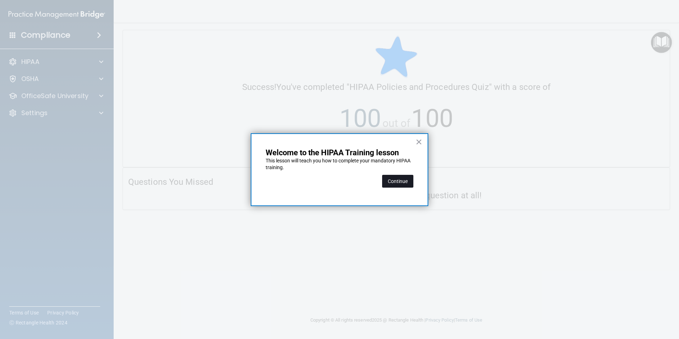
click at [394, 183] on button "Continue" at bounding box center [397, 181] width 31 height 13
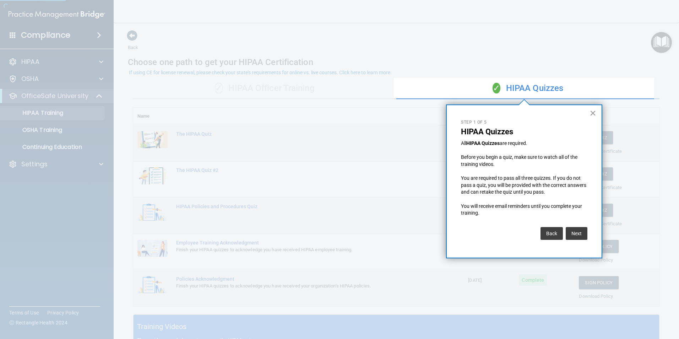
click at [595, 111] on button "×" at bounding box center [593, 112] width 7 height 11
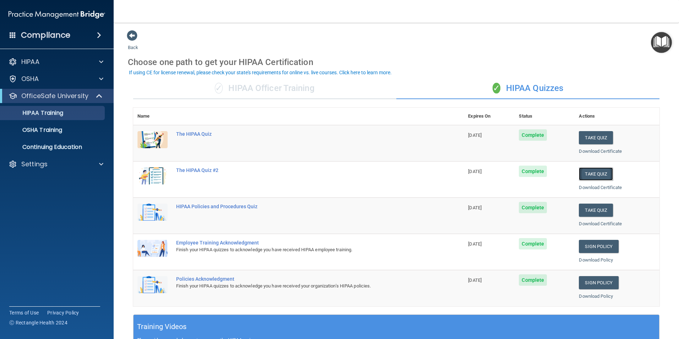
click at [596, 173] on button "Take Quiz" at bounding box center [596, 173] width 34 height 13
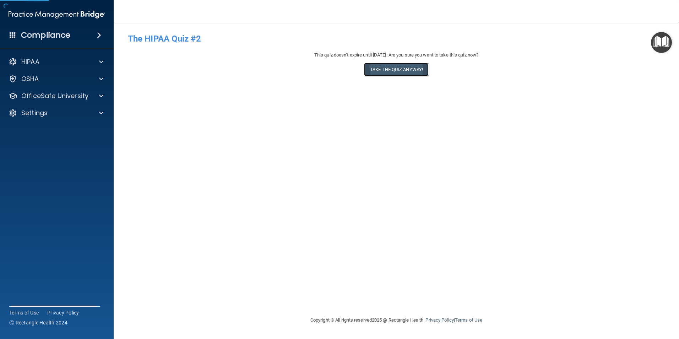
click at [400, 71] on button "Take the quiz anyway!" at bounding box center [396, 69] width 65 height 13
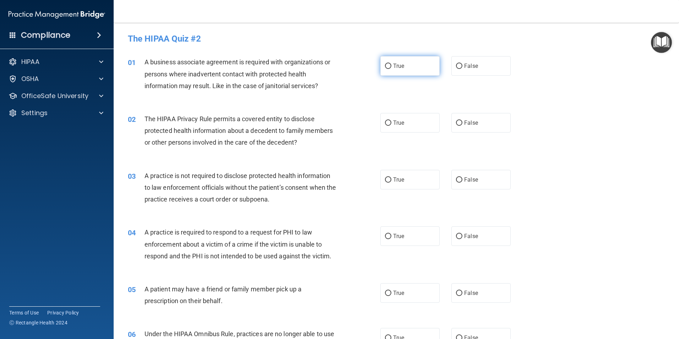
click at [394, 69] on label "True" at bounding box center [410, 66] width 59 height 20
drag, startPoint x: 394, startPoint y: 69, endPoint x: 461, endPoint y: 59, distance: 67.2
click at [461, 59] on label "False" at bounding box center [481, 66] width 59 height 20
click at [461, 64] on input "False" at bounding box center [459, 66] width 6 height 5
radio input "true"
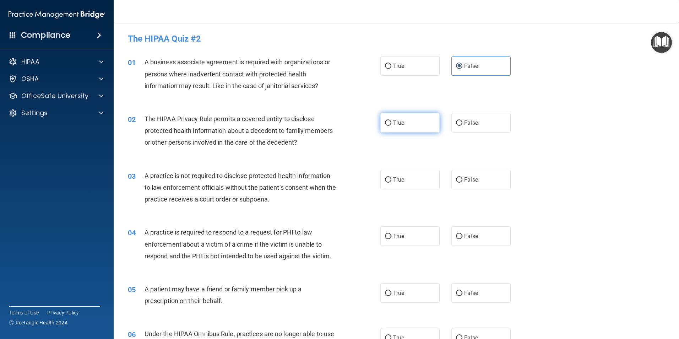
click at [412, 116] on label "True" at bounding box center [410, 123] width 59 height 20
click at [392, 120] on input "True" at bounding box center [388, 122] width 6 height 5
radio input "true"
click at [464, 181] on span "False" at bounding box center [471, 179] width 14 height 7
click at [461, 181] on input "False" at bounding box center [459, 179] width 6 height 5
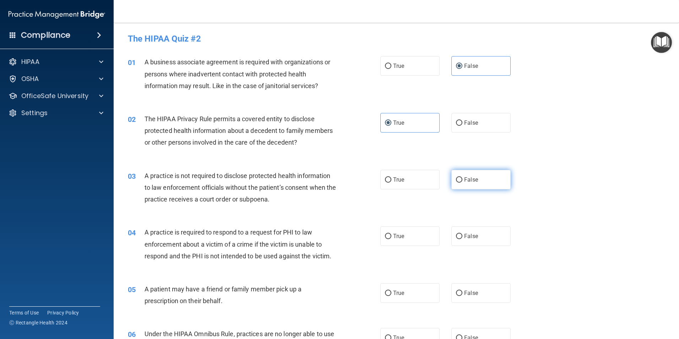
radio input "true"
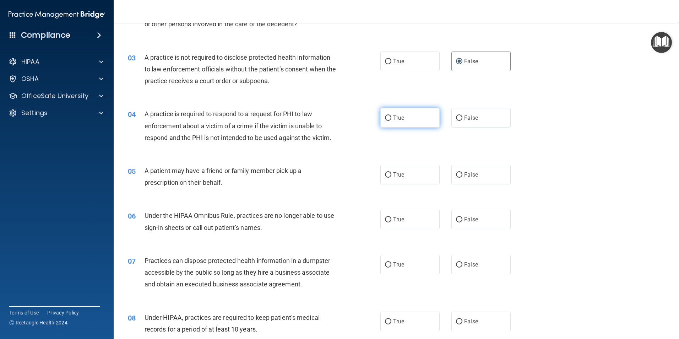
click at [399, 114] on label "True" at bounding box center [410, 118] width 59 height 20
click at [392, 115] on input "True" at bounding box center [388, 117] width 6 height 5
radio input "true"
click at [397, 166] on label "True" at bounding box center [410, 175] width 59 height 20
click at [392, 172] on input "True" at bounding box center [388, 174] width 6 height 5
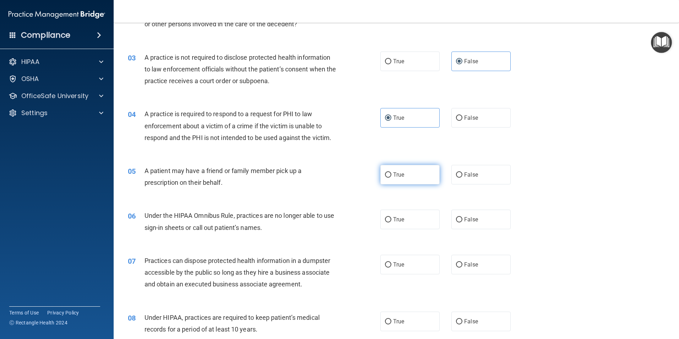
radio input "true"
click at [464, 218] on span "False" at bounding box center [471, 219] width 14 height 7
click at [463, 218] on input "False" at bounding box center [459, 219] width 6 height 5
radio input "true"
click at [412, 259] on label "True" at bounding box center [410, 265] width 59 height 20
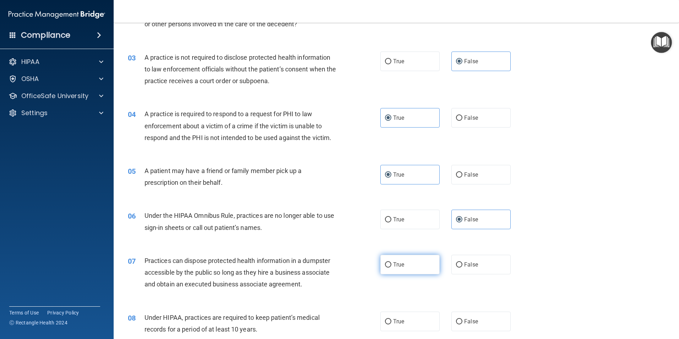
click at [392, 262] on input "True" at bounding box center [388, 264] width 6 height 5
radio input "true"
click at [478, 334] on div "08 Under HIPAA, practices are required to keep patient’s medical records for a …" at bounding box center [397, 325] width 548 height 45
click at [475, 328] on label "False" at bounding box center [481, 322] width 59 height 20
click at [463, 324] on input "False" at bounding box center [459, 321] width 6 height 5
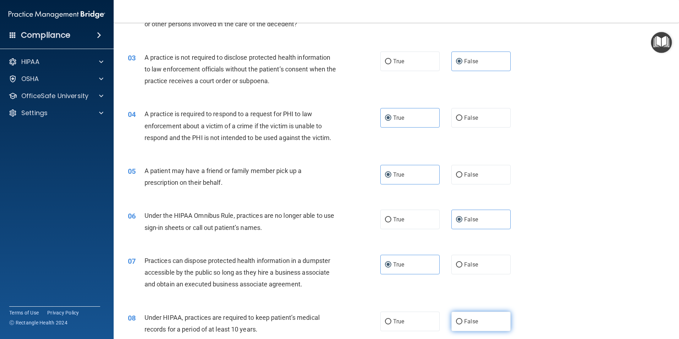
radio input "true"
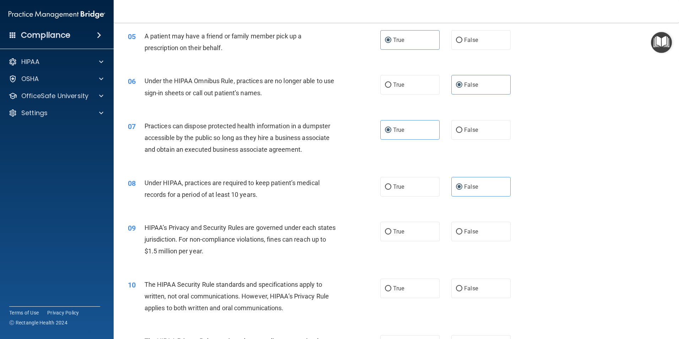
scroll to position [296, 0]
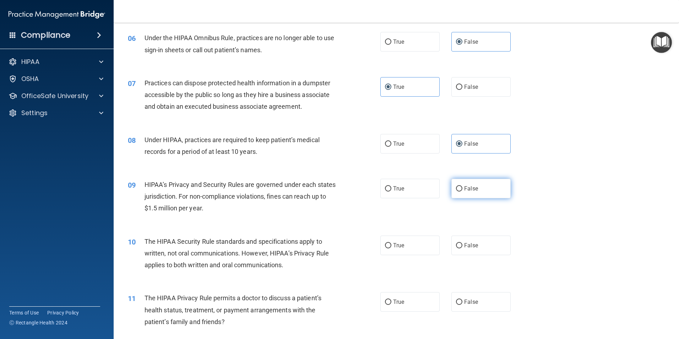
click at [472, 195] on label "False" at bounding box center [481, 189] width 59 height 20
click at [463, 192] on input "False" at bounding box center [459, 188] width 6 height 5
radio input "true"
click at [405, 248] on label "True" at bounding box center [410, 246] width 59 height 20
click at [392, 248] on input "True" at bounding box center [388, 245] width 6 height 5
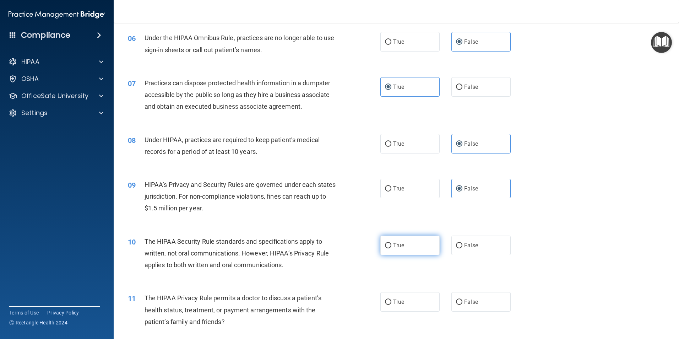
radio input "true"
click at [465, 303] on span "False" at bounding box center [471, 302] width 14 height 7
click at [463, 303] on input "False" at bounding box center [459, 302] width 6 height 5
radio input "true"
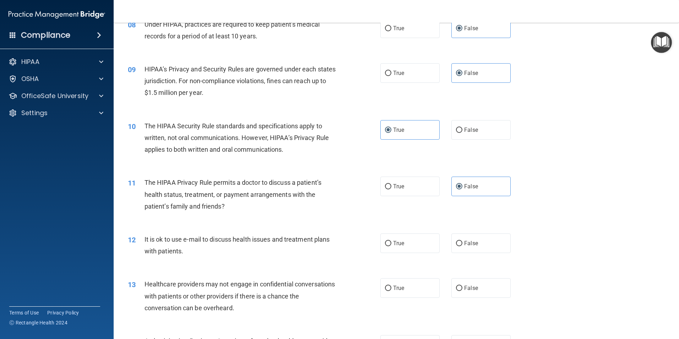
scroll to position [415, 0]
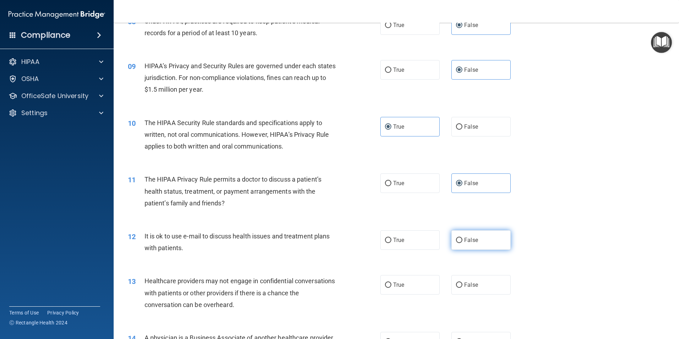
click at [465, 243] on span "False" at bounding box center [471, 240] width 14 height 7
click at [463, 243] on input "False" at bounding box center [459, 240] width 6 height 5
radio input "true"
click at [405, 279] on label "True" at bounding box center [410, 285] width 59 height 20
click at [392, 283] on input "True" at bounding box center [388, 285] width 6 height 5
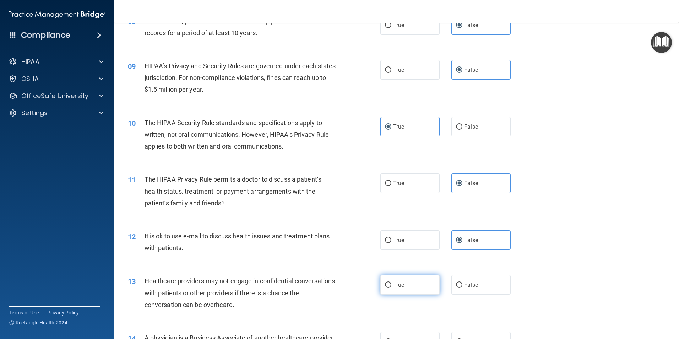
radio input "true"
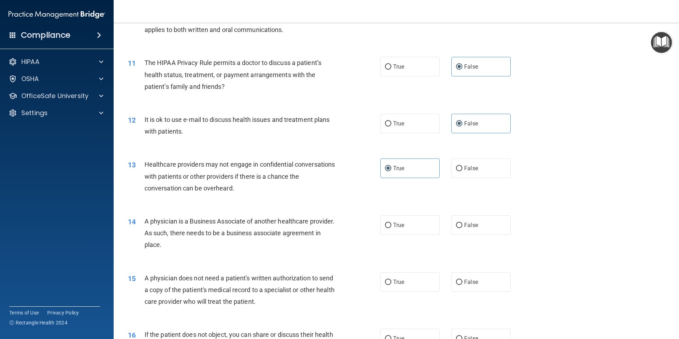
scroll to position [533, 0]
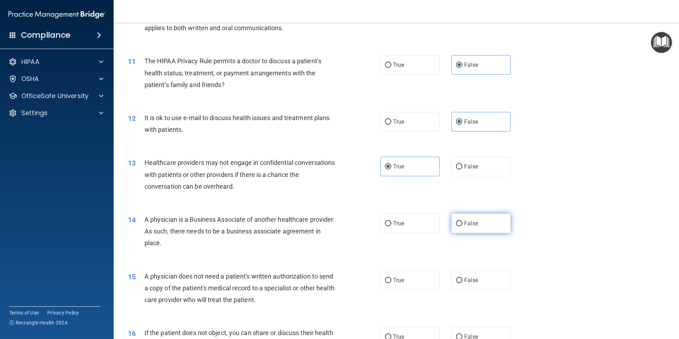
click at [482, 225] on label "False" at bounding box center [481, 224] width 59 height 20
click at [463, 225] on input "False" at bounding box center [459, 223] width 6 height 5
radio input "true"
click at [473, 282] on span "False" at bounding box center [471, 280] width 14 height 7
click at [463, 282] on input "False" at bounding box center [459, 280] width 6 height 5
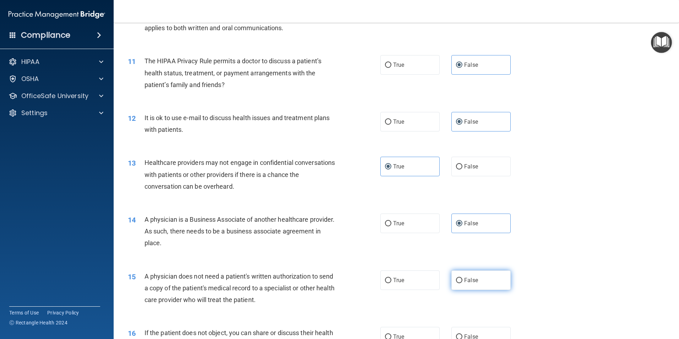
radio input "true"
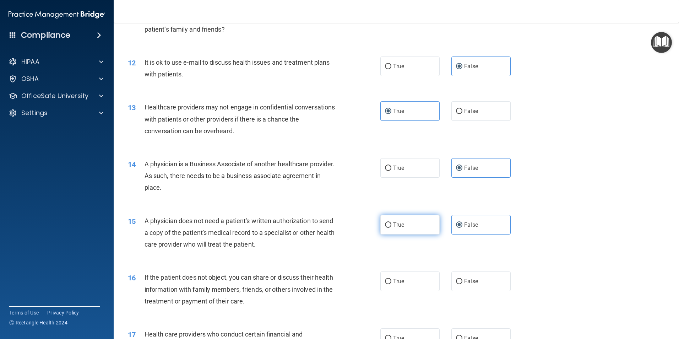
scroll to position [651, 0]
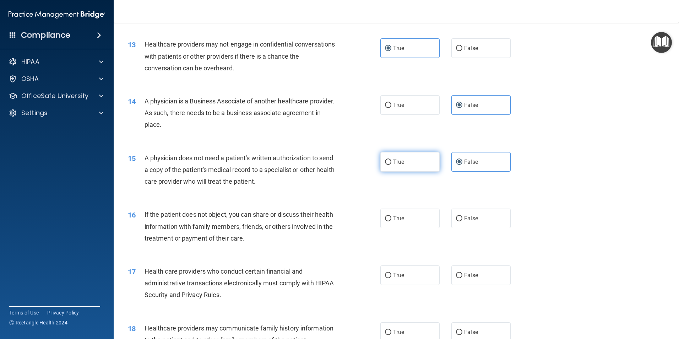
click at [395, 156] on label "True" at bounding box center [410, 162] width 59 height 20
click at [392, 160] on input "True" at bounding box center [388, 162] width 6 height 5
radio input "true"
click at [412, 159] on label "True" at bounding box center [410, 162] width 59 height 20
click at [392, 160] on input "True" at bounding box center [388, 162] width 6 height 5
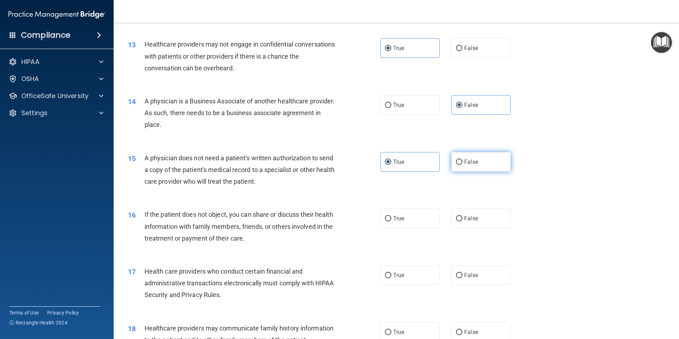
click at [481, 165] on label "False" at bounding box center [481, 162] width 59 height 20
click at [463, 165] on input "False" at bounding box center [459, 162] width 6 height 5
radio input "true"
radio input "false"
click at [409, 219] on label "True" at bounding box center [410, 219] width 59 height 20
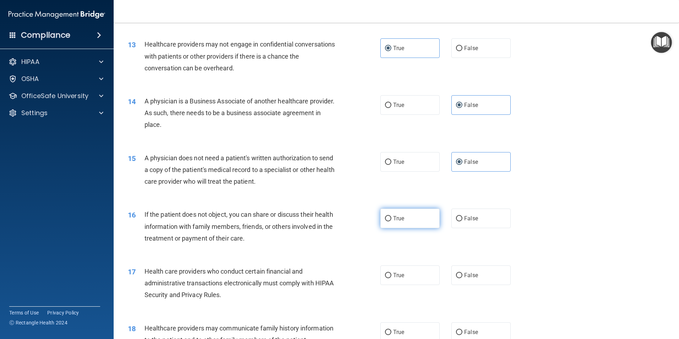
click at [392, 219] on input "True" at bounding box center [388, 218] width 6 height 5
radio input "true"
click at [466, 280] on label "False" at bounding box center [481, 275] width 59 height 20
click at [463, 278] on input "False" at bounding box center [459, 275] width 6 height 5
radio input "true"
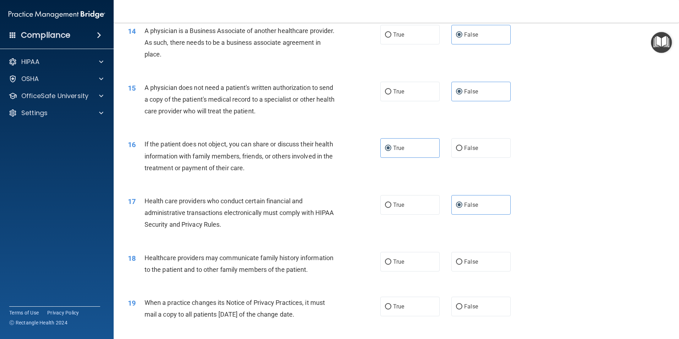
scroll to position [770, 0]
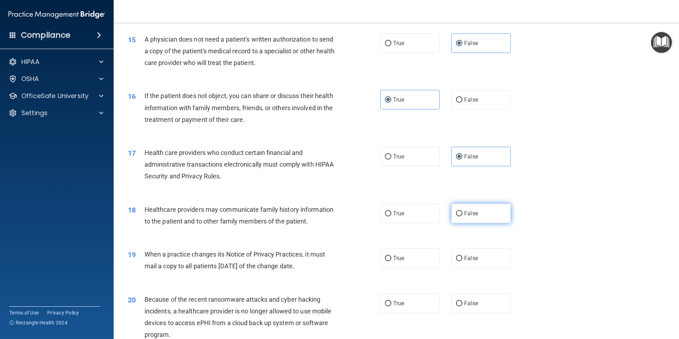
click at [465, 213] on span "False" at bounding box center [471, 213] width 14 height 7
click at [463, 213] on input "False" at bounding box center [459, 213] width 6 height 5
radio input "true"
click at [397, 259] on span "True" at bounding box center [398, 258] width 11 height 7
click at [392, 259] on input "True" at bounding box center [388, 258] width 6 height 5
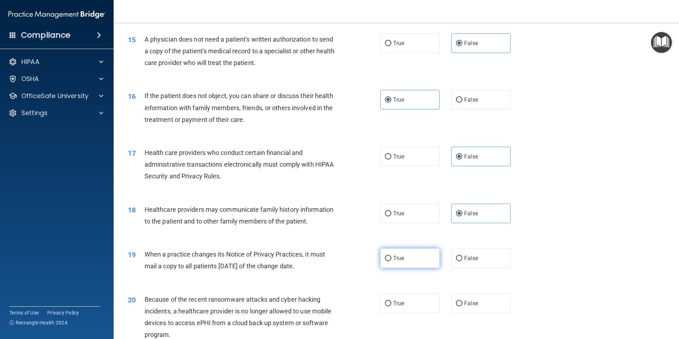
radio input "true"
click at [464, 300] on span "False" at bounding box center [471, 303] width 14 height 7
click at [461, 301] on input "False" at bounding box center [459, 303] width 6 height 5
radio input "true"
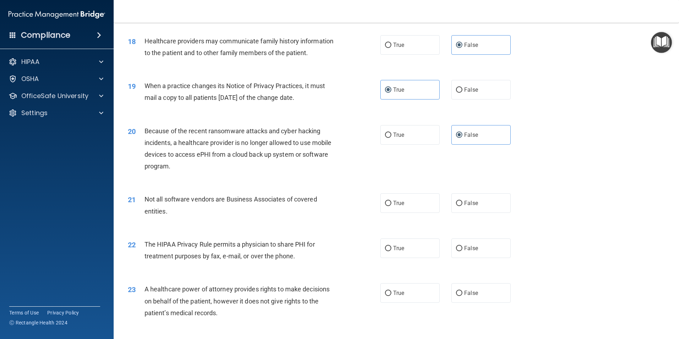
scroll to position [948, 0]
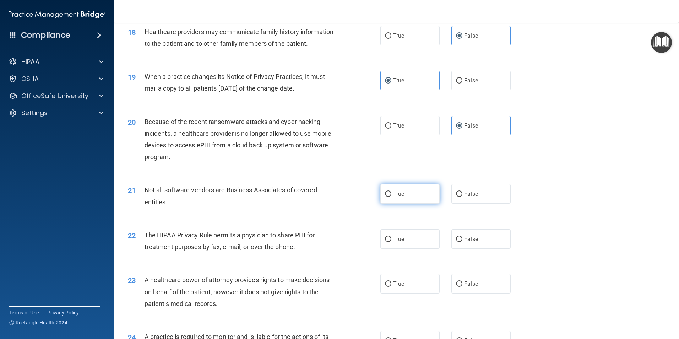
click at [410, 187] on label "True" at bounding box center [410, 194] width 59 height 20
click at [392, 192] on input "True" at bounding box center [388, 194] width 6 height 5
radio input "true"
click at [473, 240] on span "False" at bounding box center [471, 239] width 14 height 7
click at [463, 240] on input "False" at bounding box center [459, 239] width 6 height 5
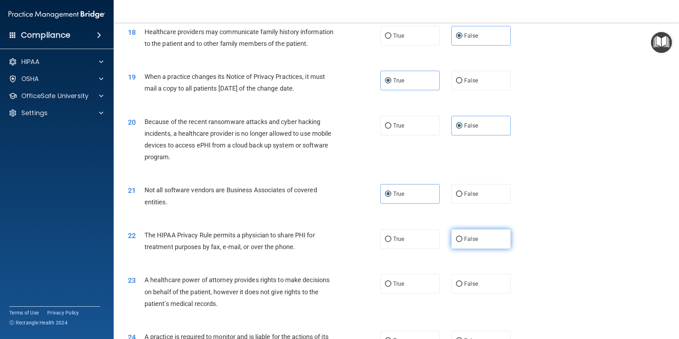
radio input "true"
click at [459, 286] on input "False" at bounding box center [459, 283] width 6 height 5
radio input "true"
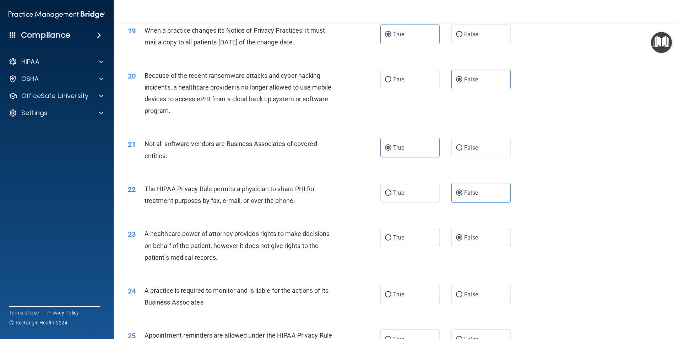
scroll to position [1066, 0]
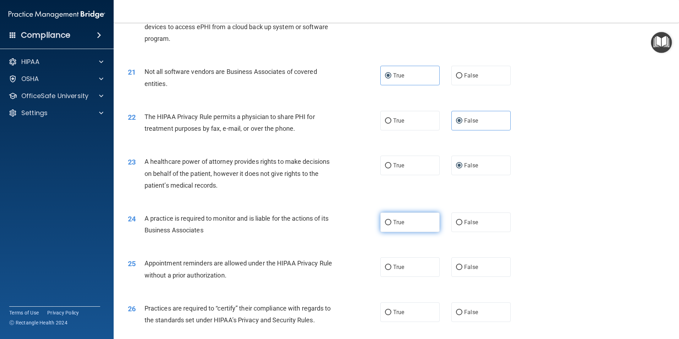
click at [402, 221] on span "True" at bounding box center [398, 222] width 11 height 7
click at [392, 221] on input "True" at bounding box center [388, 222] width 6 height 5
radio input "true"
click at [406, 274] on label "True" at bounding box center [410, 267] width 59 height 20
click at [392, 270] on input "True" at bounding box center [388, 267] width 6 height 5
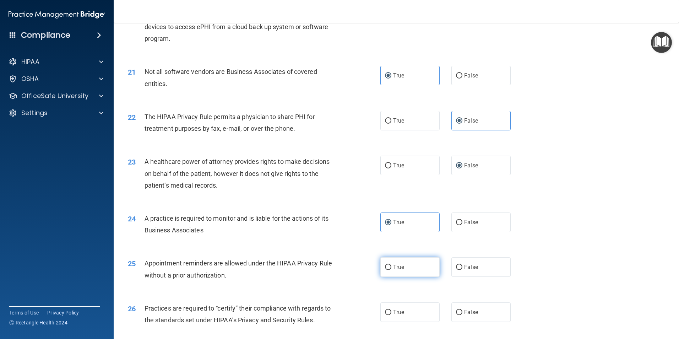
radio input "true"
drag, startPoint x: 406, startPoint y: 310, endPoint x: 402, endPoint y: 298, distance: 12.6
click at [406, 310] on label "True" at bounding box center [410, 312] width 59 height 20
click at [392, 310] on input "True" at bounding box center [388, 312] width 6 height 5
radio input "true"
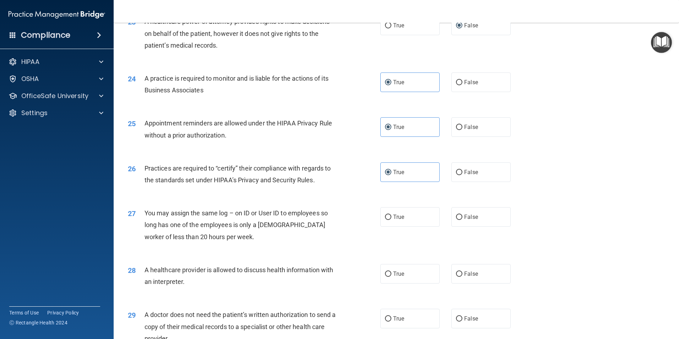
scroll to position [1244, 0]
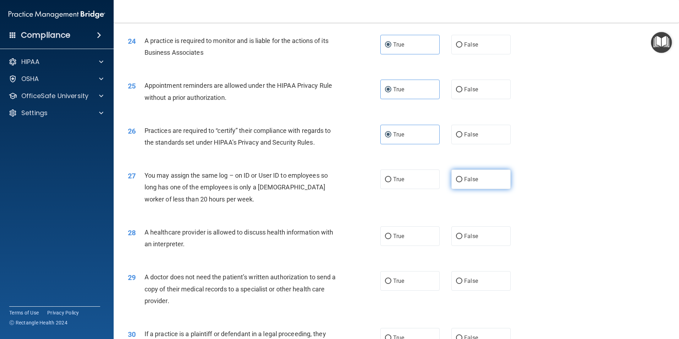
click at [495, 183] on label "False" at bounding box center [481, 180] width 59 height 20
click at [463, 182] on input "False" at bounding box center [459, 179] width 6 height 5
radio input "true"
click at [485, 233] on label "False" at bounding box center [481, 236] width 59 height 20
click at [463, 234] on input "False" at bounding box center [459, 236] width 6 height 5
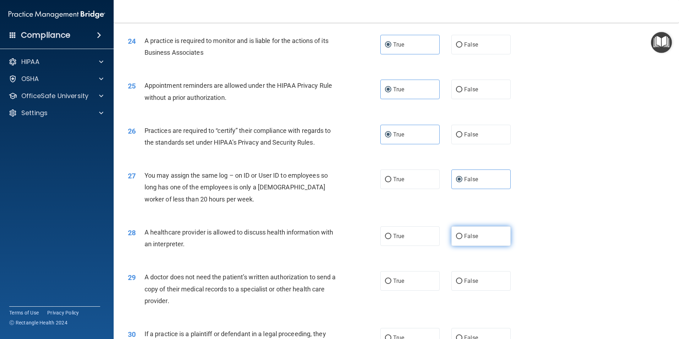
radio input "true"
click at [411, 281] on label "True" at bounding box center [410, 281] width 59 height 20
click at [392, 281] on input "True" at bounding box center [388, 281] width 6 height 5
radio input "true"
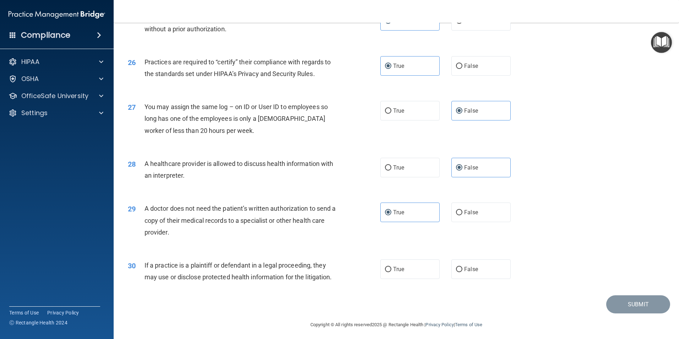
scroll to position [1315, 0]
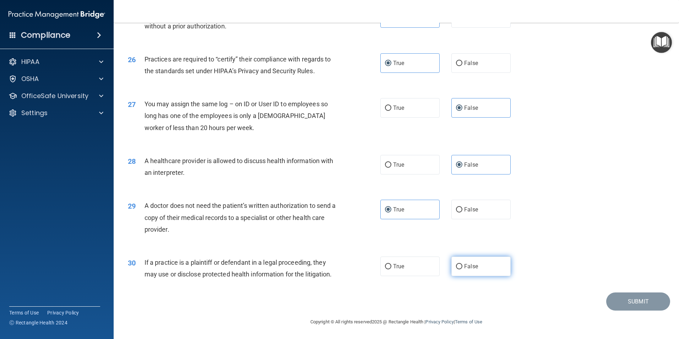
click at [468, 269] on span "False" at bounding box center [471, 266] width 14 height 7
click at [463, 269] on input "False" at bounding box center [459, 266] width 6 height 5
radio input "true"
click at [629, 299] on button "Submit" at bounding box center [639, 301] width 64 height 18
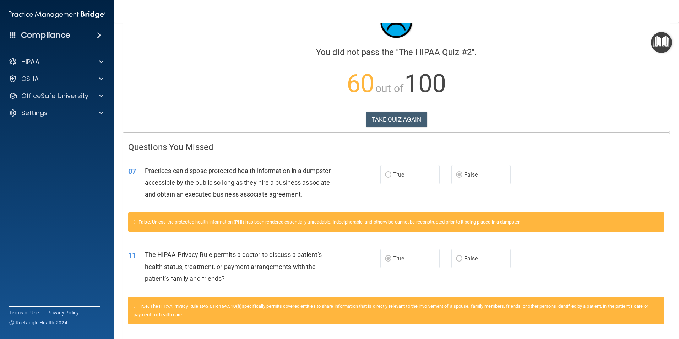
scroll to position [59, 0]
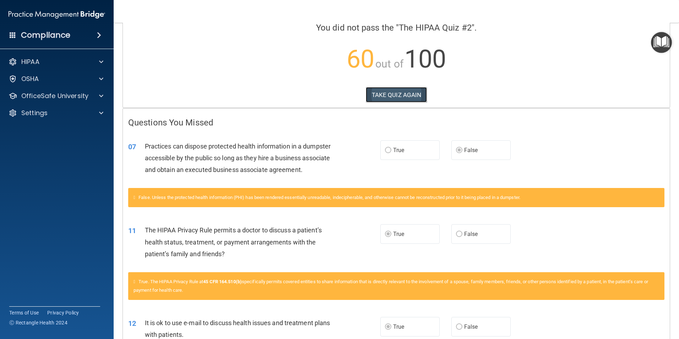
click at [385, 92] on button "TAKE QUIZ AGAIN" at bounding box center [396, 95] width 61 height 16
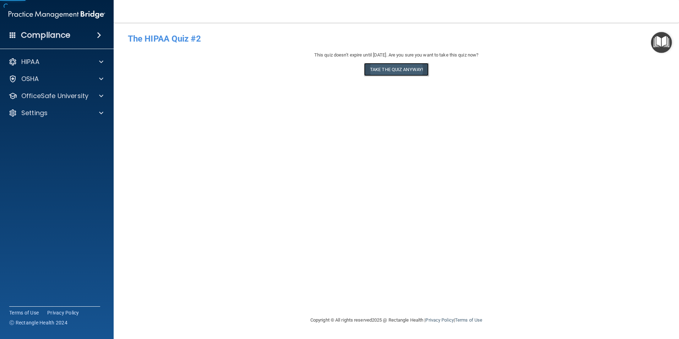
click at [383, 63] on button "Take the quiz anyway!" at bounding box center [396, 69] width 65 height 13
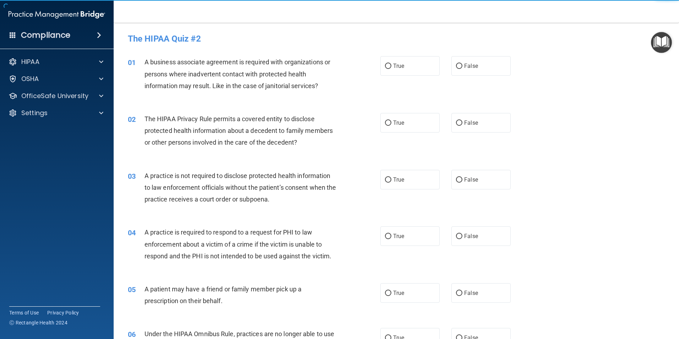
click at [375, 68] on div "01 A business associate agreement is required with organizations or persons whe…" at bounding box center [254, 75] width 274 height 39
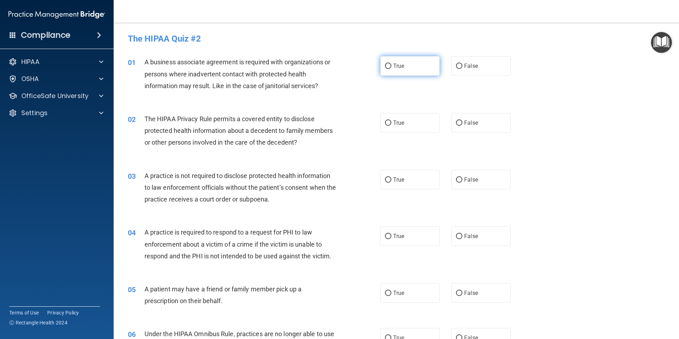
click at [393, 70] on label "True" at bounding box center [410, 66] width 59 height 20
click at [392, 69] on input "True" at bounding box center [388, 66] width 6 height 5
radio input "true"
click at [397, 117] on label "True" at bounding box center [410, 123] width 59 height 20
click at [392, 120] on input "True" at bounding box center [388, 122] width 6 height 5
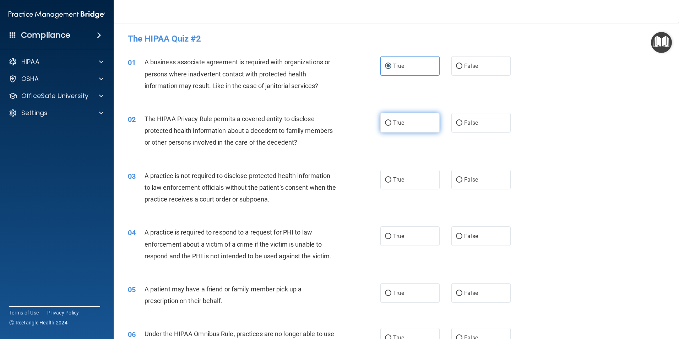
radio input "true"
click at [403, 186] on label "True" at bounding box center [410, 180] width 59 height 20
click at [392, 183] on input "True" at bounding box center [388, 179] width 6 height 5
radio input "true"
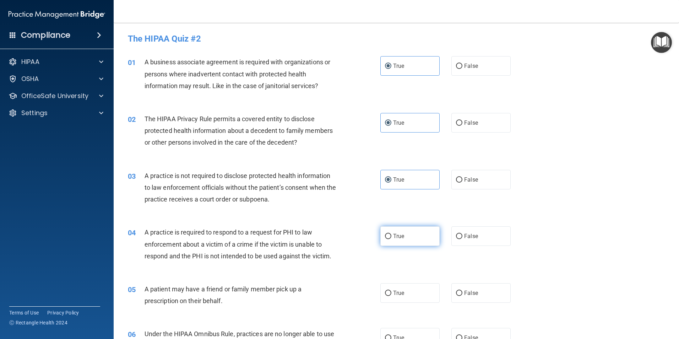
click at [397, 241] on label "True" at bounding box center [410, 236] width 59 height 20
click at [392, 239] on input "True" at bounding box center [388, 236] width 6 height 5
radio input "true"
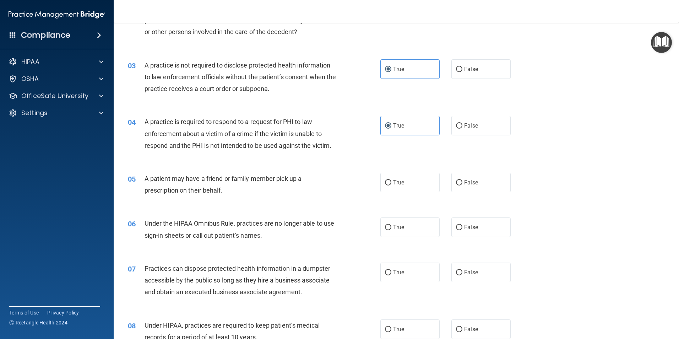
scroll to position [118, 0]
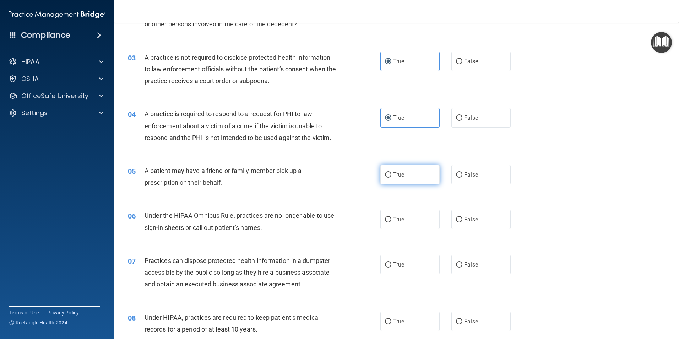
click at [389, 182] on label "True" at bounding box center [410, 175] width 59 height 20
click at [389, 178] on input "True" at bounding box center [388, 174] width 6 height 5
radio input "true"
click at [397, 226] on label "True" at bounding box center [410, 220] width 59 height 20
click at [392, 222] on input "True" at bounding box center [388, 219] width 6 height 5
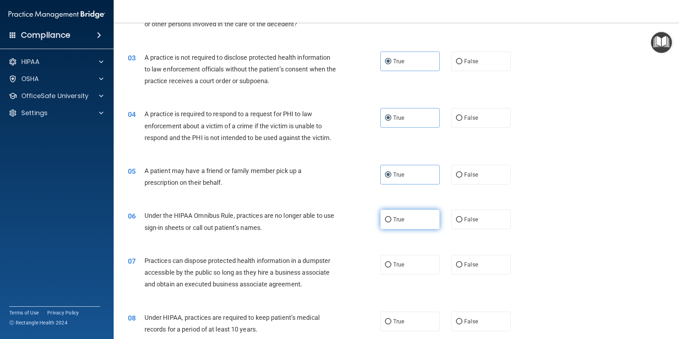
radio input "true"
drag, startPoint x: 400, startPoint y: 277, endPoint x: 388, endPoint y: 258, distance: 21.9
click at [400, 276] on div "07 Practices can dispose protected health information in a dumpster accessible …" at bounding box center [397, 274] width 548 height 57
click at [388, 258] on label "True" at bounding box center [410, 265] width 59 height 20
click at [388, 262] on input "True" at bounding box center [388, 264] width 6 height 5
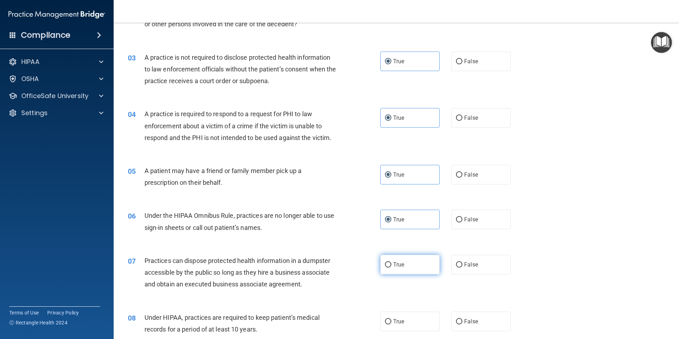
radio input "true"
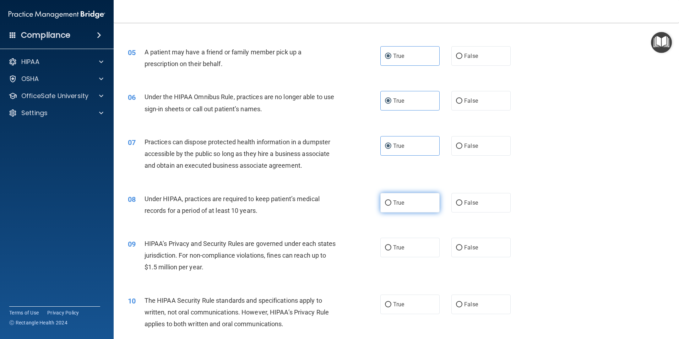
click at [402, 207] on label "True" at bounding box center [410, 203] width 59 height 20
click at [392, 206] on input "True" at bounding box center [388, 202] width 6 height 5
radio input "true"
click at [397, 249] on span "True" at bounding box center [398, 247] width 11 height 7
click at [392, 249] on input "True" at bounding box center [388, 247] width 6 height 5
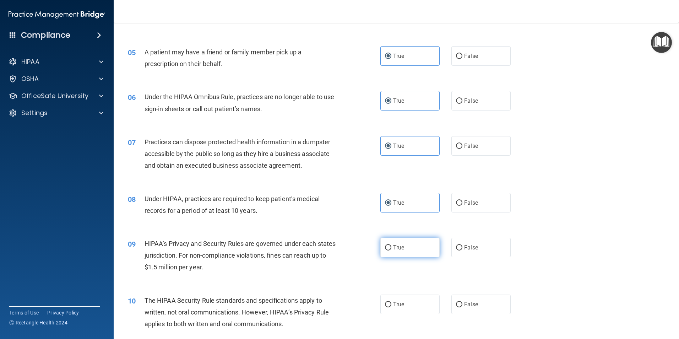
radio input "true"
click at [401, 302] on span "True" at bounding box center [398, 304] width 11 height 7
click at [392, 302] on input "True" at bounding box center [388, 304] width 6 height 5
radio input "true"
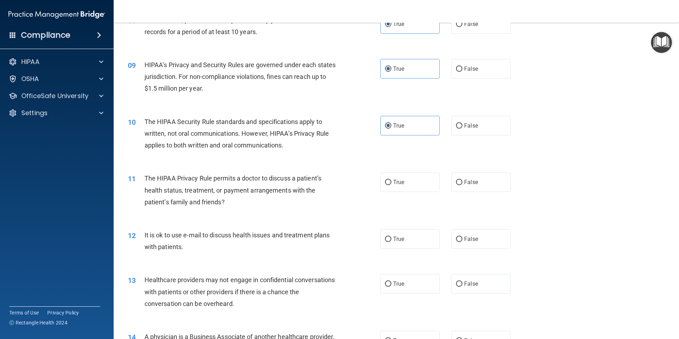
scroll to position [474, 0]
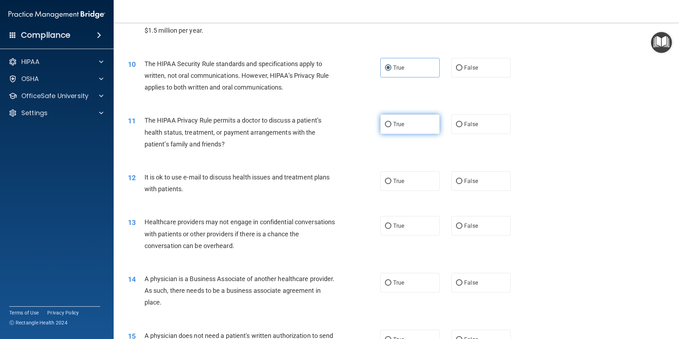
click at [406, 131] on label "True" at bounding box center [410, 124] width 59 height 20
click at [392, 127] on input "True" at bounding box center [388, 124] width 6 height 5
radio input "true"
click at [406, 182] on label "True" at bounding box center [410, 181] width 59 height 20
click at [392, 182] on input "True" at bounding box center [388, 181] width 6 height 5
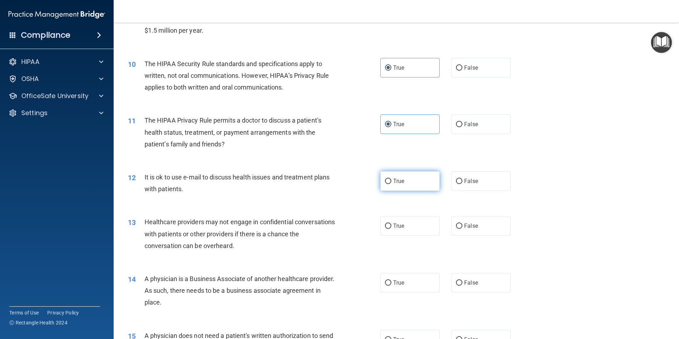
radio input "true"
click at [412, 230] on label "True" at bounding box center [410, 226] width 59 height 20
click at [392, 229] on input "True" at bounding box center [388, 226] width 6 height 5
radio input "true"
click at [414, 274] on label "True" at bounding box center [410, 283] width 59 height 20
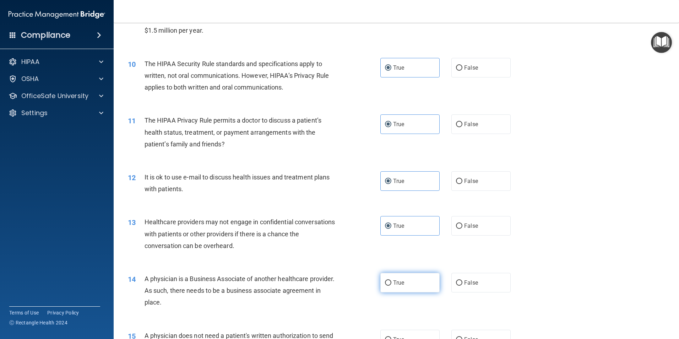
click at [392, 280] on input "True" at bounding box center [388, 282] width 6 height 5
radio input "true"
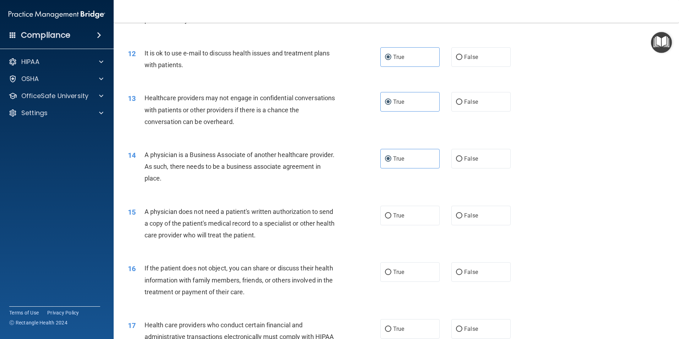
scroll to position [711, 0]
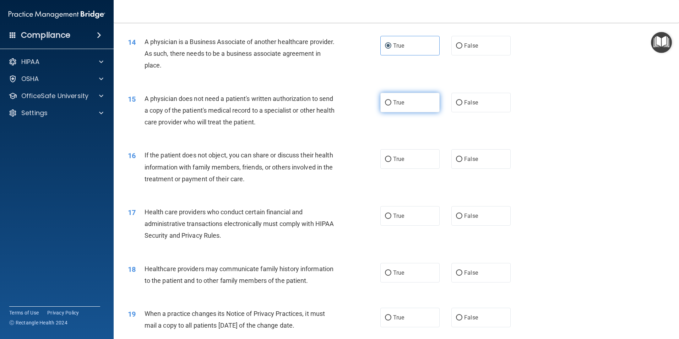
click at [402, 98] on label "True" at bounding box center [410, 103] width 59 height 20
click at [392, 100] on input "True" at bounding box center [388, 102] width 6 height 5
radio input "true"
click at [409, 148] on div "16 If the patient does not object, you can share or discuss their health inform…" at bounding box center [397, 168] width 548 height 57
click at [411, 163] on label "True" at bounding box center [410, 159] width 59 height 20
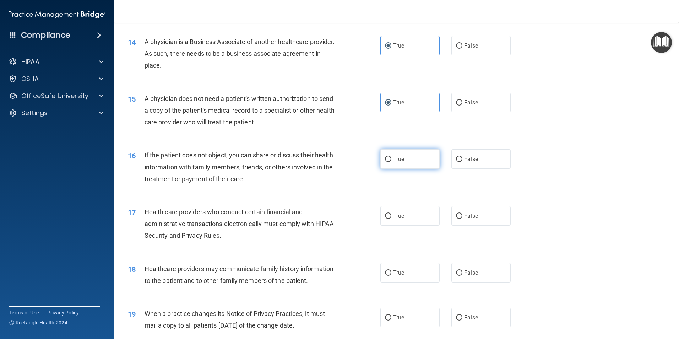
click at [392, 162] on input "True" at bounding box center [388, 159] width 6 height 5
radio input "true"
click at [416, 213] on label "True" at bounding box center [410, 216] width 59 height 20
click at [392, 214] on input "True" at bounding box center [388, 216] width 6 height 5
radio input "true"
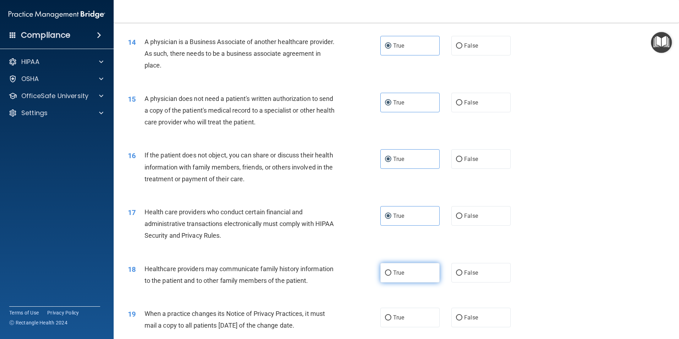
click at [413, 274] on label "True" at bounding box center [410, 273] width 59 height 20
click at [392, 274] on input "True" at bounding box center [388, 272] width 6 height 5
radio input "true"
click at [396, 310] on label "True" at bounding box center [410, 318] width 59 height 20
click at [392, 315] on input "True" at bounding box center [388, 317] width 6 height 5
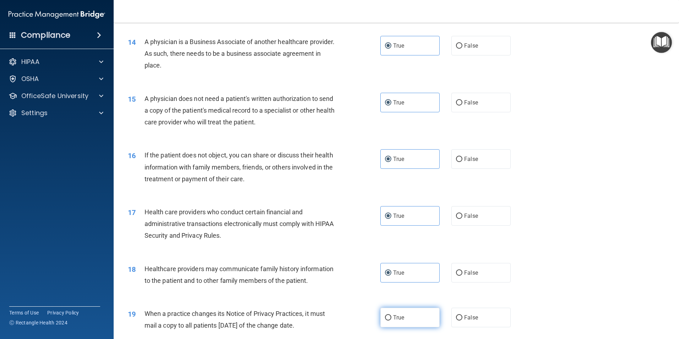
radio input "true"
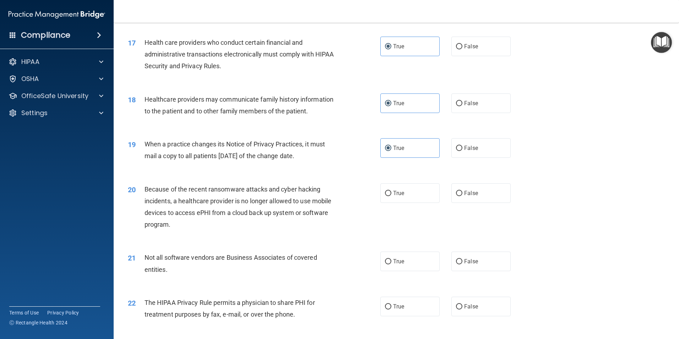
scroll to position [888, 0]
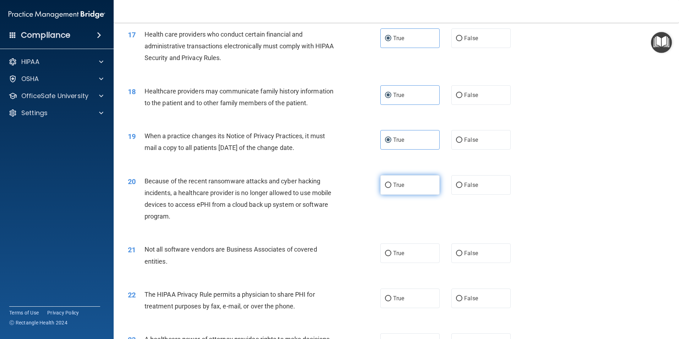
click at [381, 180] on label "True" at bounding box center [410, 185] width 59 height 20
click at [385, 183] on input "True" at bounding box center [388, 185] width 6 height 5
radio input "true"
click at [406, 258] on label "True" at bounding box center [410, 253] width 59 height 20
click at [392, 256] on input "True" at bounding box center [388, 253] width 6 height 5
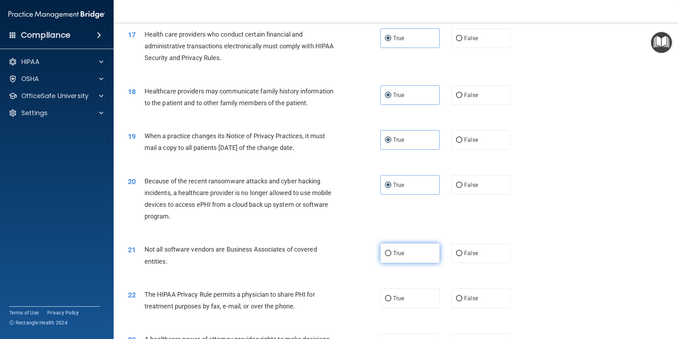
radio input "true"
click at [397, 298] on span "True" at bounding box center [398, 298] width 11 height 7
click at [392, 298] on input "True" at bounding box center [388, 298] width 6 height 5
radio input "true"
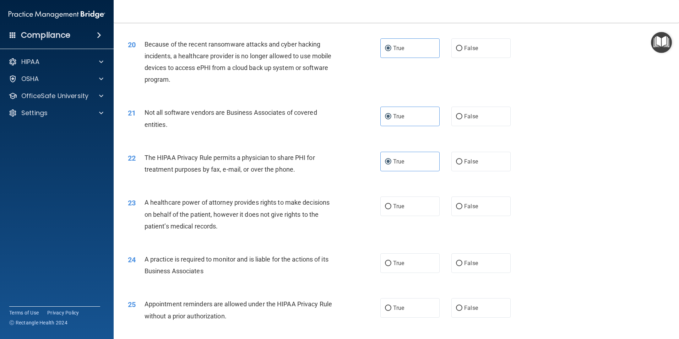
scroll to position [1066, 0]
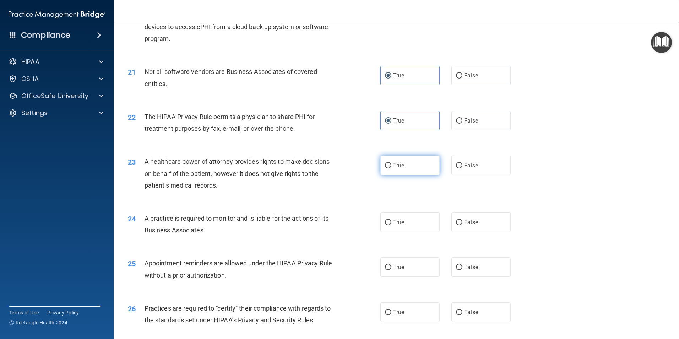
click at [393, 174] on label "True" at bounding box center [410, 166] width 59 height 20
click at [392, 168] on input "True" at bounding box center [388, 165] width 6 height 5
radio input "true"
click at [402, 227] on label "True" at bounding box center [410, 223] width 59 height 20
click at [392, 225] on input "True" at bounding box center [388, 222] width 6 height 5
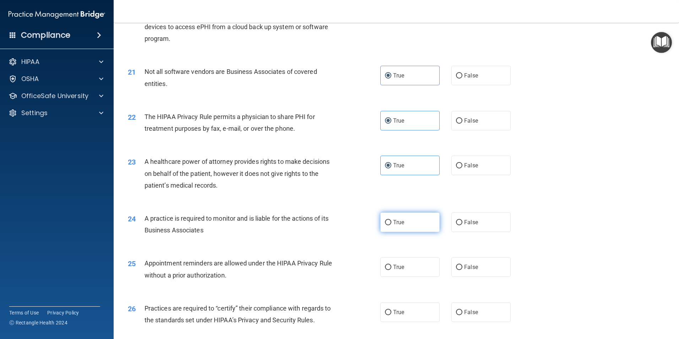
radio input "true"
click at [411, 284] on div "25 Appointment reminders are allowed under the HIPAA Privacy Rule without a pri…" at bounding box center [397, 270] width 548 height 45
click at [401, 273] on label "True" at bounding box center [410, 267] width 59 height 20
click at [392, 270] on input "True" at bounding box center [388, 267] width 6 height 5
radio input "true"
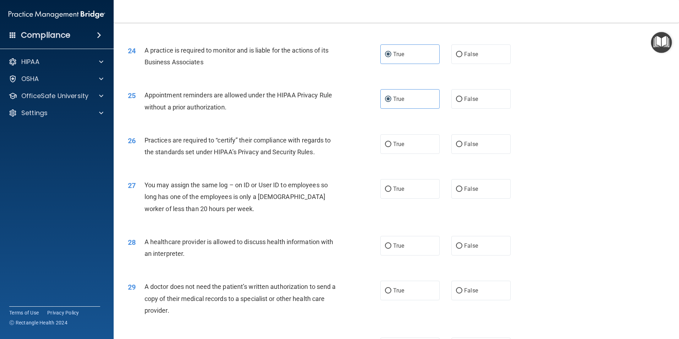
scroll to position [1244, 0]
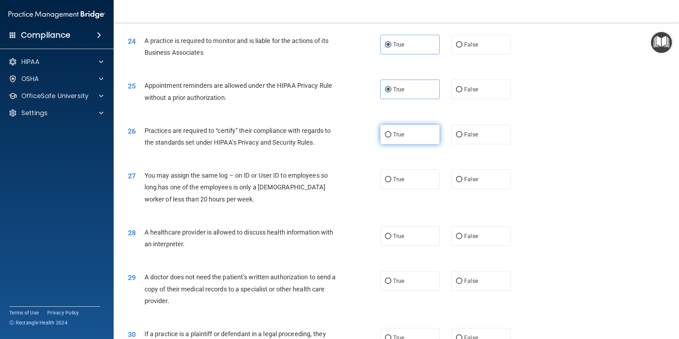
click at [405, 144] on label "True" at bounding box center [410, 135] width 59 height 20
click at [392, 138] on input "True" at bounding box center [388, 134] width 6 height 5
radio input "true"
click at [408, 187] on label "True" at bounding box center [410, 180] width 59 height 20
click at [392, 182] on input "True" at bounding box center [388, 179] width 6 height 5
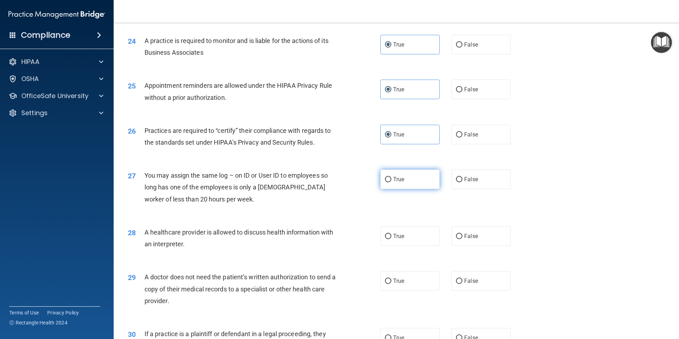
radio input "true"
drag, startPoint x: 405, startPoint y: 249, endPoint x: 406, endPoint y: 267, distance: 17.8
click at [405, 249] on div "28 A healthcare provider is allowed to discuss health information with an inter…" at bounding box center [397, 239] width 548 height 45
click at [404, 237] on label "True" at bounding box center [410, 236] width 59 height 20
click at [392, 237] on input "True" at bounding box center [388, 236] width 6 height 5
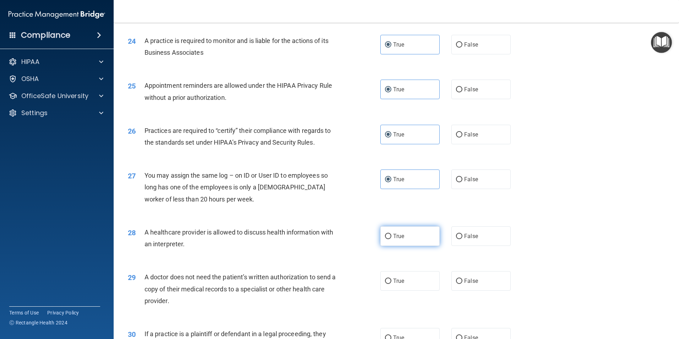
radio input "true"
click at [407, 283] on label "True" at bounding box center [410, 281] width 59 height 20
click at [392, 283] on input "True" at bounding box center [388, 281] width 6 height 5
radio input "true"
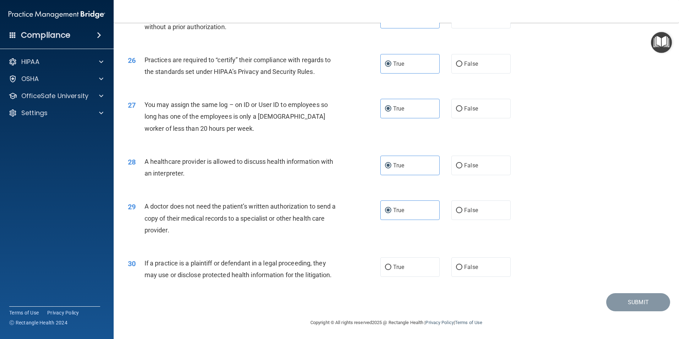
scroll to position [1315, 0]
click at [413, 270] on label "True" at bounding box center [410, 267] width 59 height 20
click at [392, 269] on input "True" at bounding box center [388, 266] width 6 height 5
radio input "true"
click at [622, 303] on button "Submit" at bounding box center [639, 301] width 64 height 18
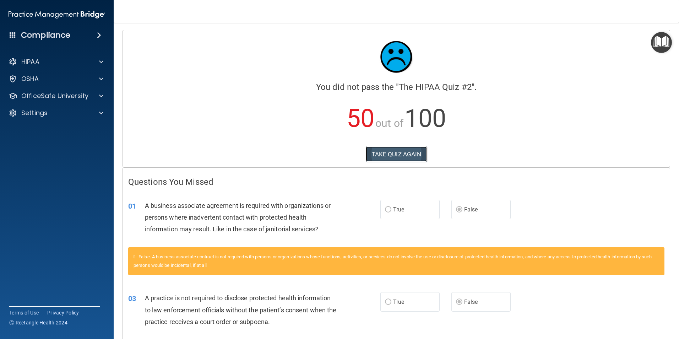
click at [401, 155] on button "TAKE QUIZ AGAIN" at bounding box center [396, 154] width 61 height 16
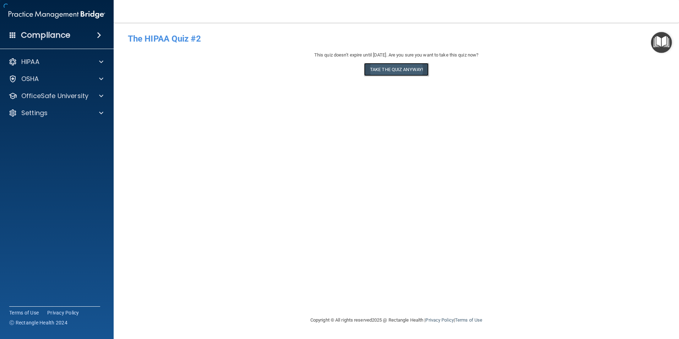
click at [393, 71] on button "Take the quiz anyway!" at bounding box center [396, 69] width 65 height 13
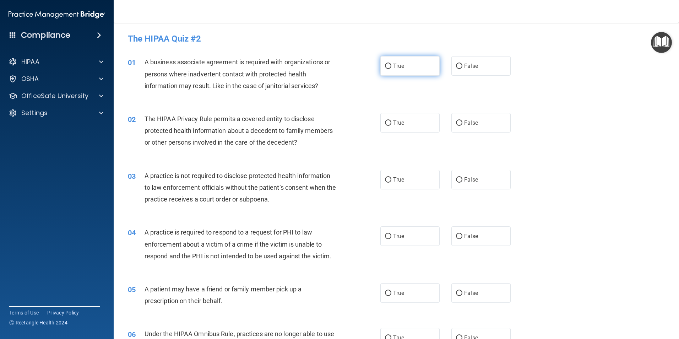
click at [386, 64] on input "True" at bounding box center [388, 66] width 6 height 5
radio input "true"
click at [464, 74] on label "False" at bounding box center [481, 66] width 59 height 20
click at [463, 69] on input "False" at bounding box center [459, 66] width 6 height 5
radio input "true"
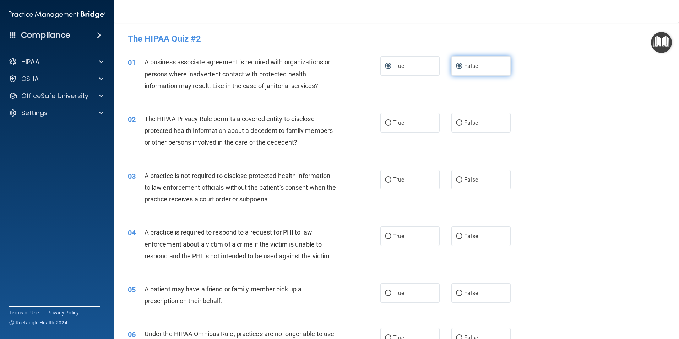
radio input "false"
click at [418, 119] on label "True" at bounding box center [410, 123] width 59 height 20
click at [392, 120] on input "True" at bounding box center [388, 122] width 6 height 5
radio input "true"
click at [469, 176] on label "False" at bounding box center [481, 180] width 59 height 20
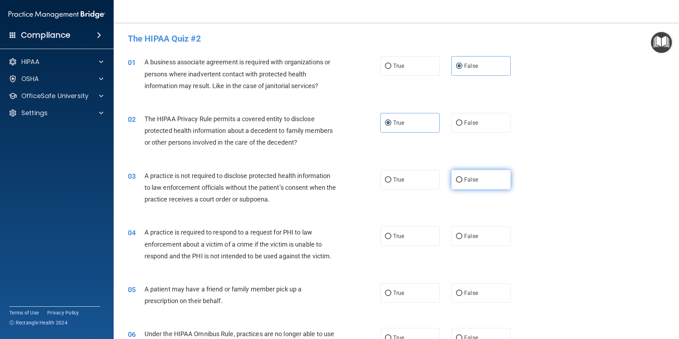
click at [463, 177] on input "False" at bounding box center [459, 179] width 6 height 5
radio input "true"
click at [420, 231] on label "True" at bounding box center [410, 236] width 59 height 20
click at [392, 234] on input "True" at bounding box center [388, 236] width 6 height 5
radio input "true"
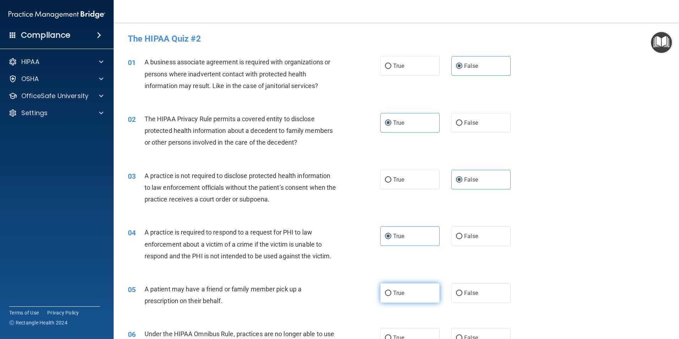
click at [410, 289] on label "True" at bounding box center [410, 293] width 59 height 20
click at [392, 291] on input "True" at bounding box center [388, 293] width 6 height 5
radio input "true"
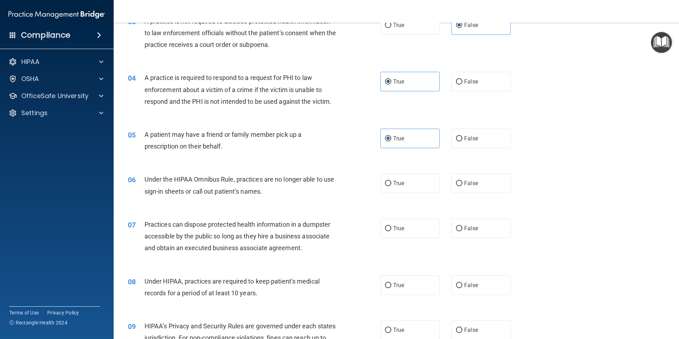
scroll to position [178, 0]
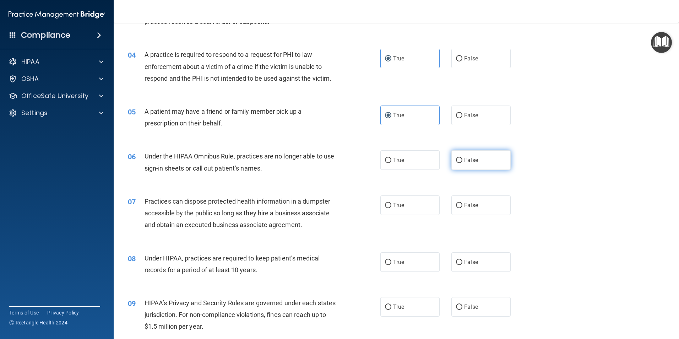
click at [478, 154] on label "False" at bounding box center [481, 160] width 59 height 20
click at [463, 158] on input "False" at bounding box center [459, 160] width 6 height 5
radio input "true"
click at [457, 205] on input "False" at bounding box center [459, 205] width 6 height 5
radio input "true"
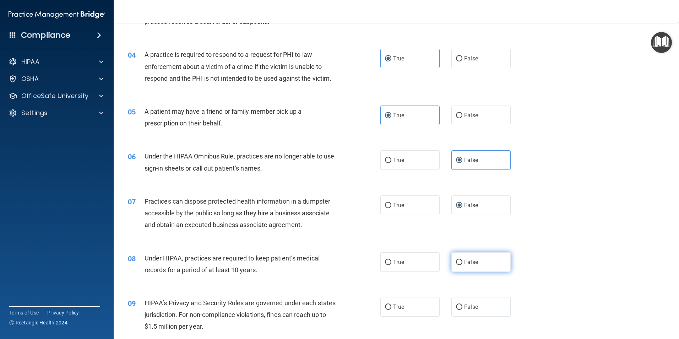
click at [462, 258] on label "False" at bounding box center [481, 262] width 59 height 20
click at [462, 260] on input "False" at bounding box center [459, 262] width 6 height 5
radio input "true"
click at [465, 300] on label "False" at bounding box center [481, 307] width 59 height 20
click at [463, 305] on input "False" at bounding box center [459, 307] width 6 height 5
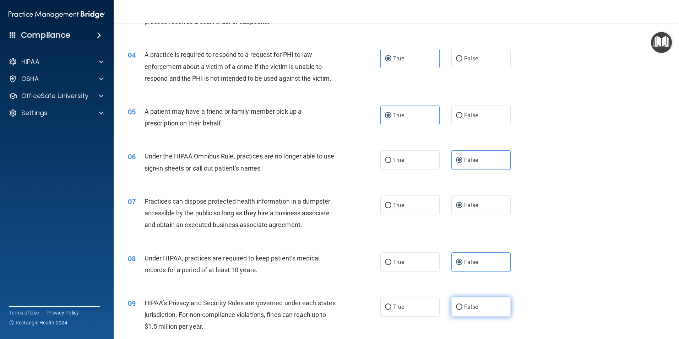
radio input "true"
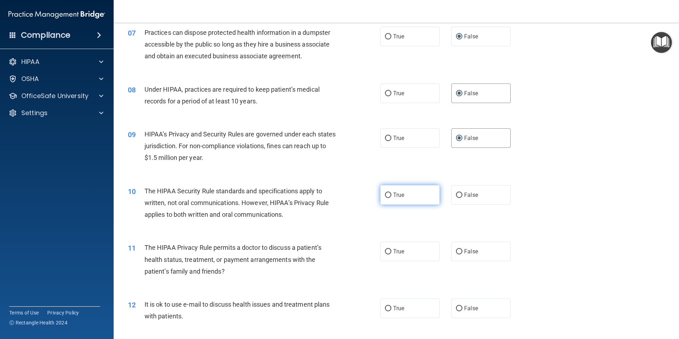
scroll to position [355, 0]
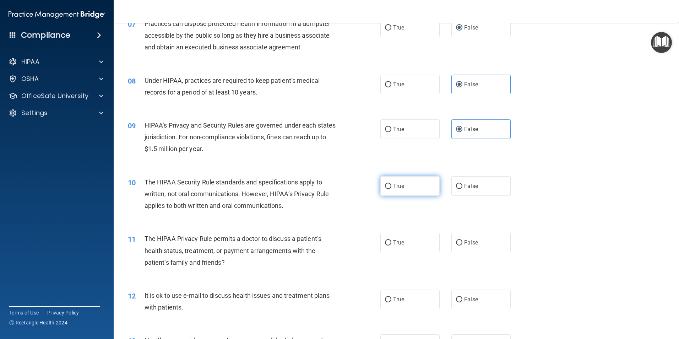
click at [404, 192] on label "True" at bounding box center [410, 186] width 59 height 20
click at [392, 189] on input "True" at bounding box center [388, 186] width 6 height 5
radio input "true"
click at [400, 247] on label "True" at bounding box center [410, 243] width 59 height 20
click at [392, 246] on input "True" at bounding box center [388, 242] width 6 height 5
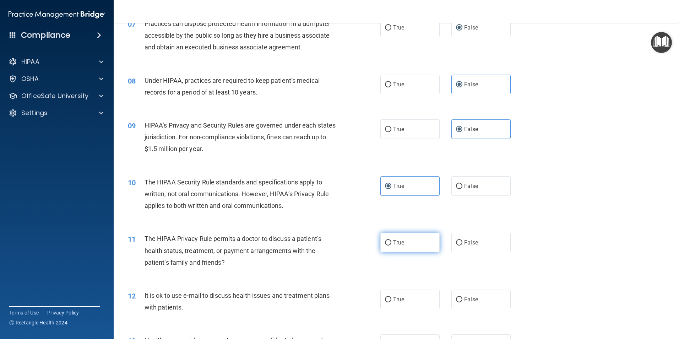
radio input "true"
click at [400, 296] on span "True" at bounding box center [398, 299] width 11 height 7
click at [392, 297] on input "True" at bounding box center [388, 299] width 6 height 5
radio input "true"
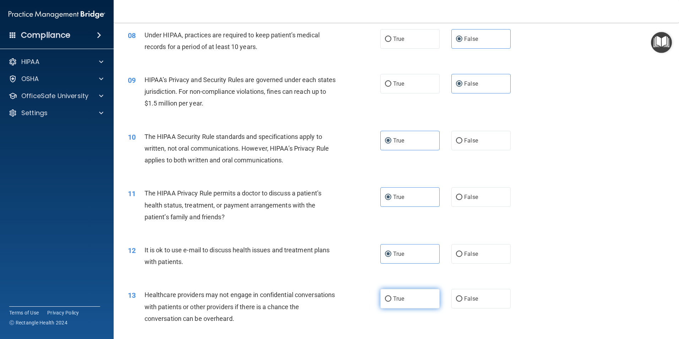
scroll to position [474, 0]
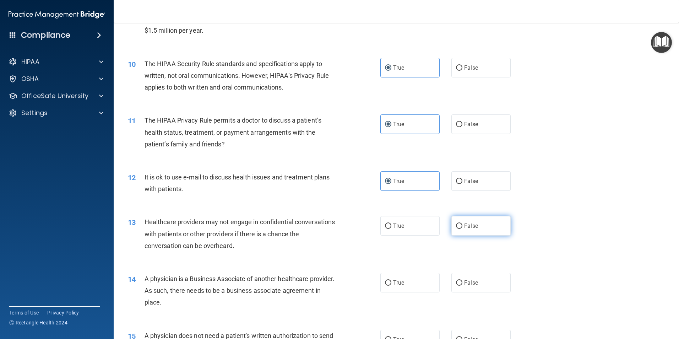
click at [478, 225] on label "False" at bounding box center [481, 226] width 59 height 20
click at [463, 225] on input "False" at bounding box center [459, 226] width 6 height 5
radio input "true"
click at [482, 291] on label "False" at bounding box center [481, 283] width 59 height 20
click at [463, 286] on input "False" at bounding box center [459, 282] width 6 height 5
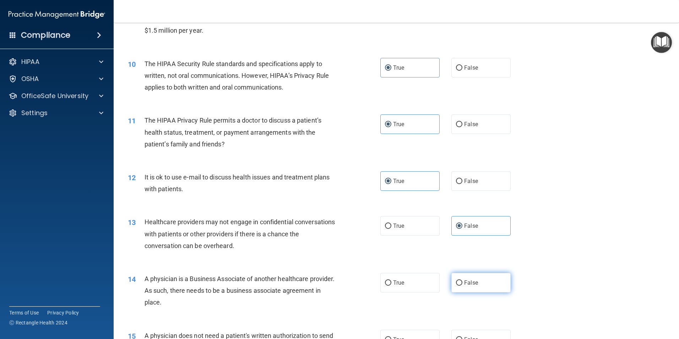
radio input "true"
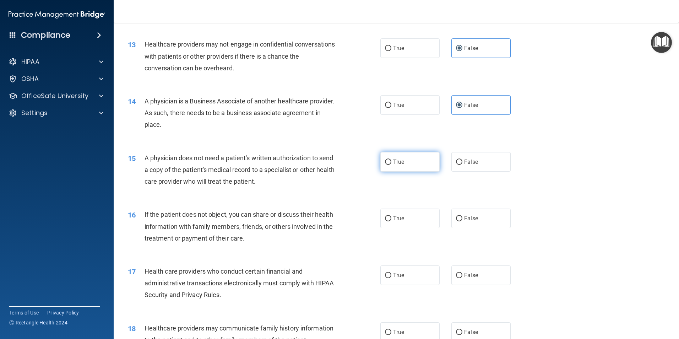
click at [408, 162] on label "True" at bounding box center [410, 162] width 59 height 20
click at [392, 162] on input "True" at bounding box center [388, 162] width 6 height 5
radio input "true"
click at [397, 224] on label "True" at bounding box center [410, 219] width 59 height 20
click at [392, 221] on input "True" at bounding box center [388, 218] width 6 height 5
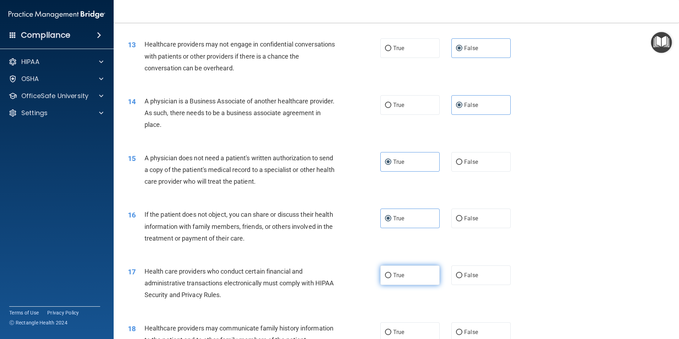
click at [401, 273] on span "True" at bounding box center [398, 275] width 11 height 7
click at [392, 273] on input "True" at bounding box center [388, 275] width 6 height 5
click at [465, 328] on label "False" at bounding box center [481, 332] width 59 height 20
click at [463, 330] on input "False" at bounding box center [459, 332] width 6 height 5
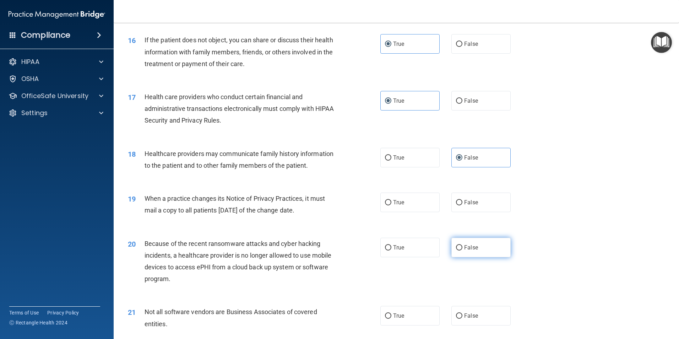
scroll to position [829, 0]
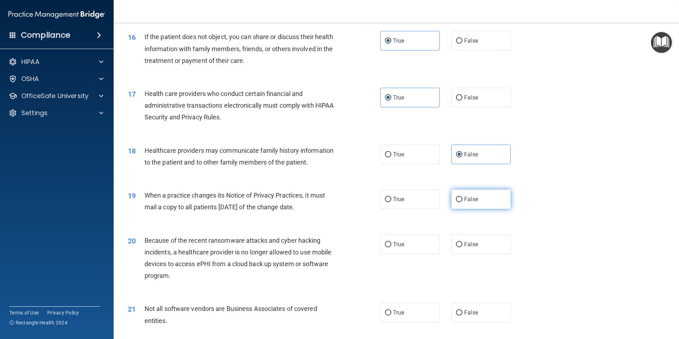
click at [484, 203] on label "False" at bounding box center [481, 199] width 59 height 20
click at [463, 202] on input "False" at bounding box center [459, 199] width 6 height 5
click at [480, 252] on label "False" at bounding box center [481, 245] width 59 height 20
click at [463, 247] on input "False" at bounding box center [459, 244] width 6 height 5
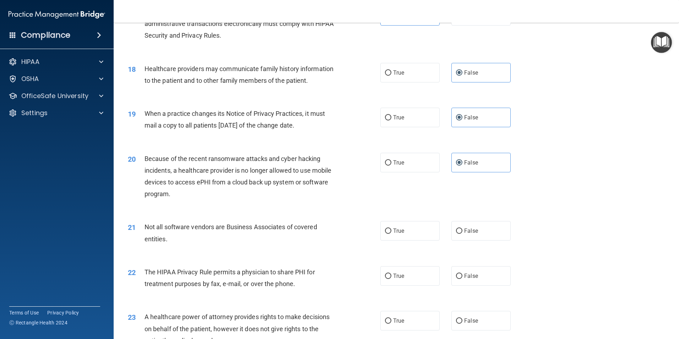
scroll to position [948, 0]
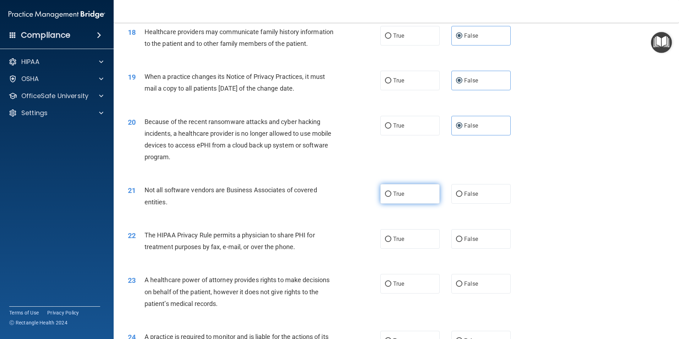
click at [400, 192] on span "True" at bounding box center [398, 193] width 11 height 7
click at [392, 192] on input "True" at bounding box center [388, 194] width 6 height 5
click at [399, 241] on span "True" at bounding box center [398, 239] width 11 height 7
click at [392, 241] on input "True" at bounding box center [388, 239] width 6 height 5
click at [464, 279] on label "False" at bounding box center [481, 284] width 59 height 20
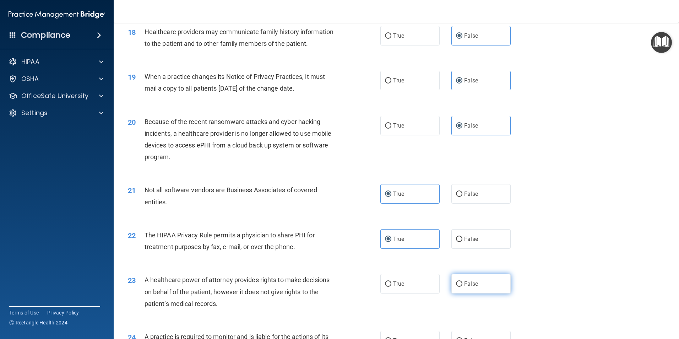
click at [463, 281] on input "False" at bounding box center [459, 283] width 6 height 5
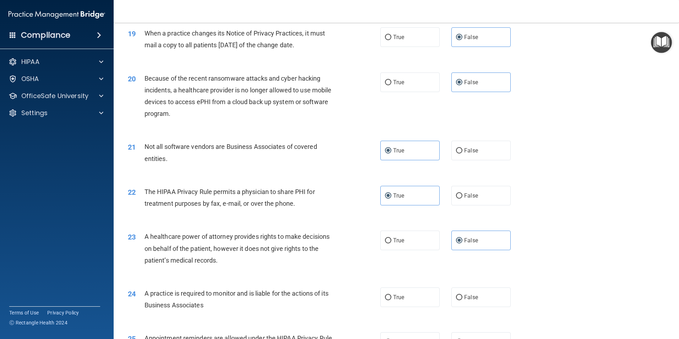
scroll to position [1066, 0]
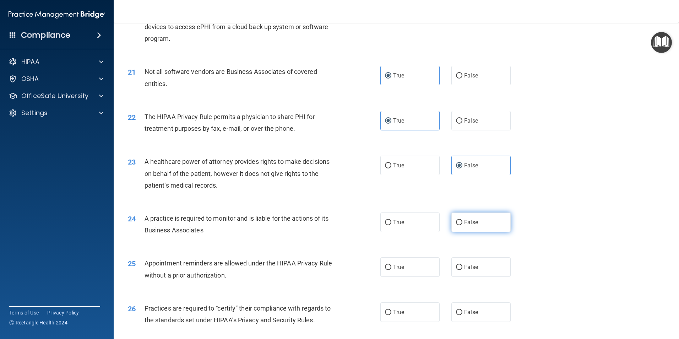
click at [472, 217] on label "False" at bounding box center [481, 223] width 59 height 20
click at [463, 220] on input "False" at bounding box center [459, 222] width 6 height 5
click at [402, 262] on label "True" at bounding box center [410, 267] width 59 height 20
click at [392, 265] on input "True" at bounding box center [388, 267] width 6 height 5
click at [452, 305] on label "False" at bounding box center [481, 312] width 59 height 20
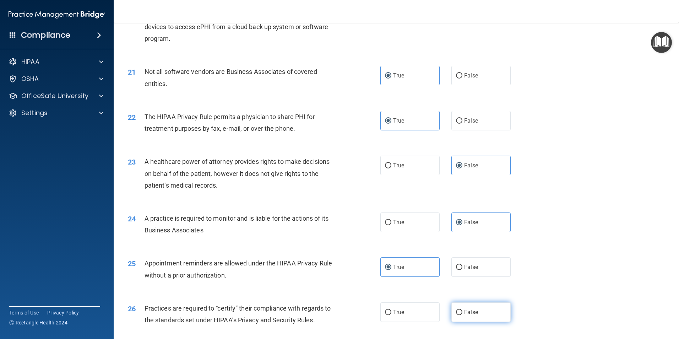
click at [456, 310] on input "False" at bounding box center [459, 312] width 6 height 5
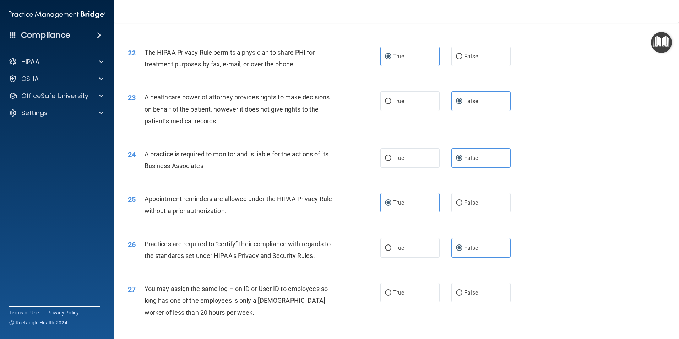
scroll to position [1184, 0]
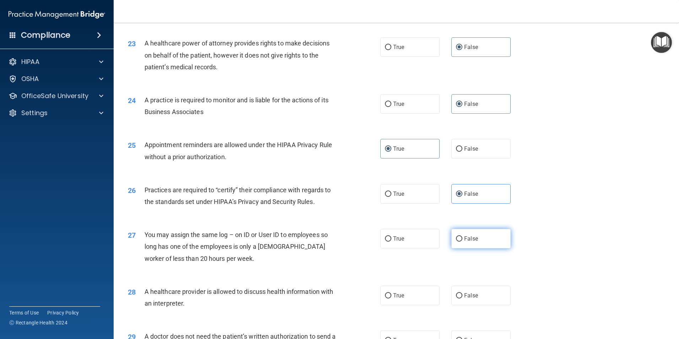
click at [464, 239] on span "False" at bounding box center [471, 238] width 14 height 7
click at [463, 239] on input "False" at bounding box center [459, 238] width 6 height 5
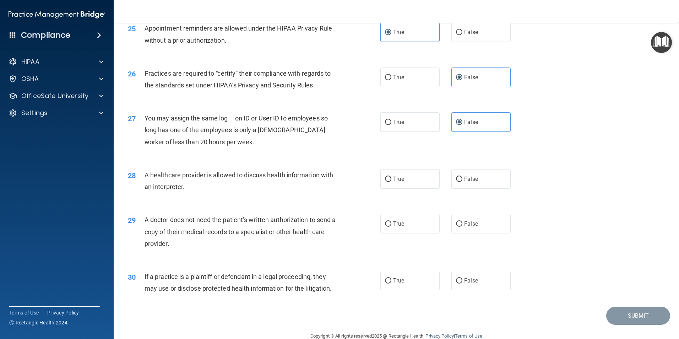
scroll to position [1303, 0]
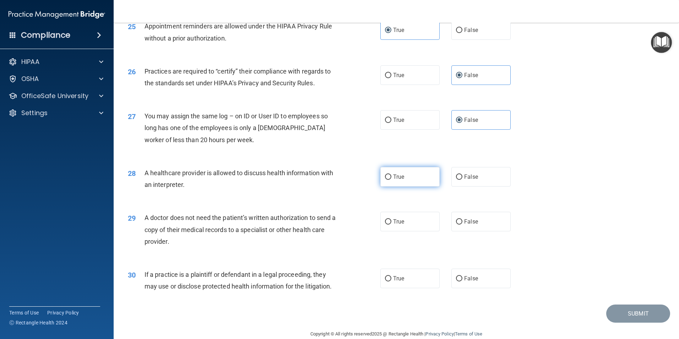
click at [398, 180] on span "True" at bounding box center [398, 176] width 11 height 7
click at [392, 180] on input "True" at bounding box center [388, 176] width 6 height 5
click at [400, 224] on span "True" at bounding box center [398, 221] width 11 height 7
click at [392, 224] on input "True" at bounding box center [388, 221] width 6 height 5
click at [395, 268] on div "30 If a practice is a plaintiff or defendant in a legal proceeding, they may us…" at bounding box center [397, 282] width 548 height 45
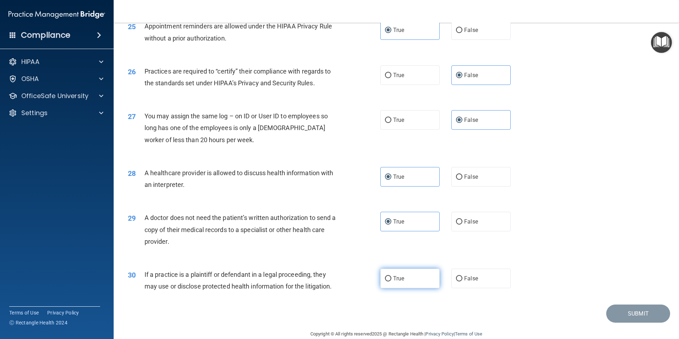
click at [404, 279] on label "True" at bounding box center [410, 279] width 59 height 20
click at [392, 279] on input "True" at bounding box center [388, 278] width 6 height 5
click at [626, 310] on button "Submit" at bounding box center [639, 314] width 64 height 18
click at [641, 310] on button "Submit" at bounding box center [639, 314] width 64 height 18
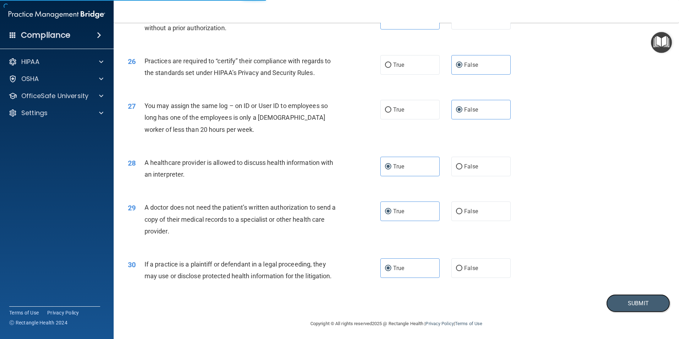
scroll to position [1315, 0]
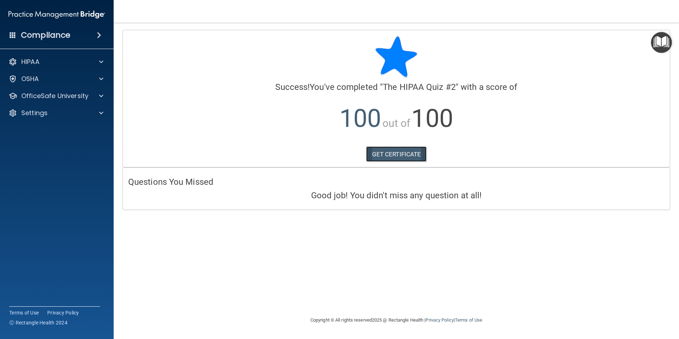
click at [387, 155] on link "GET CERTIFICATE" at bounding box center [396, 154] width 61 height 16
click at [663, 44] on img "Open Resource Center" at bounding box center [661, 42] width 21 height 21
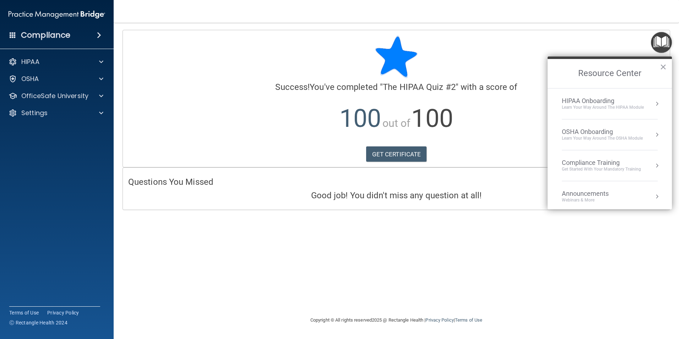
click at [611, 163] on div "Compliance Training" at bounding box center [601, 163] width 79 height 8
click at [600, 101] on div "HIPAA Training for Members" at bounding box center [593, 100] width 79 height 6
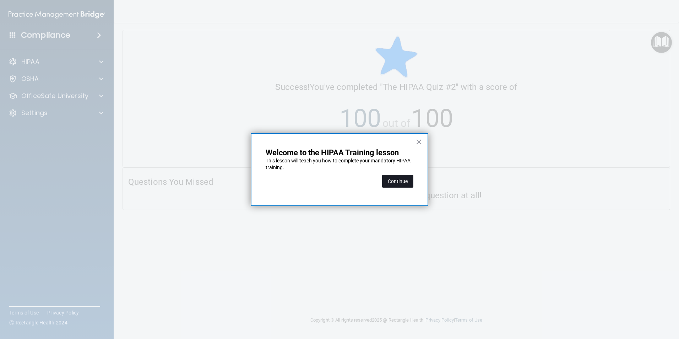
click at [398, 177] on button "Continue" at bounding box center [397, 181] width 31 height 13
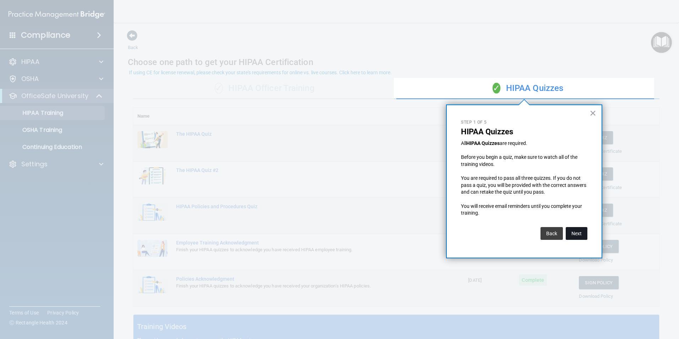
click at [584, 238] on button "Next" at bounding box center [577, 233] width 22 height 13
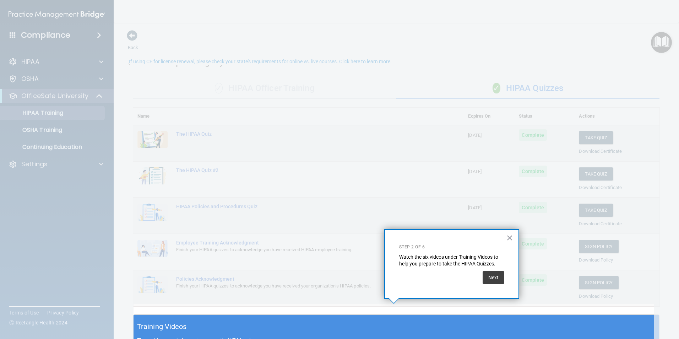
scroll to position [11, 0]
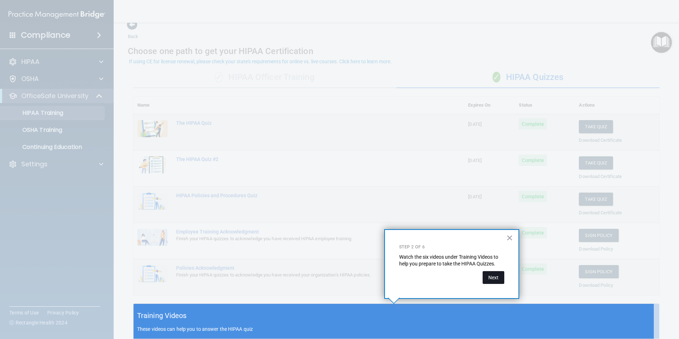
click at [493, 279] on button "Next" at bounding box center [494, 277] width 22 height 13
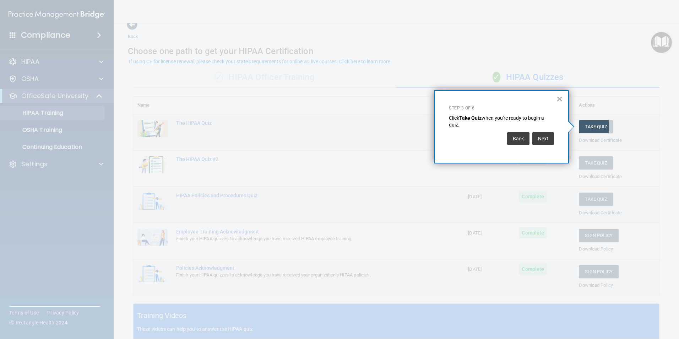
click at [559, 94] on button "×" at bounding box center [560, 98] width 7 height 11
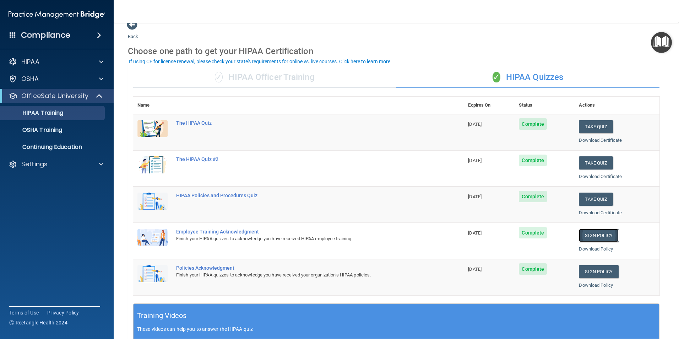
click at [586, 234] on link "Sign Policy" at bounding box center [598, 235] width 39 height 13
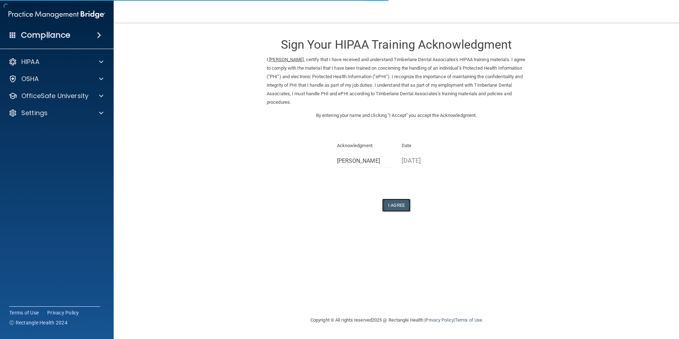
click at [403, 202] on button "I Agree" at bounding box center [396, 205] width 28 height 13
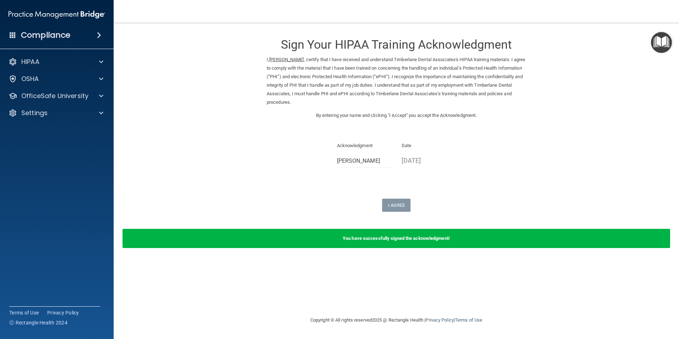
click at [662, 40] on img "Open Resource Center" at bounding box center [661, 42] width 21 height 21
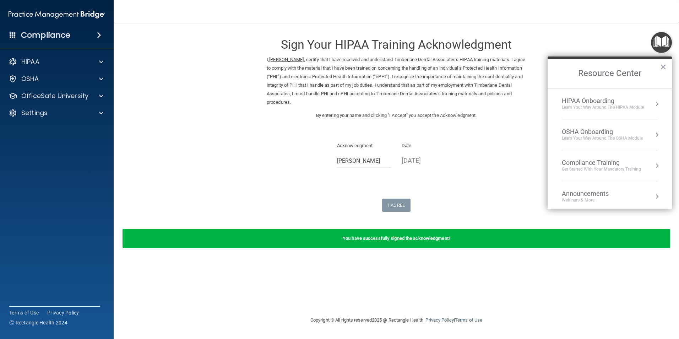
click at [597, 165] on div "Compliance Training" at bounding box center [601, 163] width 79 height 8
click at [563, 103] on div "HIPAA Training for Members" at bounding box center [593, 100] width 79 height 6
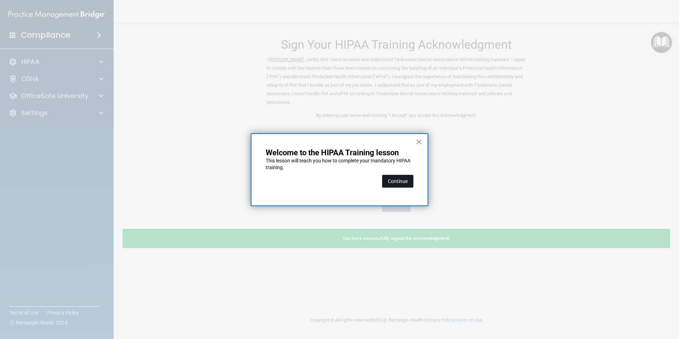
click at [388, 181] on button "Continue" at bounding box center [397, 181] width 31 height 13
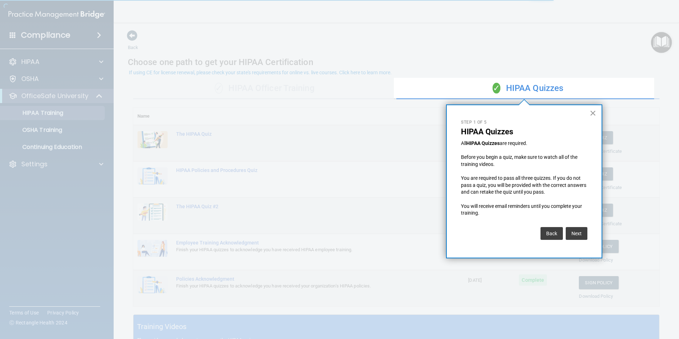
click at [594, 111] on button "×" at bounding box center [593, 112] width 7 height 11
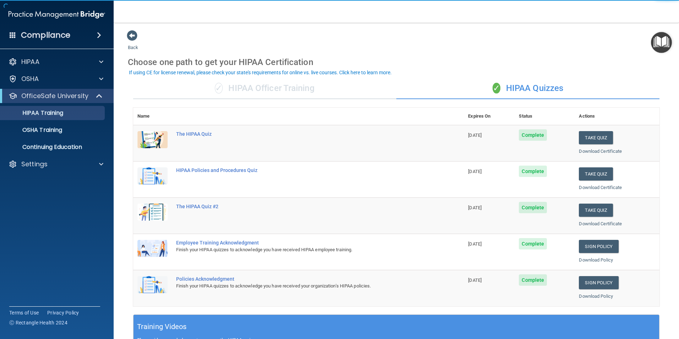
scroll to position [118, 0]
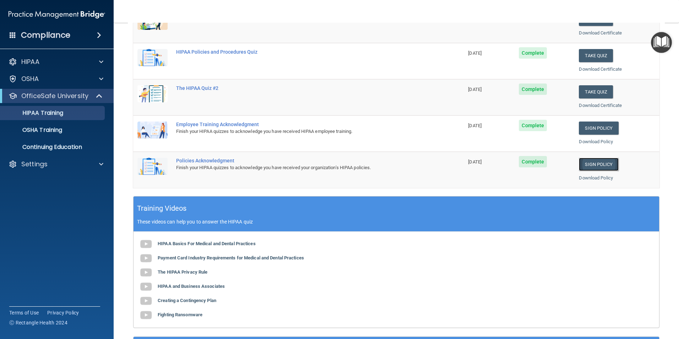
click at [597, 161] on link "Sign Policy" at bounding box center [598, 164] width 39 height 13
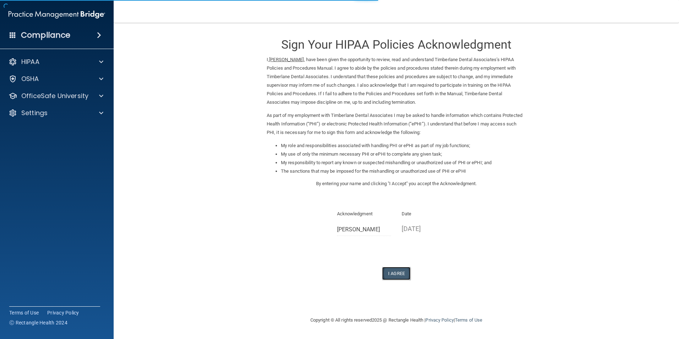
click at [392, 272] on button "I Agree" at bounding box center [396, 273] width 28 height 13
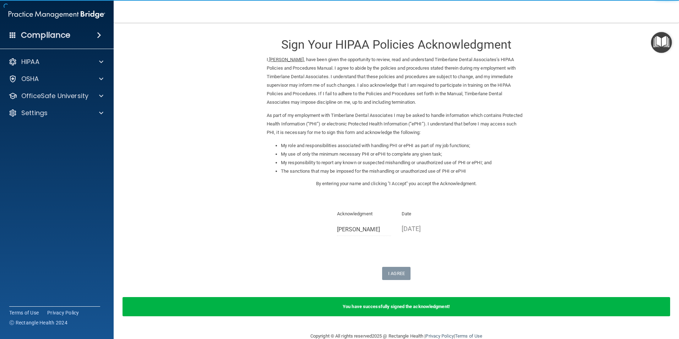
click at [660, 41] on img "Open Resource Center" at bounding box center [661, 42] width 21 height 21
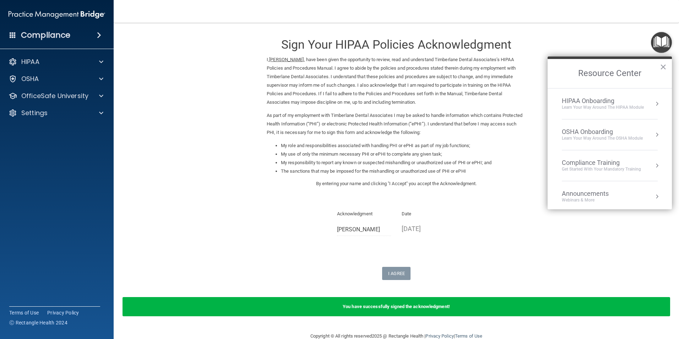
click at [589, 163] on div "Compliance Training" at bounding box center [601, 163] width 79 height 8
click at [584, 105] on li "HIPAA Training for Members" at bounding box center [610, 104] width 113 height 15
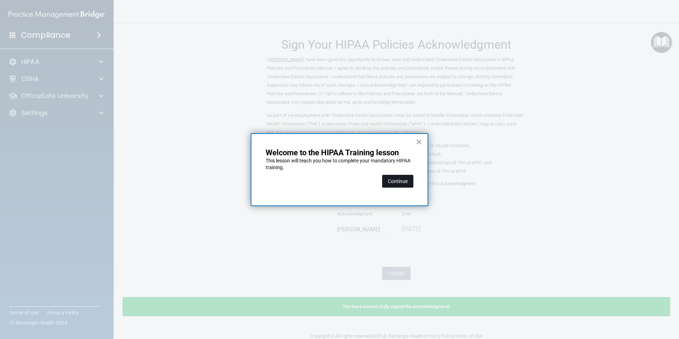
click at [392, 183] on button "Continue" at bounding box center [397, 181] width 31 height 13
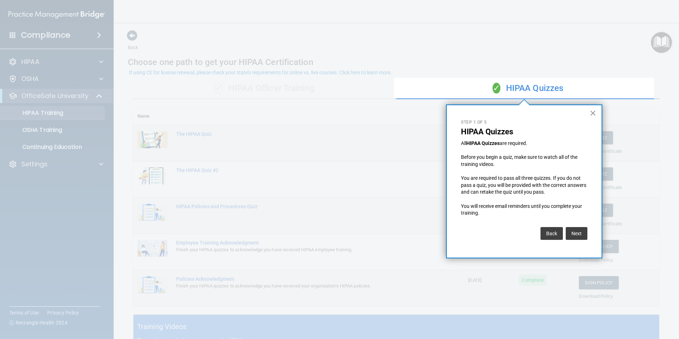
click at [592, 110] on button "×" at bounding box center [593, 112] width 7 height 11
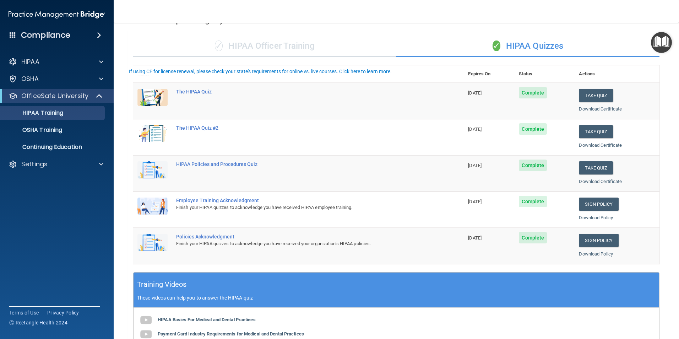
scroll to position [59, 0]
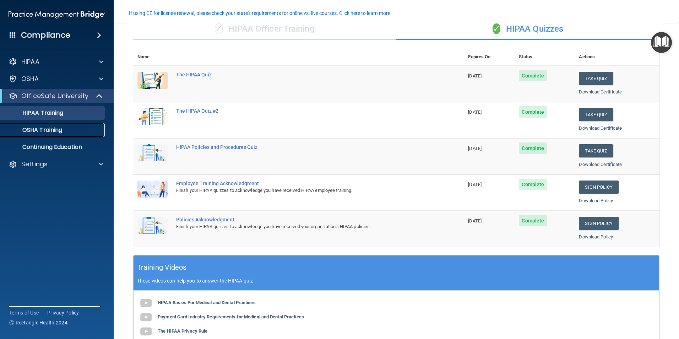
click at [49, 129] on p "OSHA Training" at bounding box center [34, 130] width 58 height 7
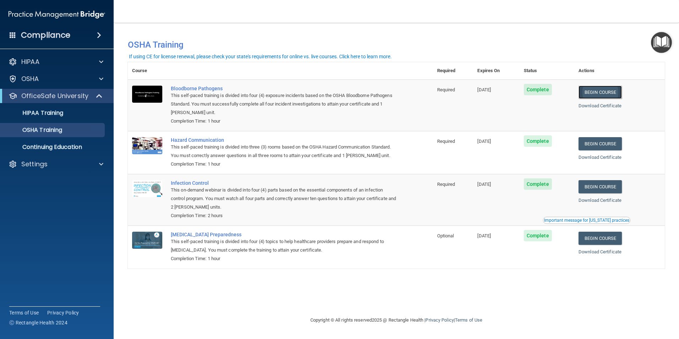
click at [606, 90] on link "Begin Course" at bounding box center [600, 92] width 43 height 13
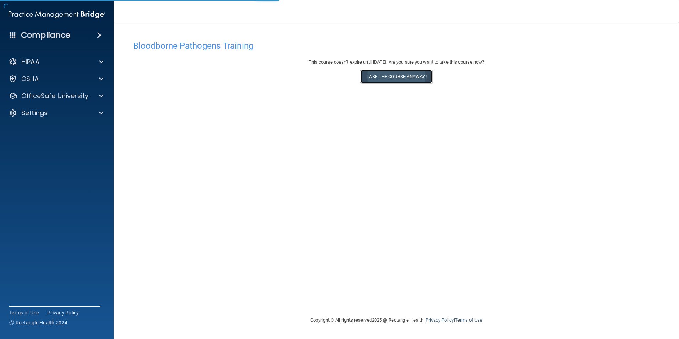
click at [389, 75] on button "Take the course anyway!" at bounding box center [396, 76] width 71 height 13
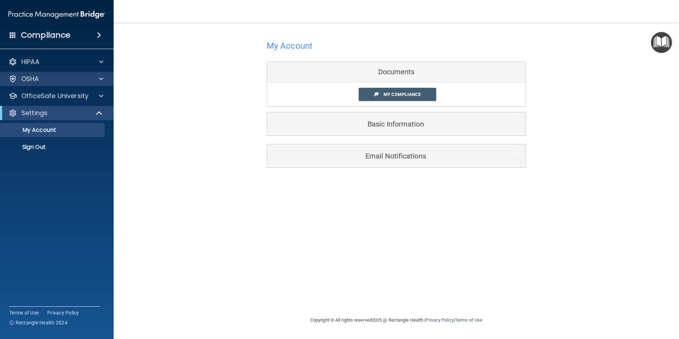
click at [60, 74] on div "OSHA" at bounding box center [57, 79] width 114 height 14
click at [109, 80] on div "OSHA" at bounding box center [57, 79] width 114 height 14
click at [398, 91] on link "My Compliance" at bounding box center [398, 94] width 78 height 13
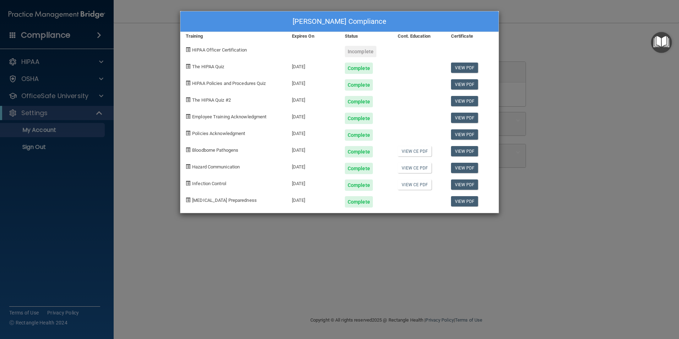
click at [582, 102] on div "Mariah Metivier's Compliance Training Expires On Status Cont. Education Certifi…" at bounding box center [339, 169] width 679 height 339
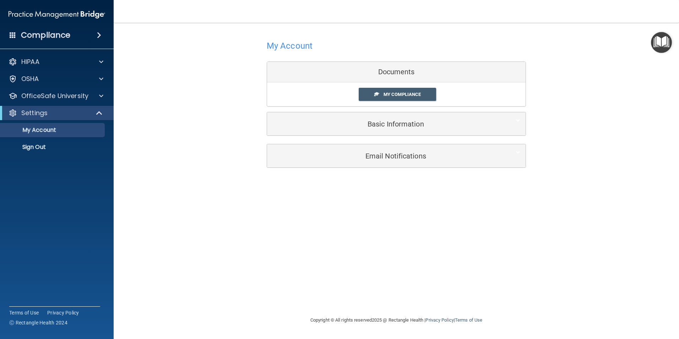
click at [81, 36] on div "Compliance" at bounding box center [57, 35] width 114 height 16
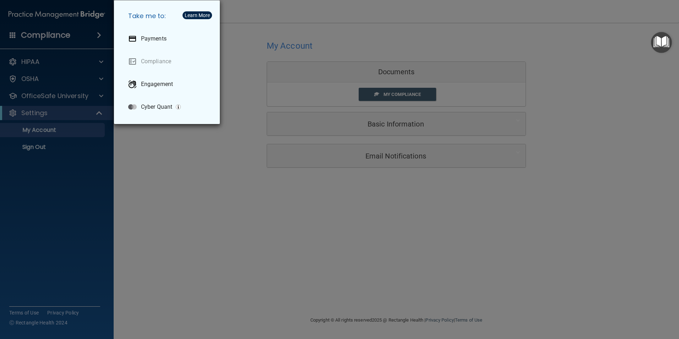
click at [650, 53] on div "Take me to: Payments Compliance Engagement Cyber Quant" at bounding box center [339, 169] width 679 height 339
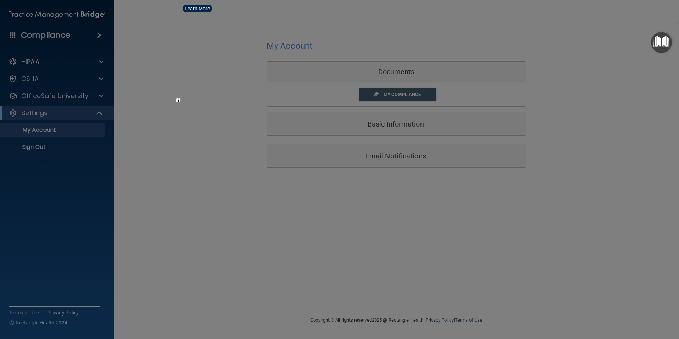
click at [661, 41] on img "Open Resource Center" at bounding box center [661, 42] width 21 height 21
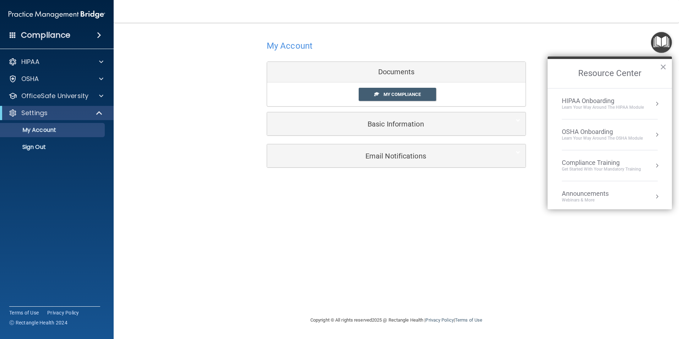
click at [612, 162] on div "Compliance Training" at bounding box center [601, 163] width 79 height 8
click at [596, 100] on div "HIPAA Training for Members" at bounding box center [593, 100] width 79 height 6
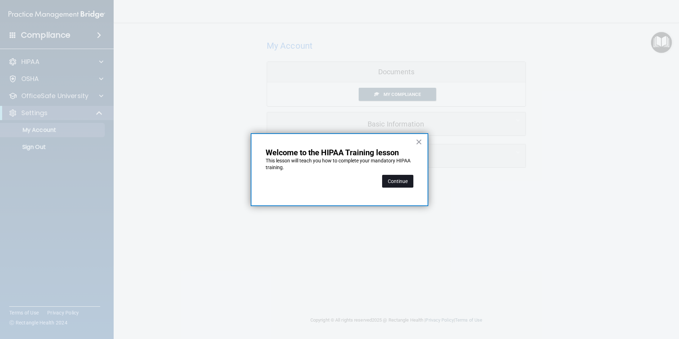
click at [401, 181] on button "Continue" at bounding box center [397, 181] width 31 height 13
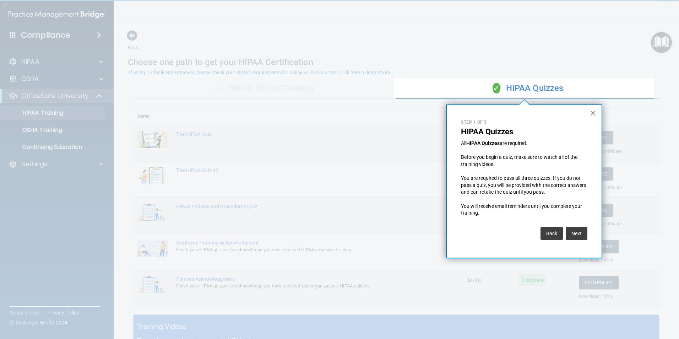
click at [593, 114] on button "×" at bounding box center [593, 112] width 7 height 11
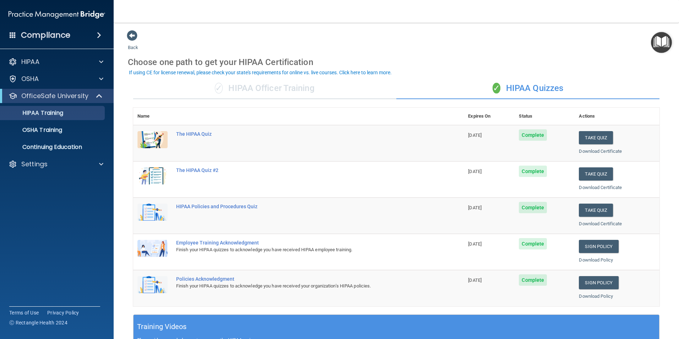
click at [296, 88] on div "✓ HIPAA Officer Training" at bounding box center [264, 88] width 263 height 21
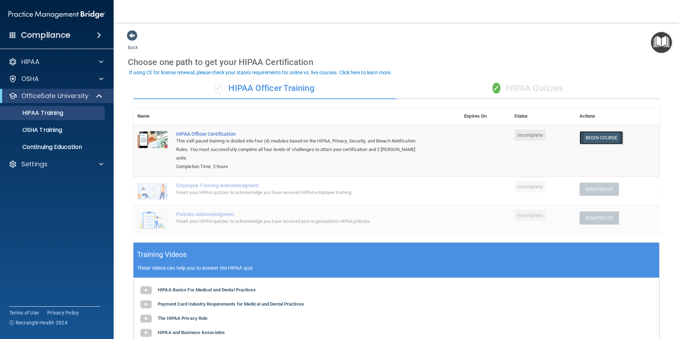
click at [602, 137] on link "Begin Course" at bounding box center [601, 137] width 43 height 13
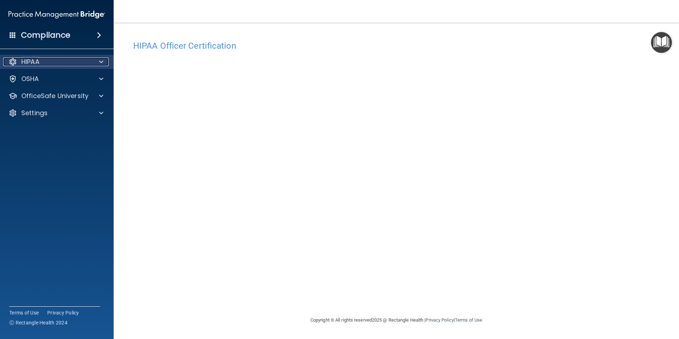
click at [83, 61] on div "HIPAA" at bounding box center [47, 62] width 88 height 9
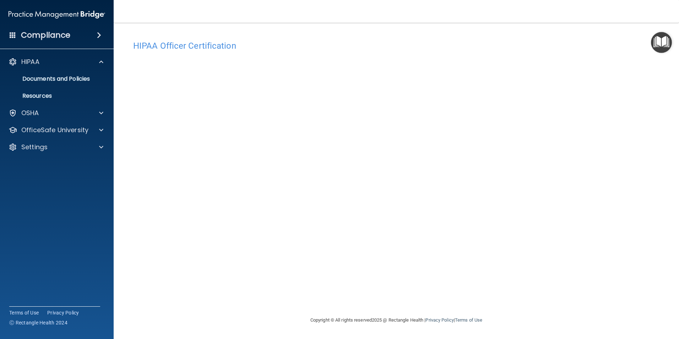
click at [655, 45] on img "Open Resource Center" at bounding box center [661, 42] width 21 height 21
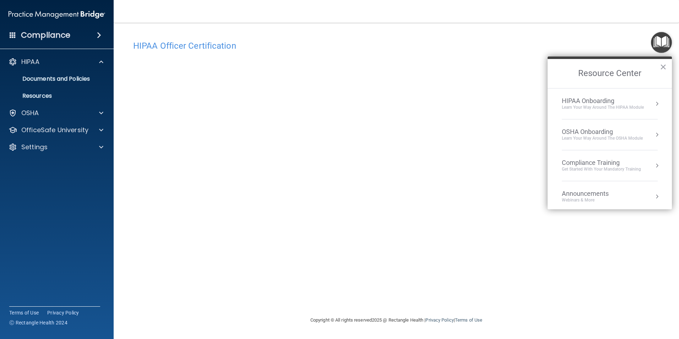
click at [609, 161] on div "Compliance Training" at bounding box center [601, 163] width 79 height 8
click at [601, 100] on div "HIPAA Training for Members" at bounding box center [593, 100] width 79 height 6
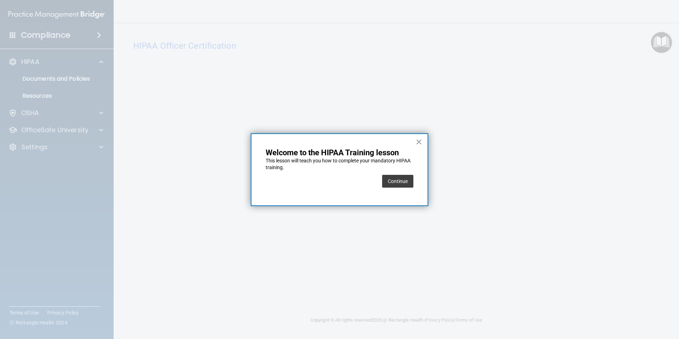
click at [398, 174] on div "Continue" at bounding box center [397, 181] width 31 height 20
click at [394, 178] on button "Continue" at bounding box center [397, 181] width 31 height 13
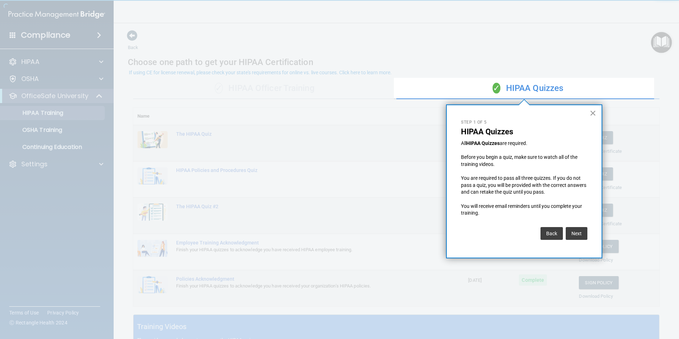
click at [595, 111] on button "×" at bounding box center [593, 112] width 7 height 11
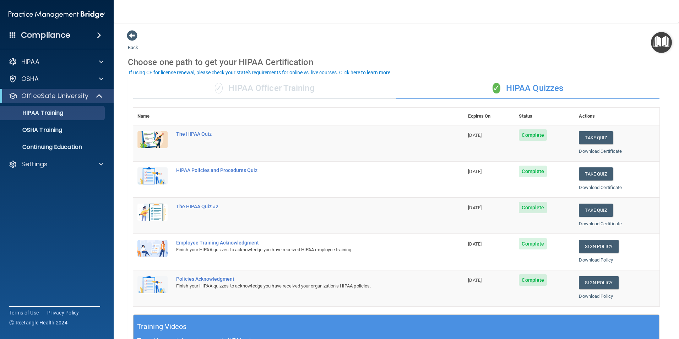
click at [272, 92] on div "✓ HIPAA Officer Training" at bounding box center [264, 88] width 263 height 21
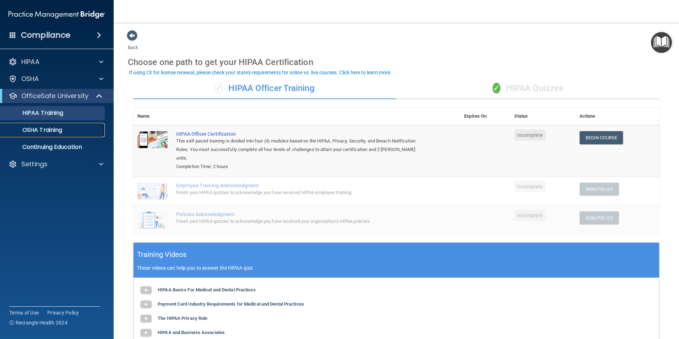
click at [33, 128] on p "OSHA Training" at bounding box center [34, 130] width 58 height 7
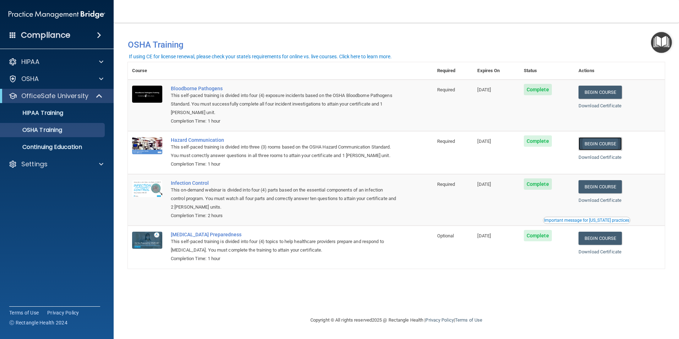
click at [606, 145] on link "Begin Course" at bounding box center [600, 143] width 43 height 13
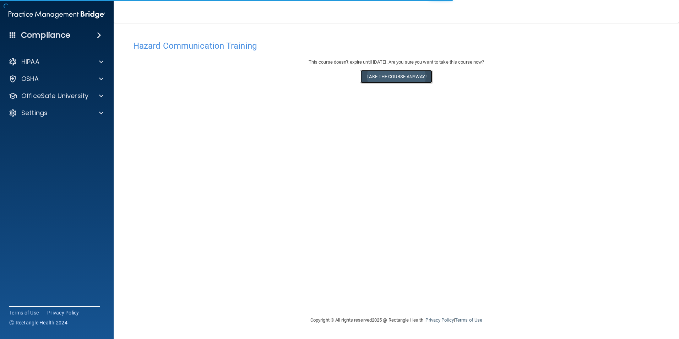
click at [393, 77] on button "Take the course anyway!" at bounding box center [396, 76] width 71 height 13
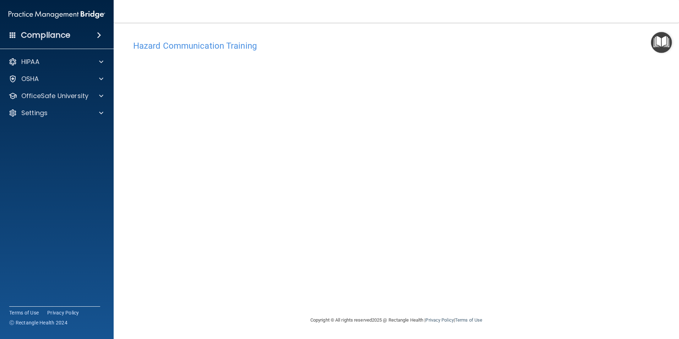
click at [545, 138] on div "Hazard Communication Training This course doesn’t expire until [DATE]. Are you …" at bounding box center [396, 176] width 537 height 279
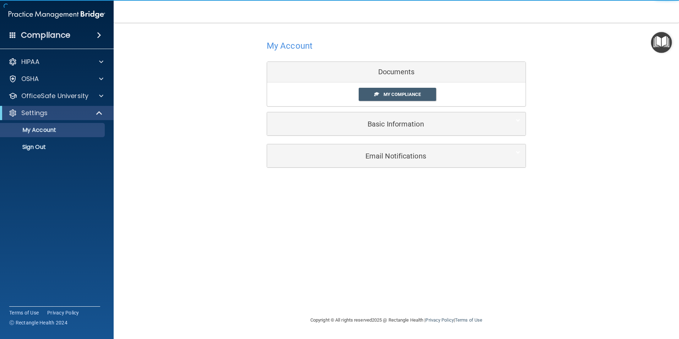
click at [660, 42] on img "Open Resource Center" at bounding box center [661, 42] width 21 height 21
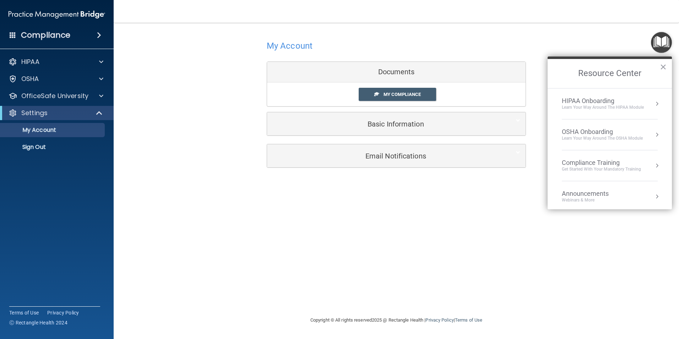
click at [600, 164] on div "Compliance Training" at bounding box center [601, 163] width 79 height 8
click at [590, 98] on div "HIPAA Training for Members" at bounding box center [593, 100] width 79 height 6
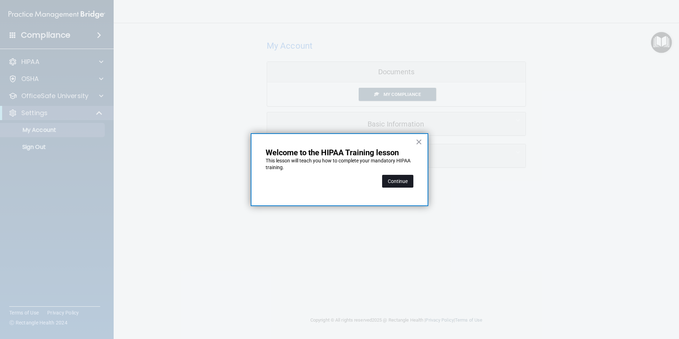
click at [396, 184] on button "Continue" at bounding box center [397, 181] width 31 height 13
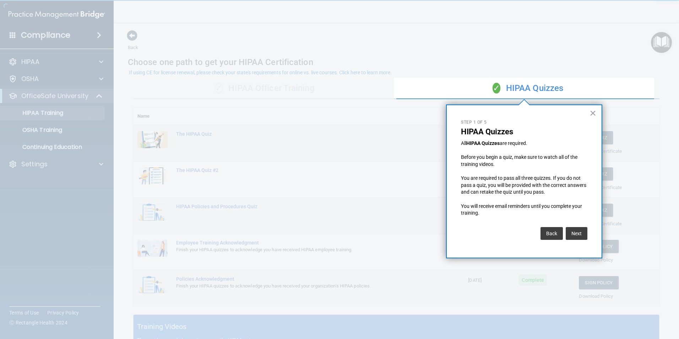
click at [595, 106] on div "× Step 1 of 5 HIPAA Quizzes All HIPAA Quizzes are required. Before you begin a …" at bounding box center [524, 181] width 156 height 154
click at [592, 112] on button "×" at bounding box center [593, 112] width 7 height 11
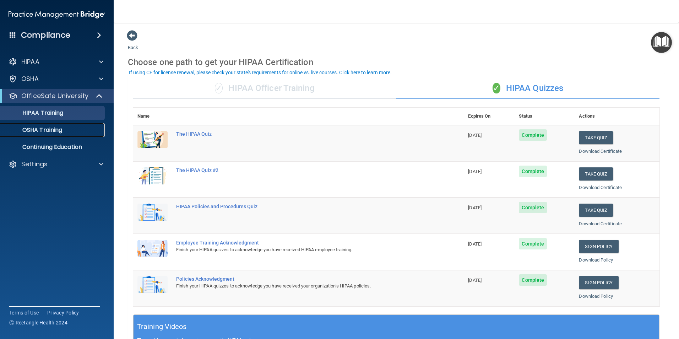
click at [44, 128] on p "OSHA Training" at bounding box center [34, 130] width 58 height 7
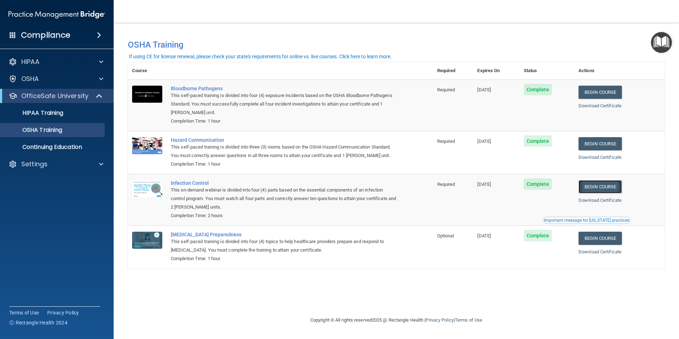
click at [608, 186] on link "Begin Course" at bounding box center [600, 186] width 43 height 13
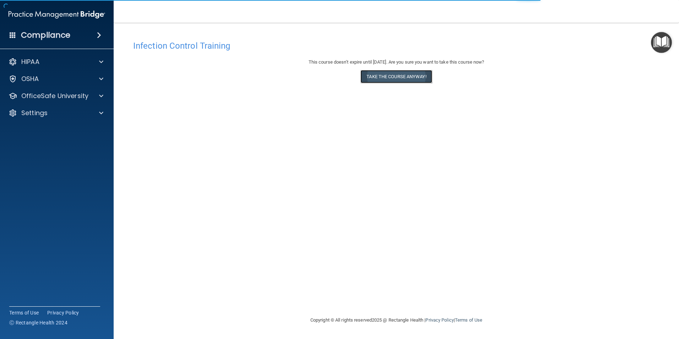
click at [392, 81] on button "Take the course anyway!" at bounding box center [396, 76] width 71 height 13
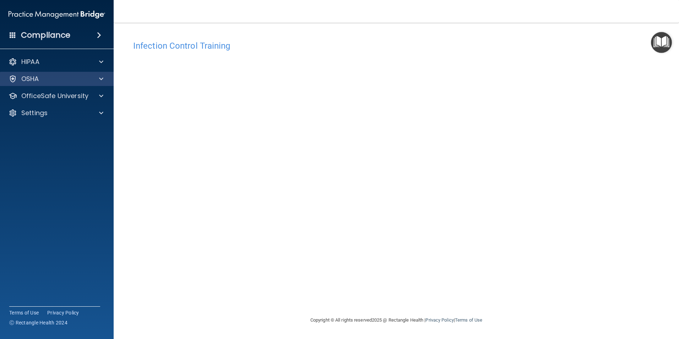
click at [73, 72] on div "OSHA" at bounding box center [57, 79] width 114 height 14
click at [73, 81] on div "OSHA" at bounding box center [47, 79] width 88 height 9
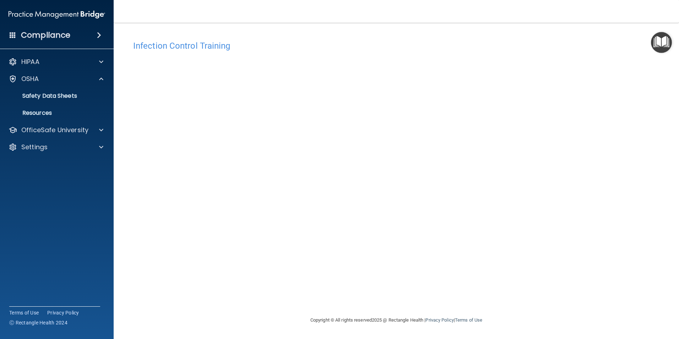
click at [669, 44] on img "Open Resource Center" at bounding box center [661, 42] width 21 height 21
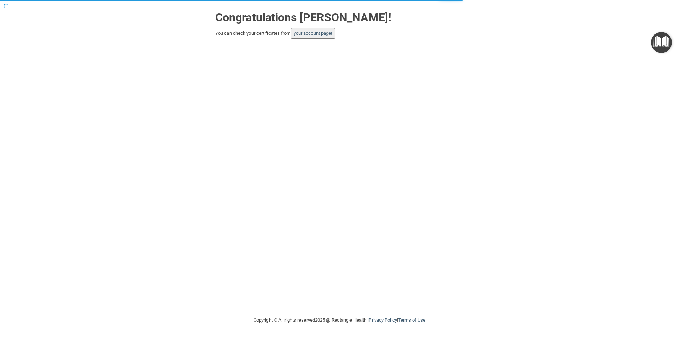
click at [664, 44] on img "Open Resource Center" at bounding box center [661, 42] width 21 height 21
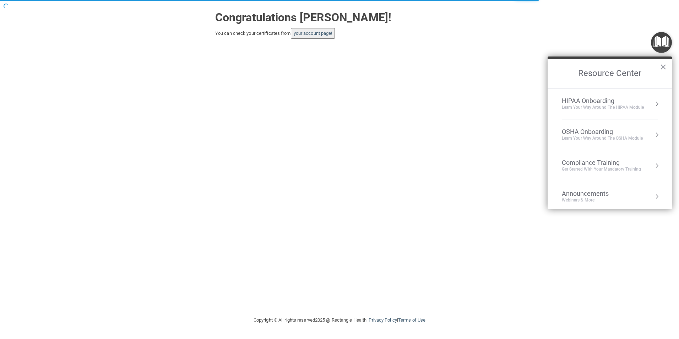
click at [580, 163] on div "Compliance Training" at bounding box center [601, 163] width 79 height 8
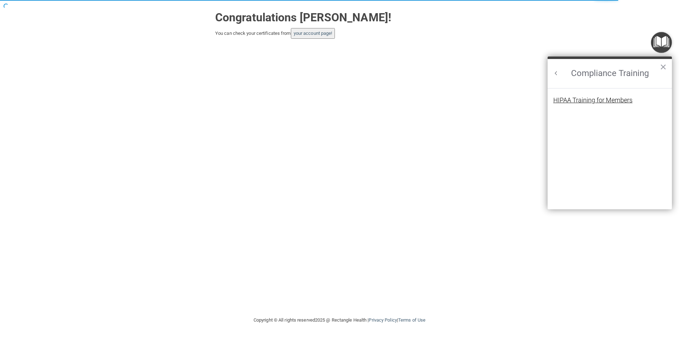
click at [562, 99] on div "HIPAA Training for Members" at bounding box center [593, 100] width 79 height 6
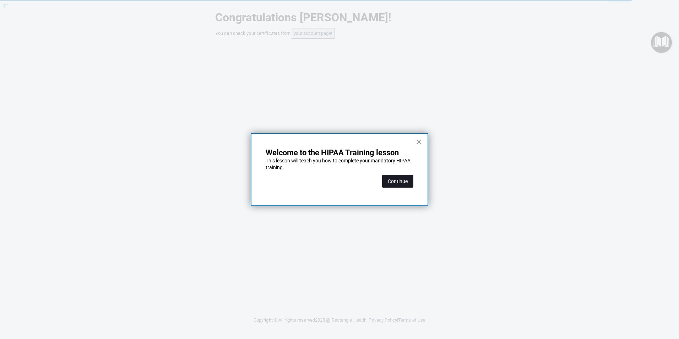
click at [396, 182] on button "Continue" at bounding box center [397, 181] width 31 height 13
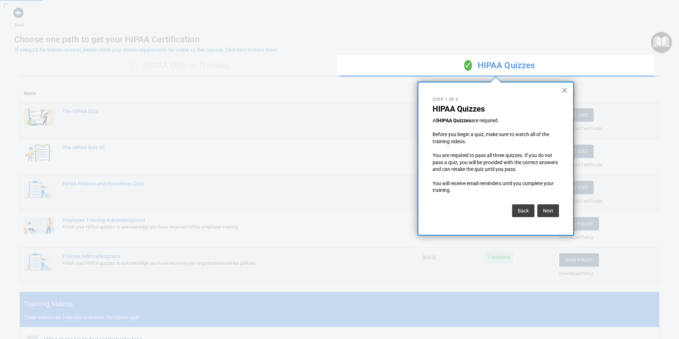
click at [564, 86] on button "×" at bounding box center [564, 90] width 7 height 11
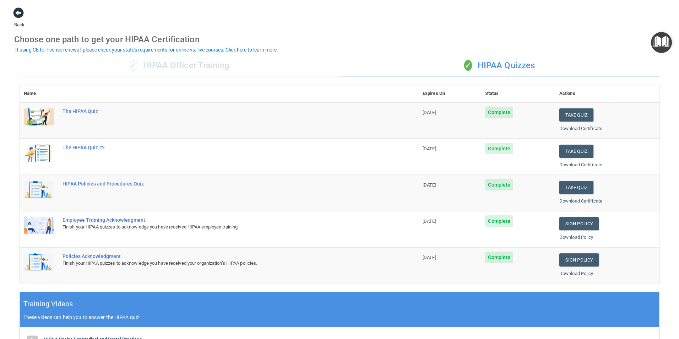
click at [18, 13] on span at bounding box center [18, 12] width 11 height 11
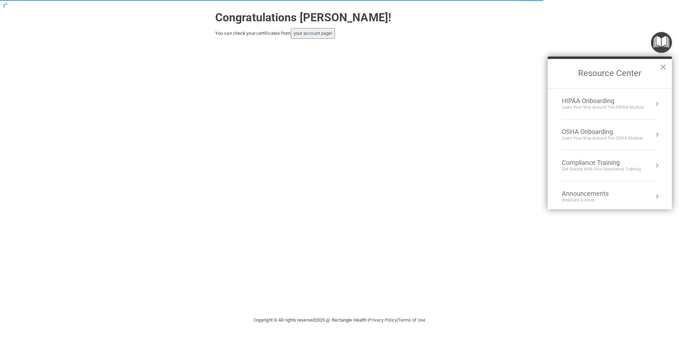
click at [601, 169] on div "Get Started with your mandatory training" at bounding box center [601, 169] width 79 height 6
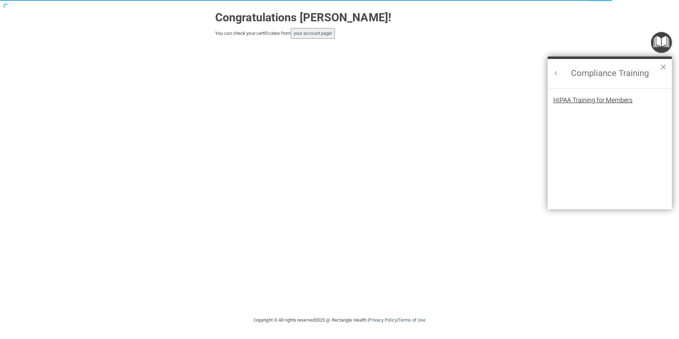
click at [595, 99] on div "HIPAA Training for Members" at bounding box center [593, 100] width 79 height 6
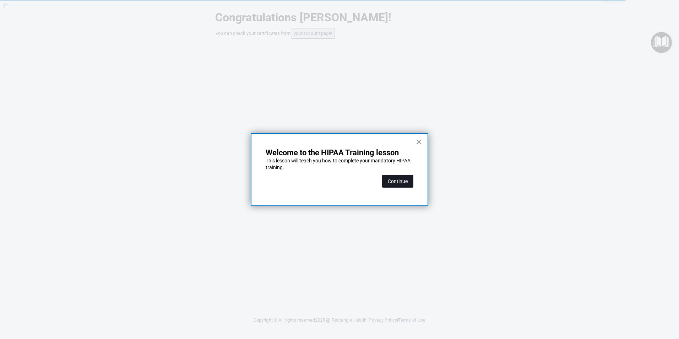
click at [393, 177] on button "Continue" at bounding box center [397, 181] width 31 height 13
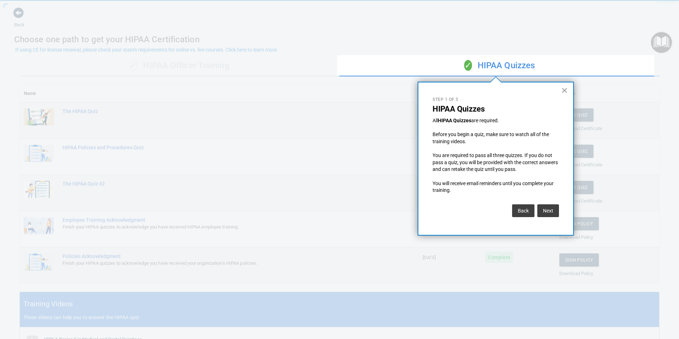
click at [561, 90] on button "×" at bounding box center [564, 90] width 7 height 11
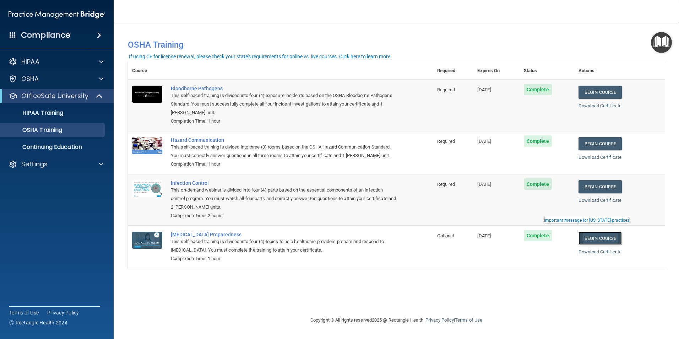
click at [605, 241] on link "Begin Course" at bounding box center [600, 238] width 43 height 13
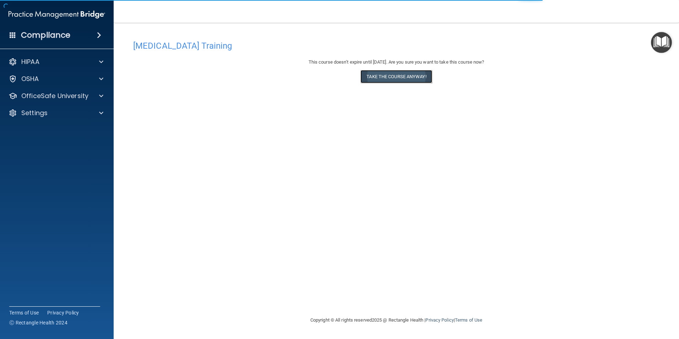
click at [398, 76] on button "Take the course anyway!" at bounding box center [396, 76] width 71 height 13
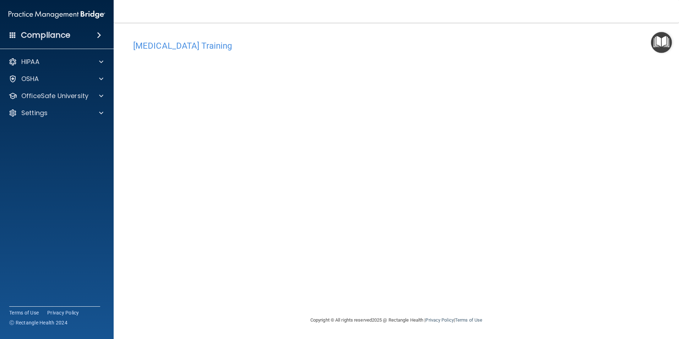
click at [663, 39] on img "Open Resource Center" at bounding box center [661, 42] width 21 height 21
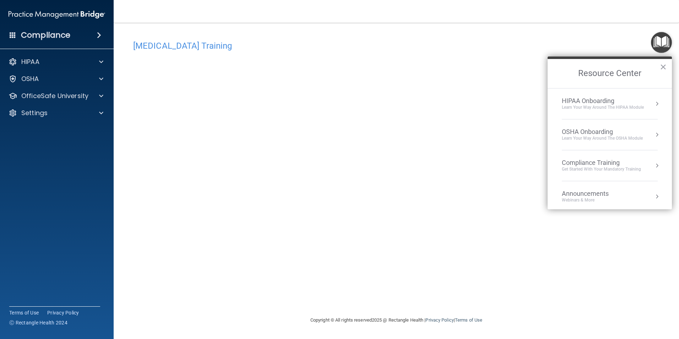
click at [591, 161] on div "Compliance Training" at bounding box center [601, 163] width 79 height 8
click at [598, 106] on li "HIPAA Training for Members" at bounding box center [610, 104] width 113 height 15
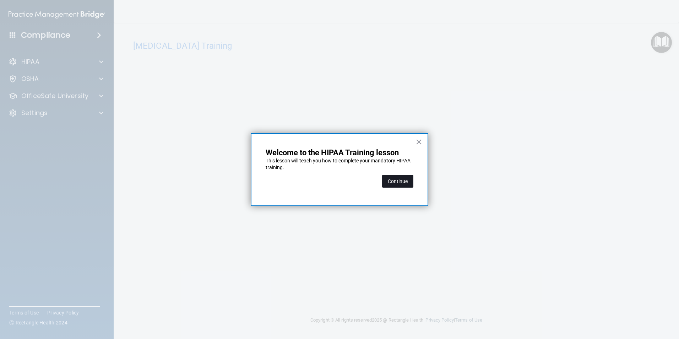
click at [393, 179] on button "Continue" at bounding box center [397, 181] width 31 height 13
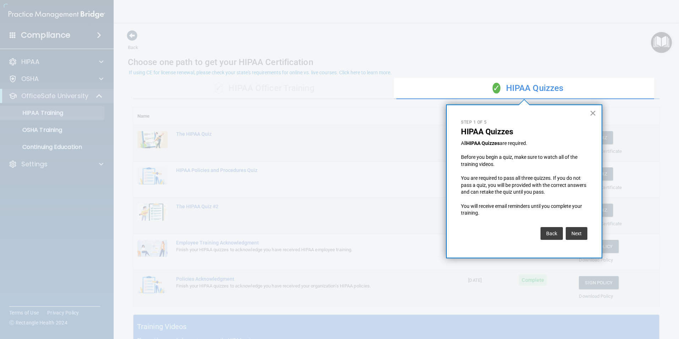
click at [595, 107] on button "×" at bounding box center [593, 112] width 7 height 11
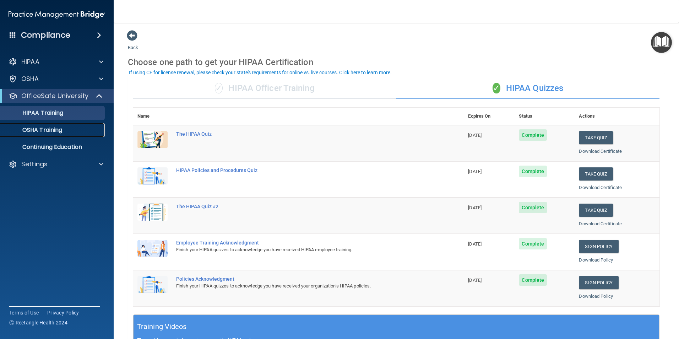
click at [74, 131] on div "OSHA Training" at bounding box center [53, 130] width 97 height 7
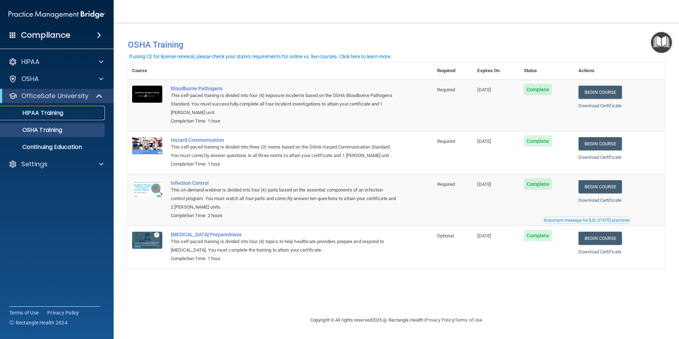
click at [50, 115] on p "HIPAA Training" at bounding box center [34, 112] width 59 height 7
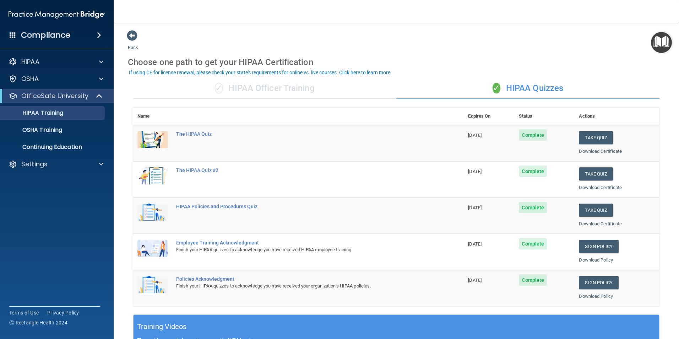
click at [261, 94] on div "✓ HIPAA Officer Training" at bounding box center [264, 88] width 263 height 21
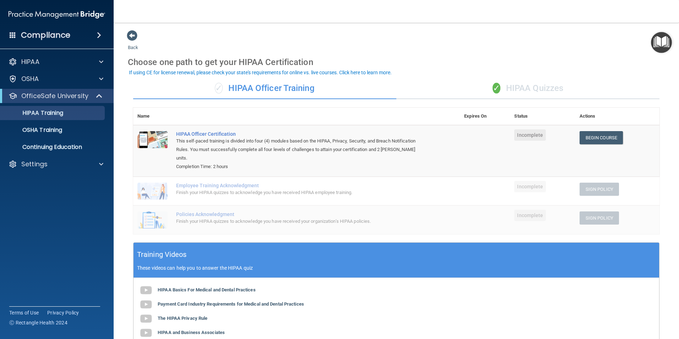
click at [493, 91] on span "✓" at bounding box center [497, 88] width 8 height 11
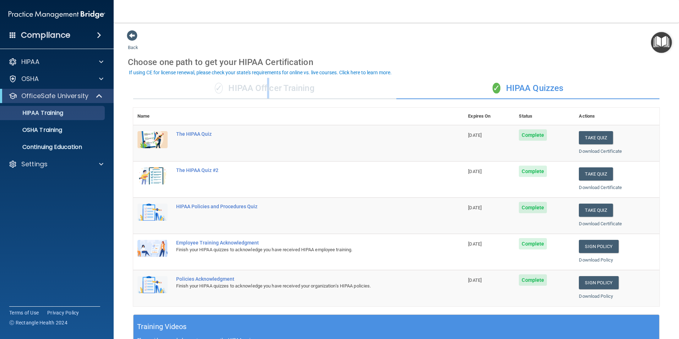
click at [267, 90] on div "✓ HIPAA Officer Training" at bounding box center [264, 88] width 263 height 21
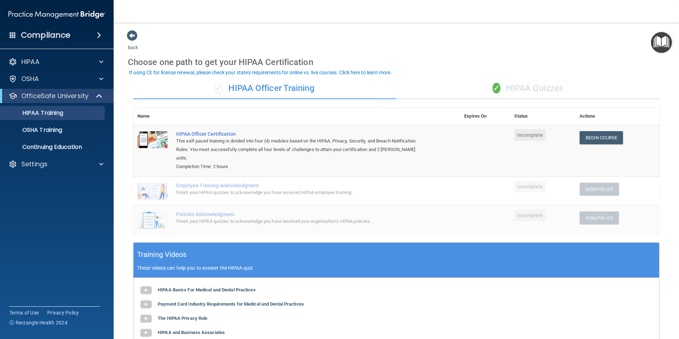
click at [509, 92] on div "✓ HIPAA Quizzes" at bounding box center [528, 88] width 263 height 21
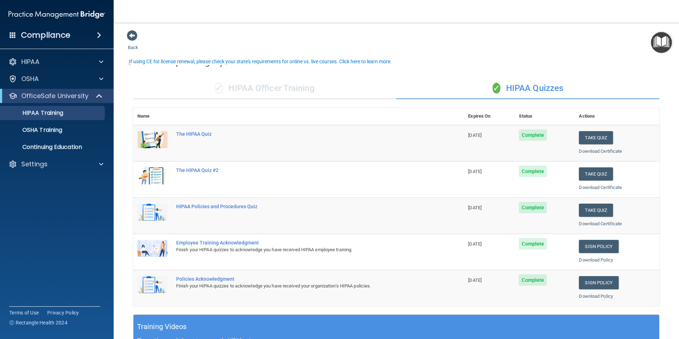
scroll to position [11, 0]
